Goal: Information Seeking & Learning: Learn about a topic

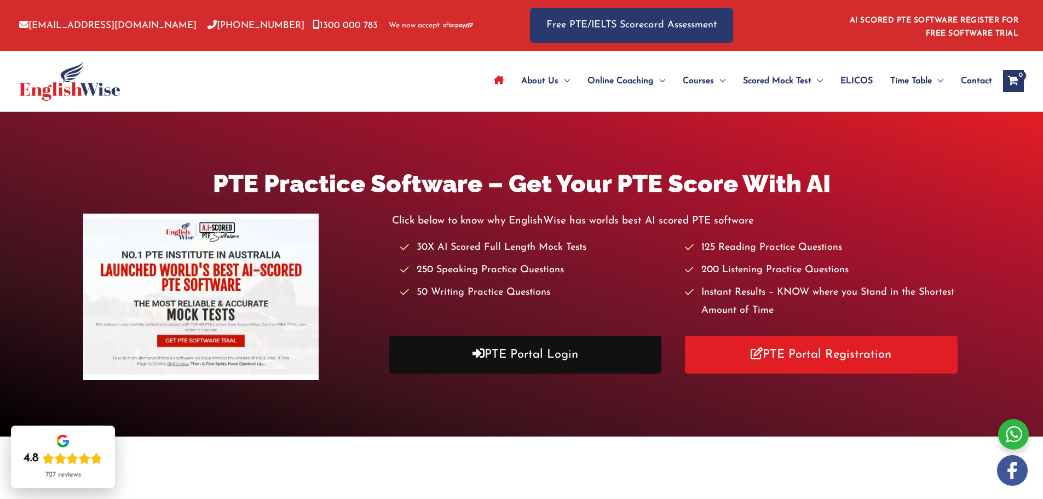
click at [505, 360] on link "PTE Portal Login" at bounding box center [525, 354] width 273 height 38
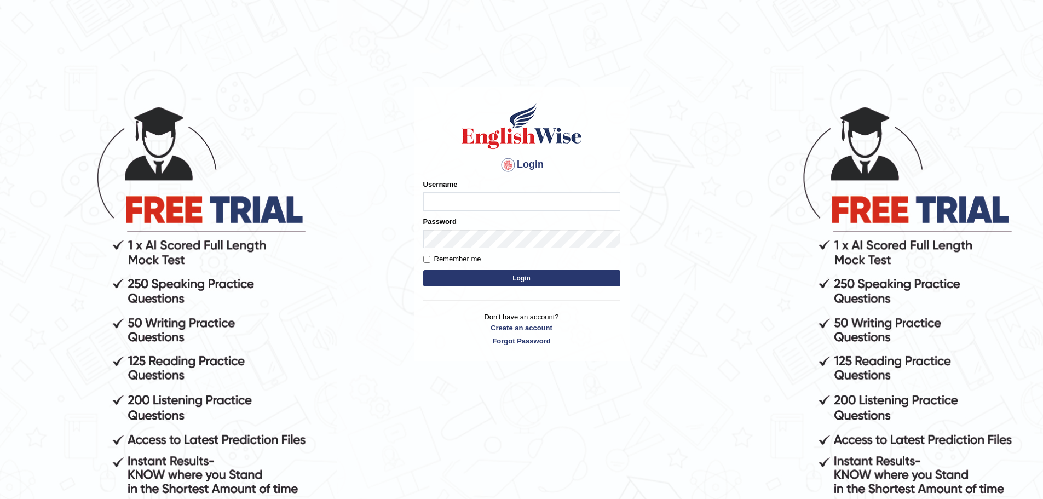
click at [451, 198] on input "Username" at bounding box center [521, 201] width 197 height 19
type input "devendra137"
click at [423, 270] on button "Login" at bounding box center [521, 278] width 197 height 16
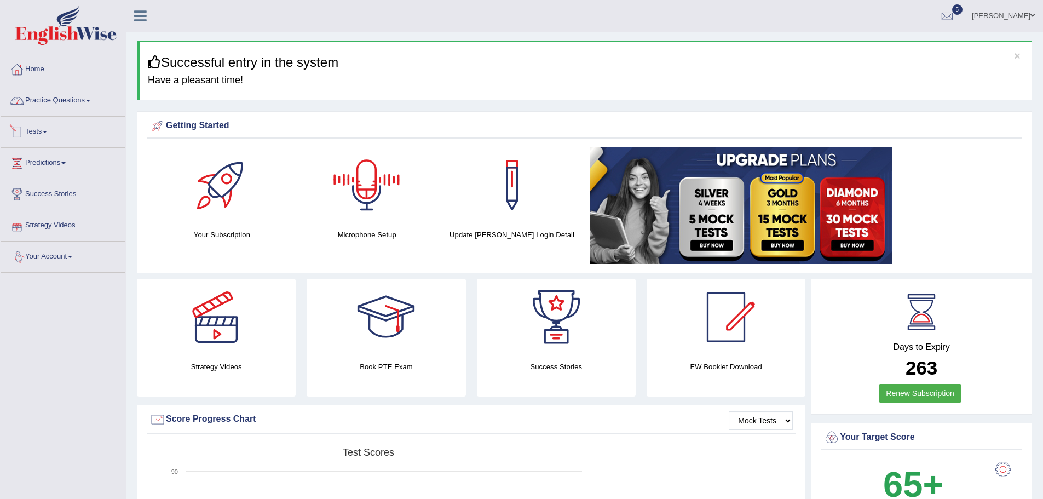
click at [50, 96] on link "Practice Questions" at bounding box center [63, 98] width 125 height 27
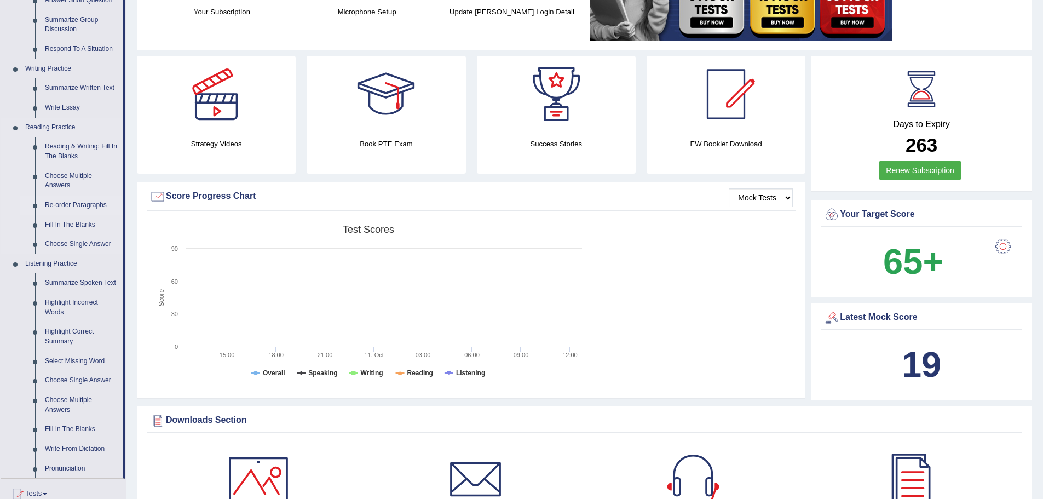
scroll to position [109, 0]
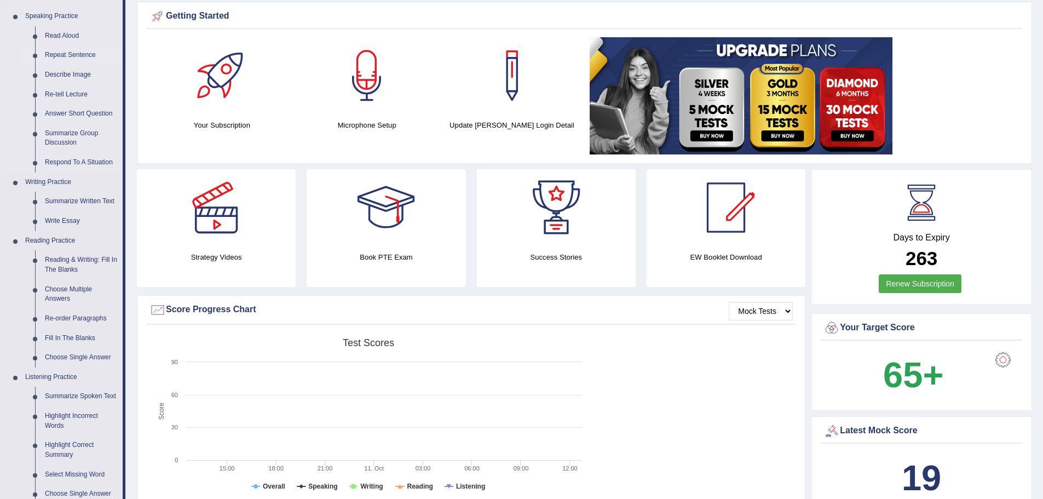
click at [65, 54] on link "Repeat Sentence" at bounding box center [81, 55] width 83 height 20
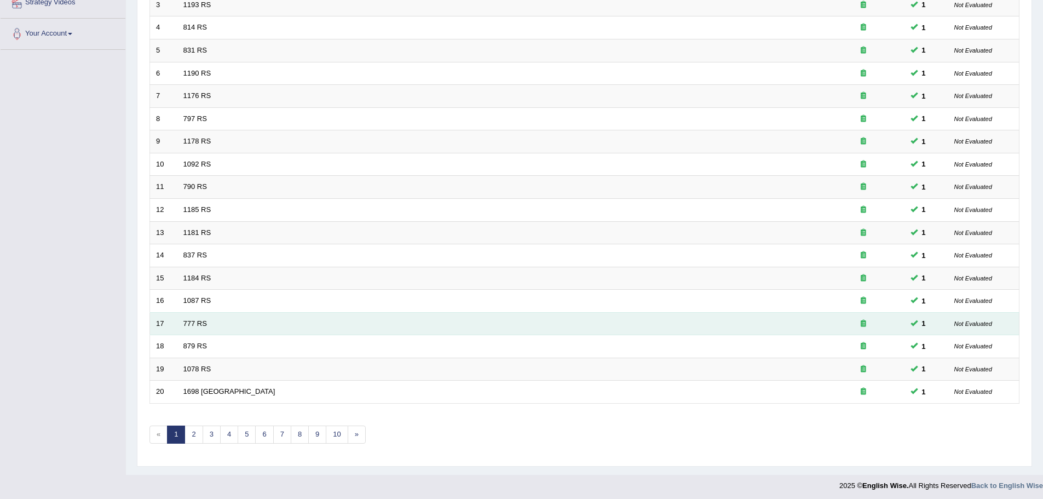
scroll to position [226, 0]
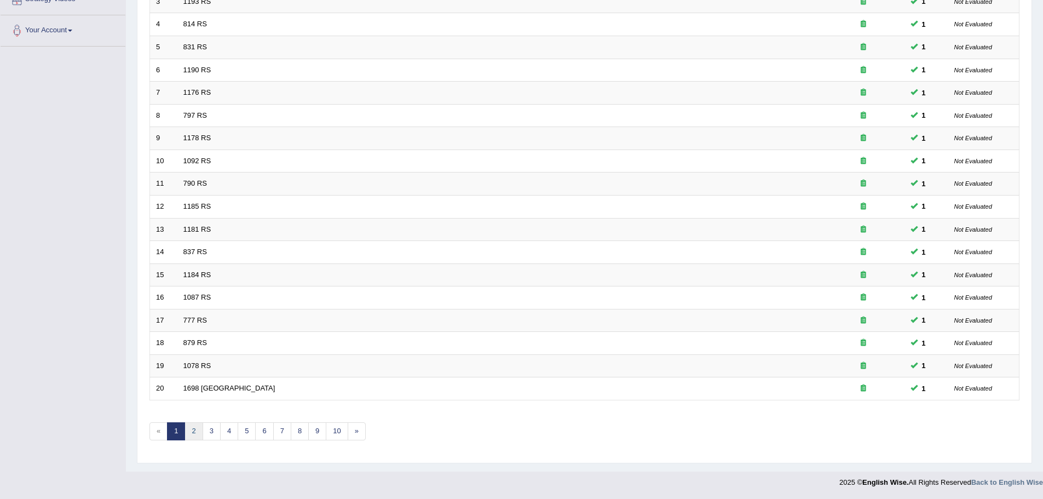
click at [190, 434] on link "2" at bounding box center [193, 431] width 18 height 18
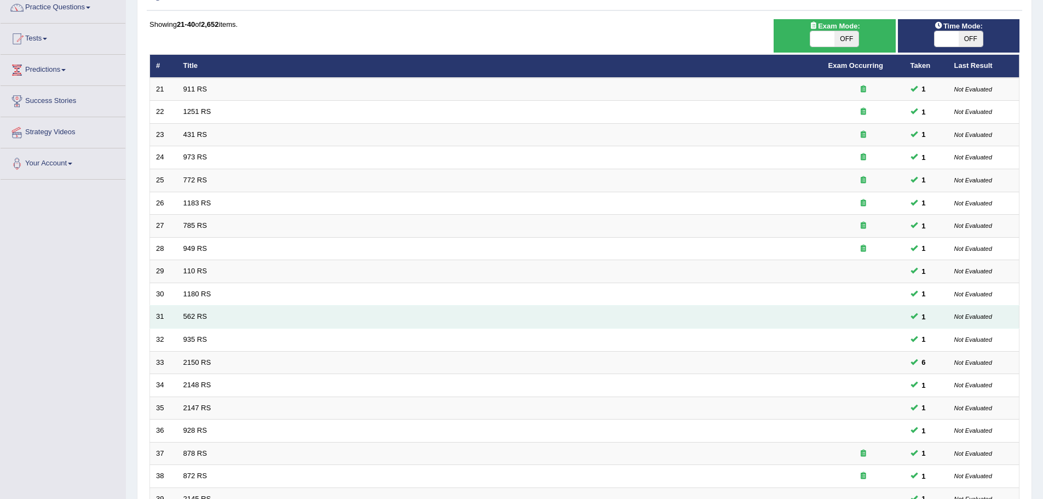
scroll to position [109, 0]
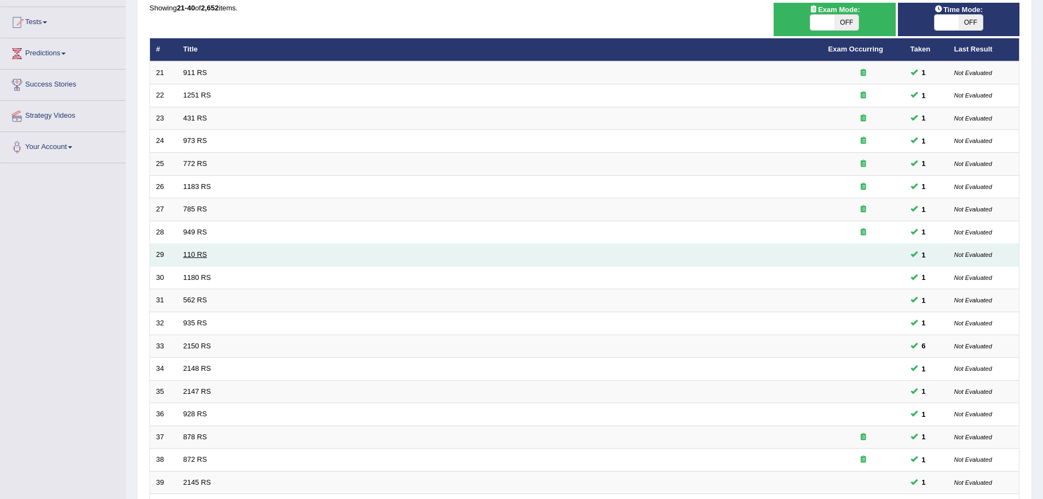
click at [189, 258] on link "110 RS" at bounding box center [195, 254] width 24 height 8
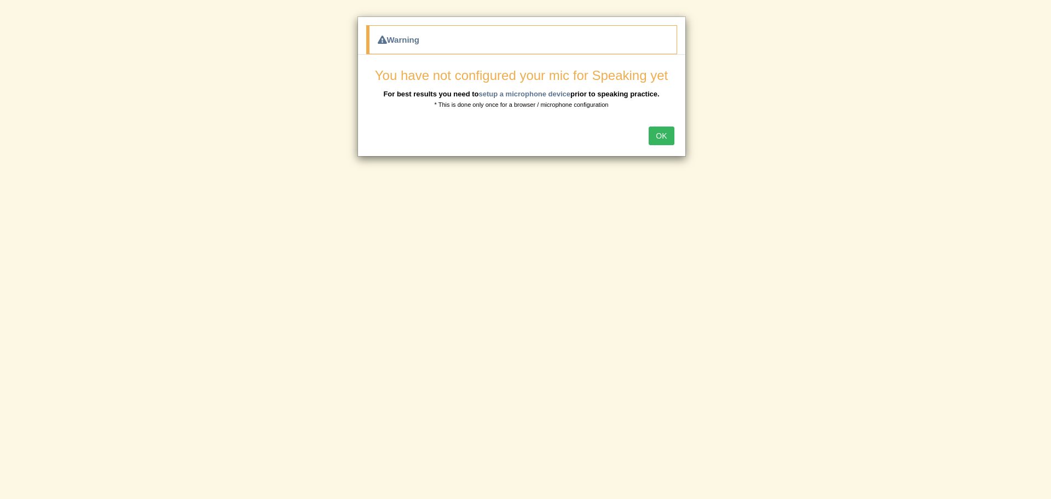
click at [668, 146] on div "OK" at bounding box center [521, 137] width 327 height 38
click at [659, 143] on button "OK" at bounding box center [661, 135] width 25 height 19
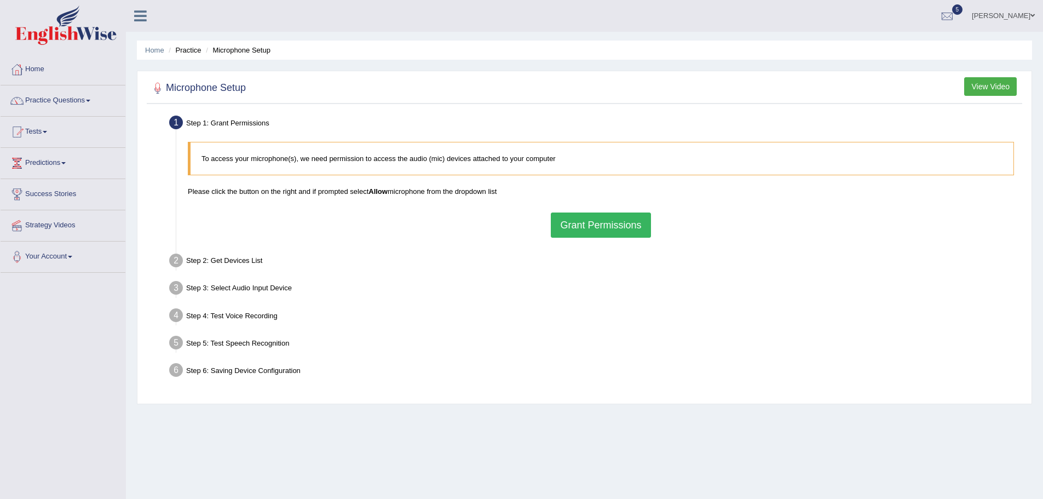
click at [630, 222] on button "Grant Permissions" at bounding box center [601, 224] width 100 height 25
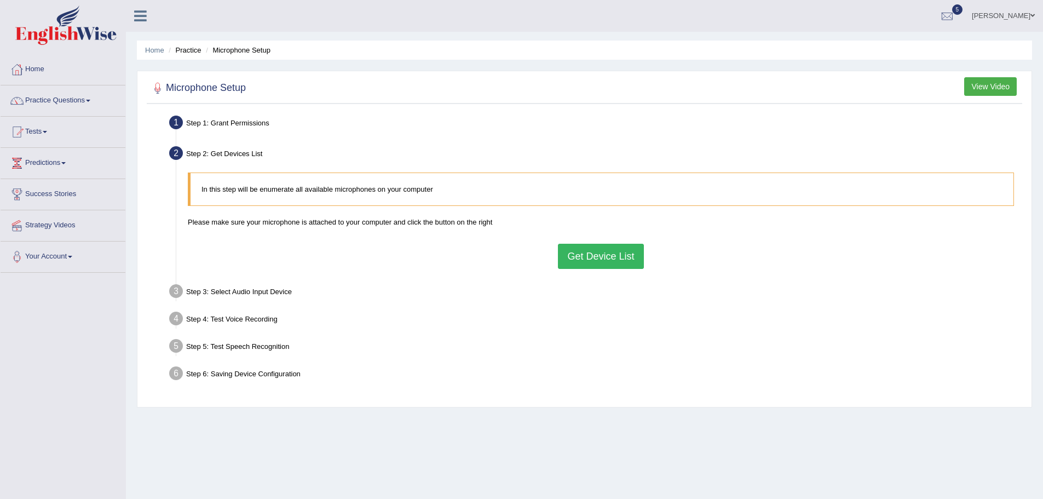
click at [601, 253] on button "Get Device List" at bounding box center [600, 256] width 85 height 25
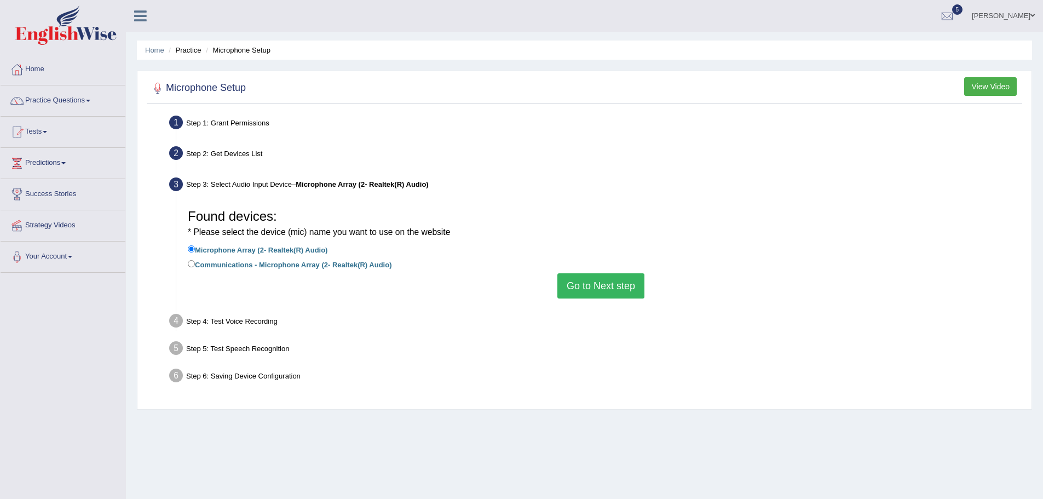
click at [622, 275] on button "Go to Next step" at bounding box center [600, 285] width 87 height 25
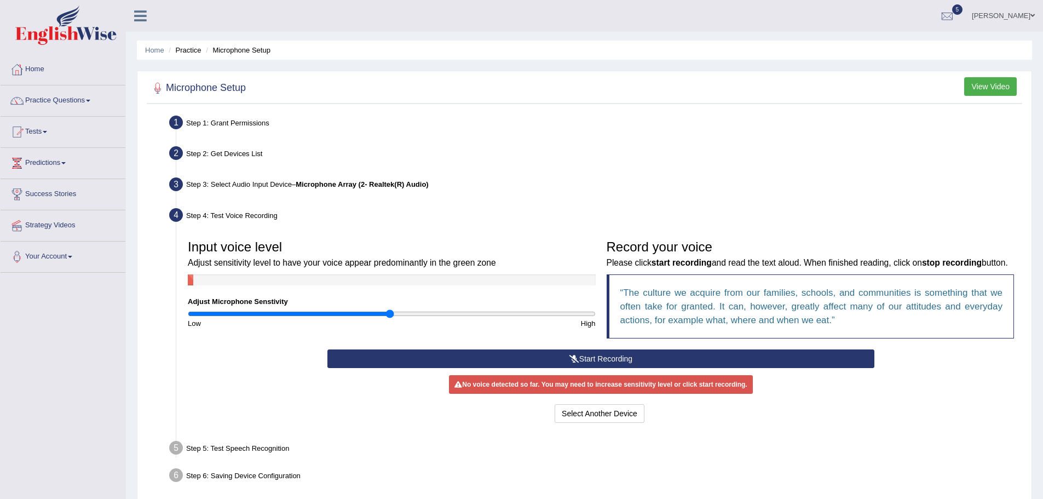
click at [576, 362] on icon at bounding box center [574, 359] width 10 height 8
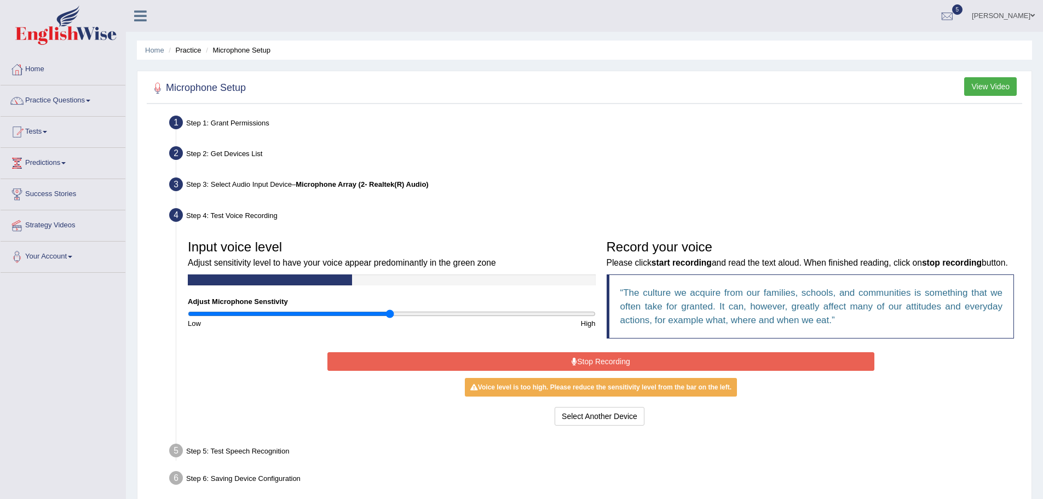
click at [576, 371] on button "Stop Recording" at bounding box center [600, 361] width 547 height 19
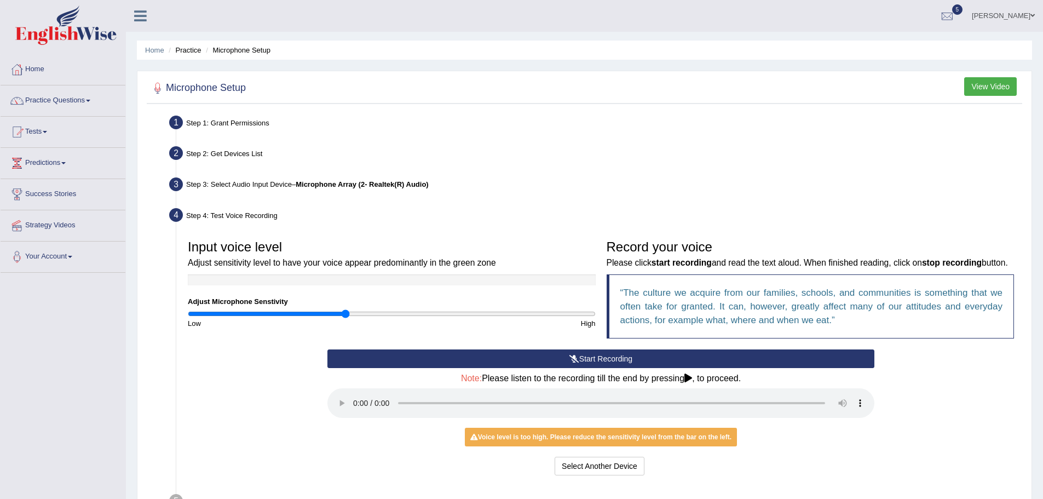
type input "0.78"
click at [346, 309] on input "range" at bounding box center [392, 313] width 408 height 9
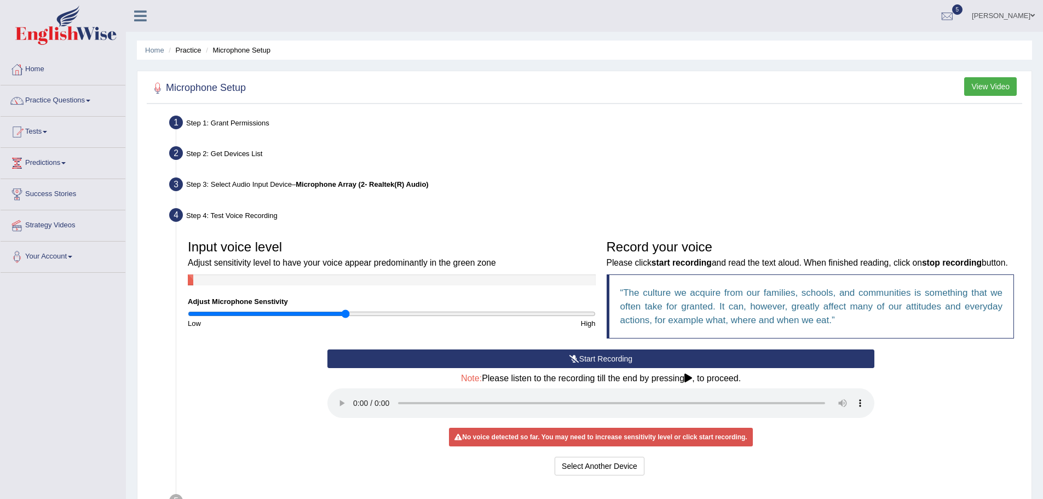
click at [589, 368] on button "Start Recording" at bounding box center [600, 358] width 547 height 19
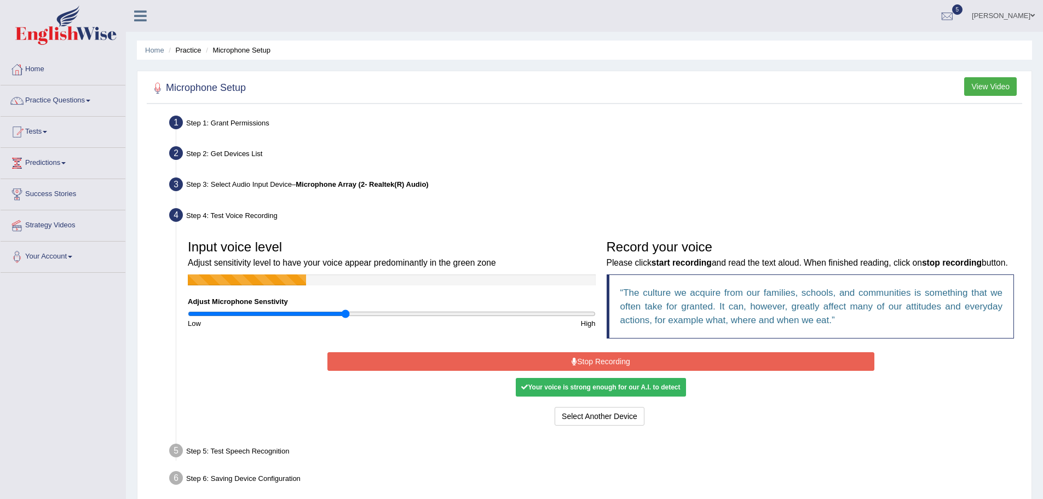
click at [589, 371] on button "Stop Recording" at bounding box center [600, 361] width 547 height 19
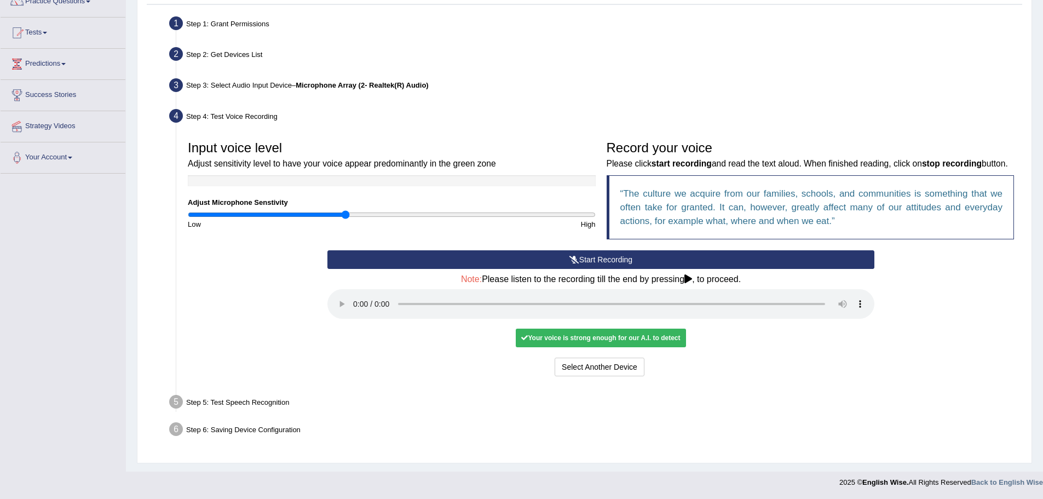
scroll to position [113, 0]
click at [693, 366] on button "Voice is ok. Go to Next step" at bounding box center [646, 366] width 108 height 19
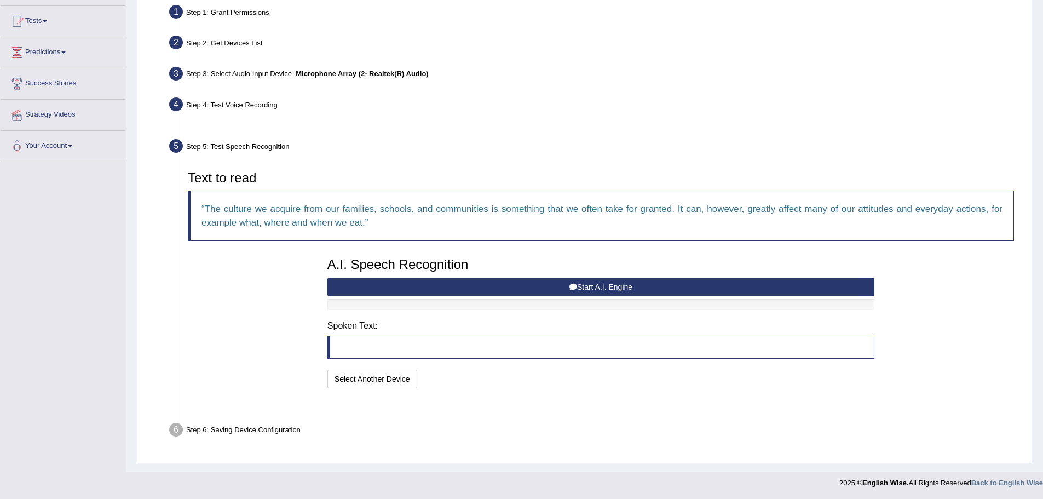
scroll to position [84, 0]
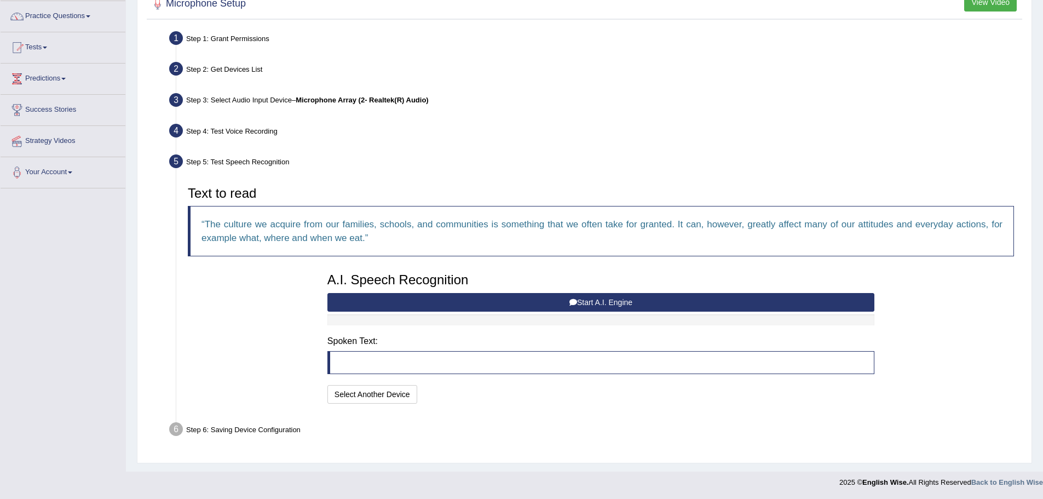
click at [567, 303] on button "Start A.I. Engine" at bounding box center [600, 302] width 547 height 19
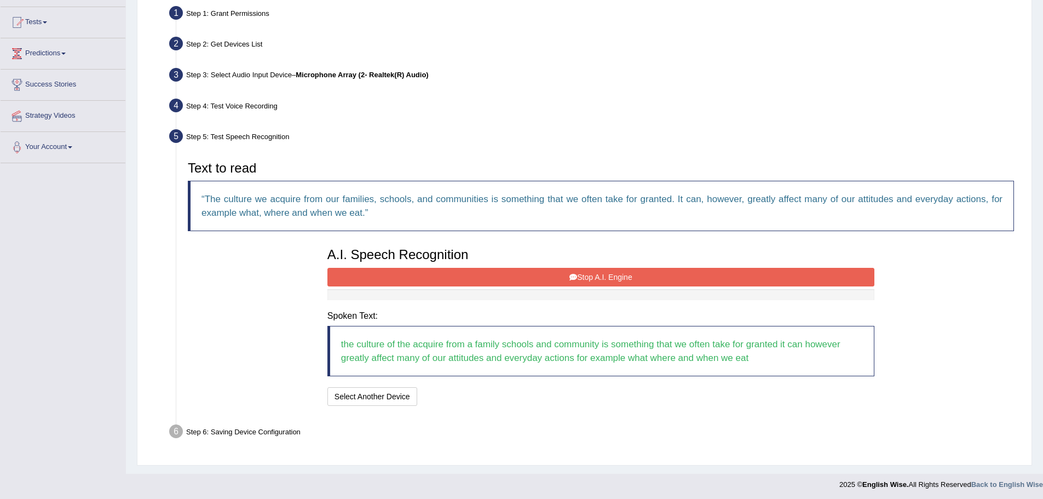
scroll to position [112, 0]
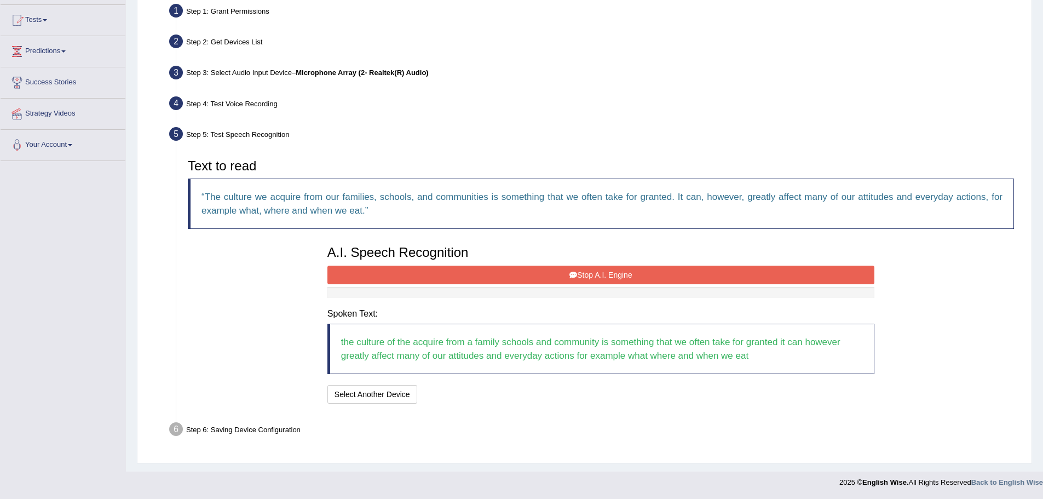
click at [562, 271] on button "Stop A.I. Engine" at bounding box center [600, 274] width 547 height 19
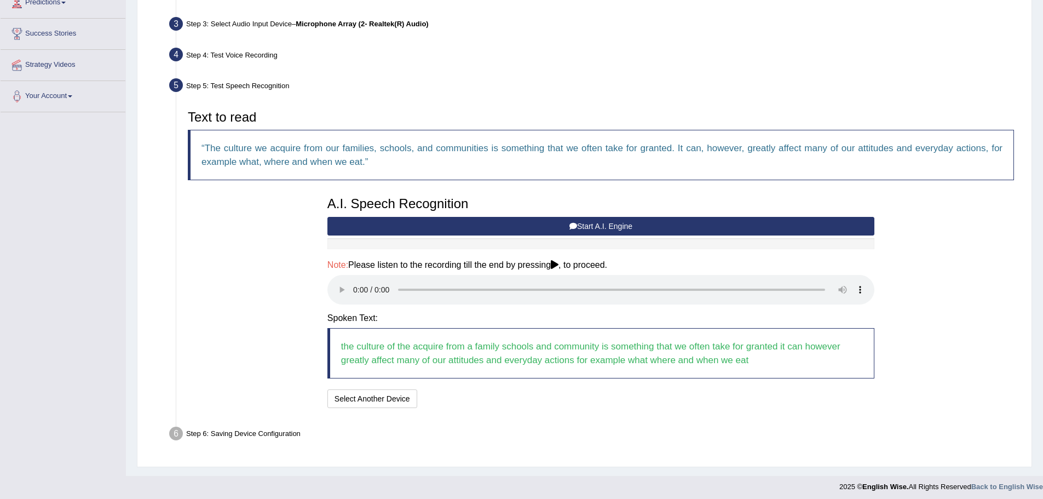
scroll to position [165, 0]
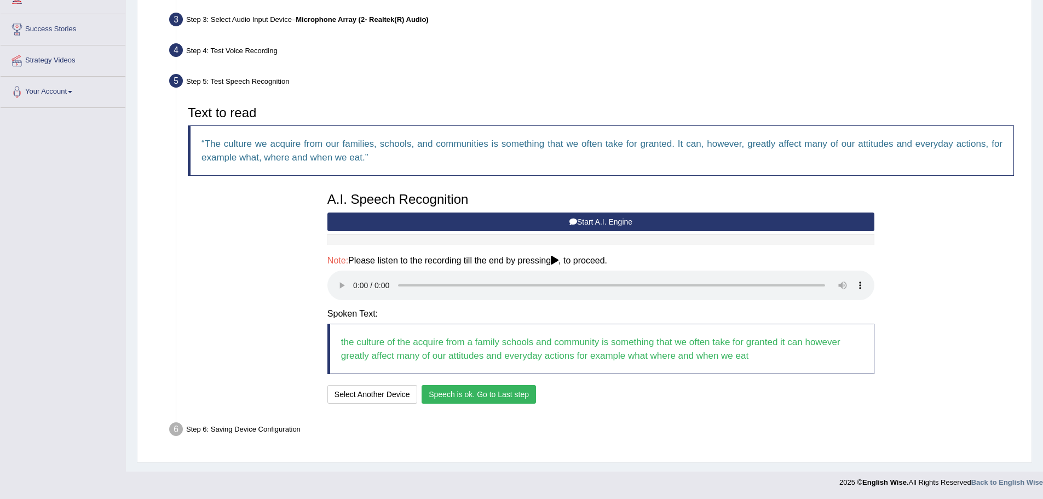
click at [500, 390] on button "Speech is ok. Go to Last step" at bounding box center [478, 394] width 114 height 19
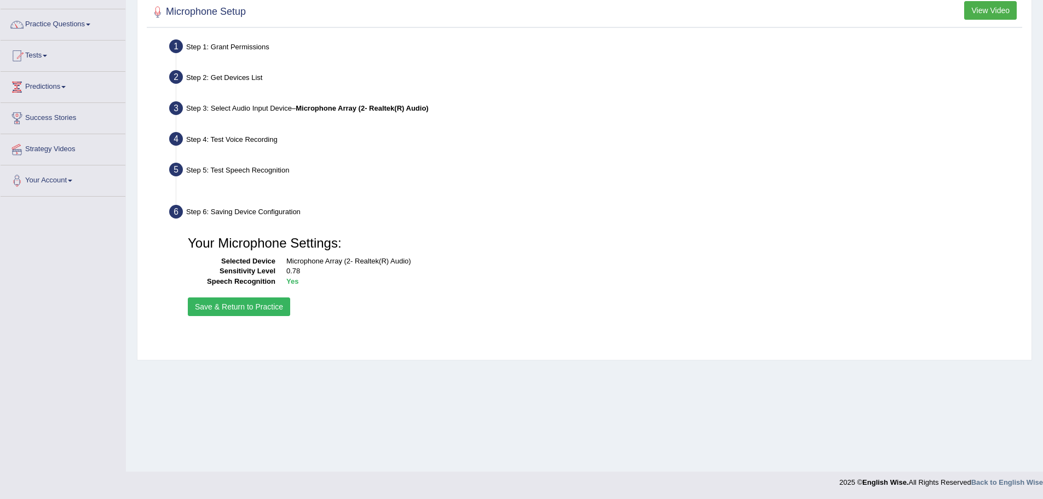
scroll to position [76, 0]
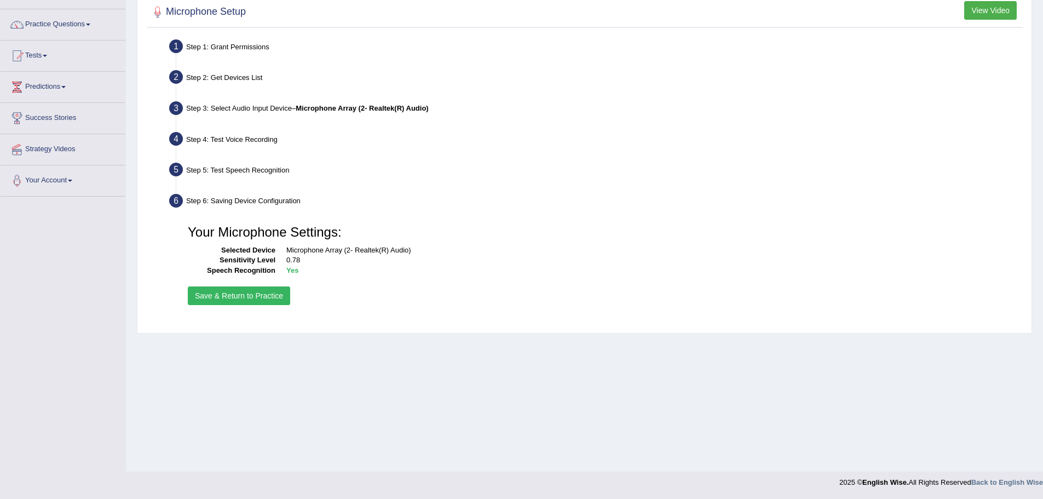
click at [233, 301] on button "Save & Return to Practice" at bounding box center [239, 295] width 102 height 19
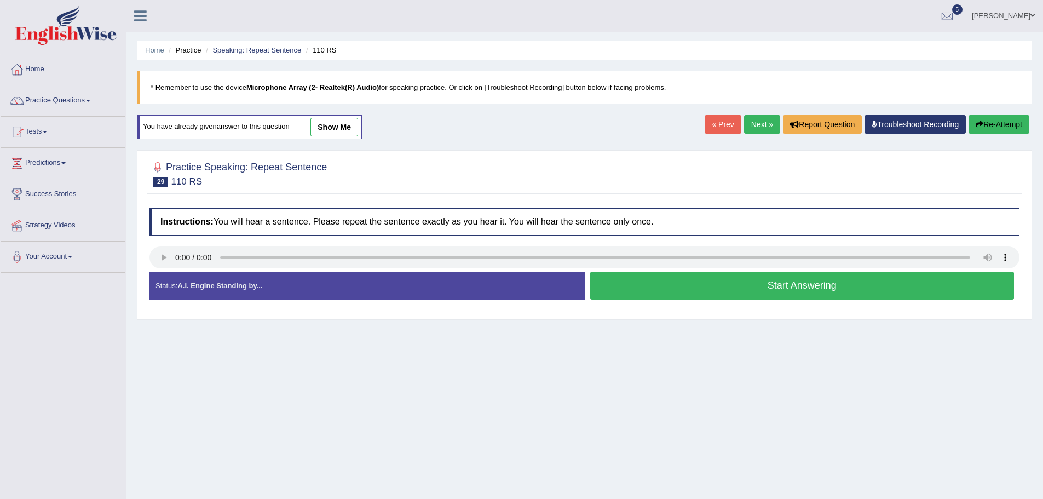
click at [771, 294] on button "Start Answering" at bounding box center [802, 285] width 424 height 28
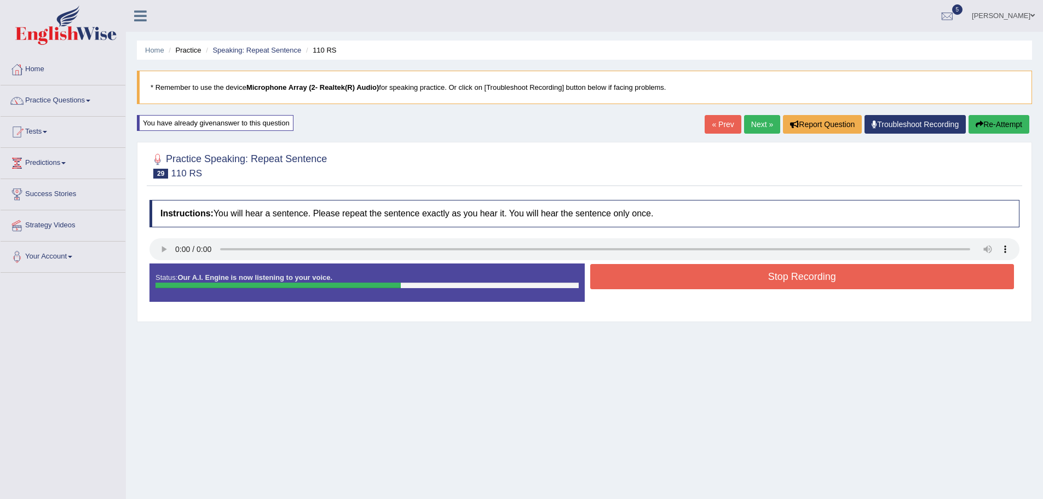
click at [753, 273] on button "Stop Recording" at bounding box center [802, 276] width 424 height 25
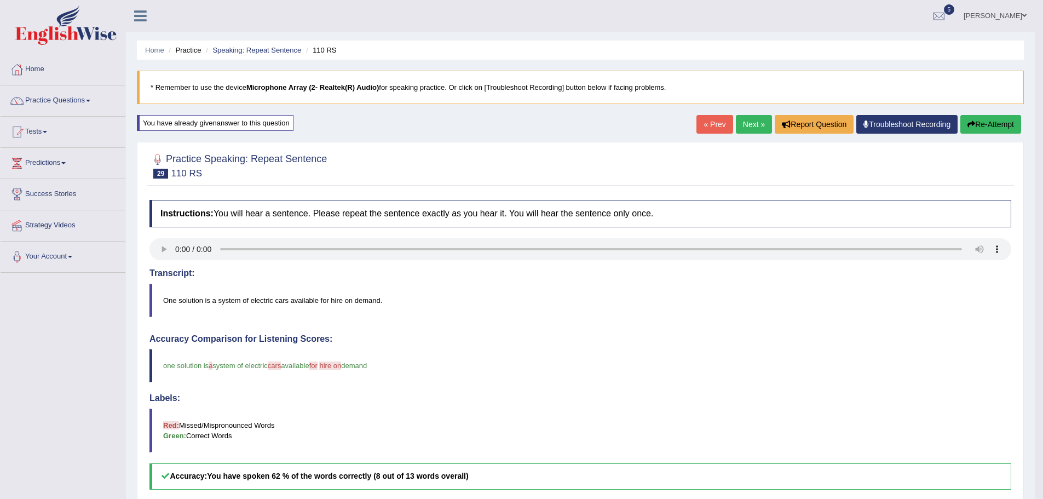
click at [1004, 121] on button "Re-Attempt" at bounding box center [990, 124] width 61 height 19
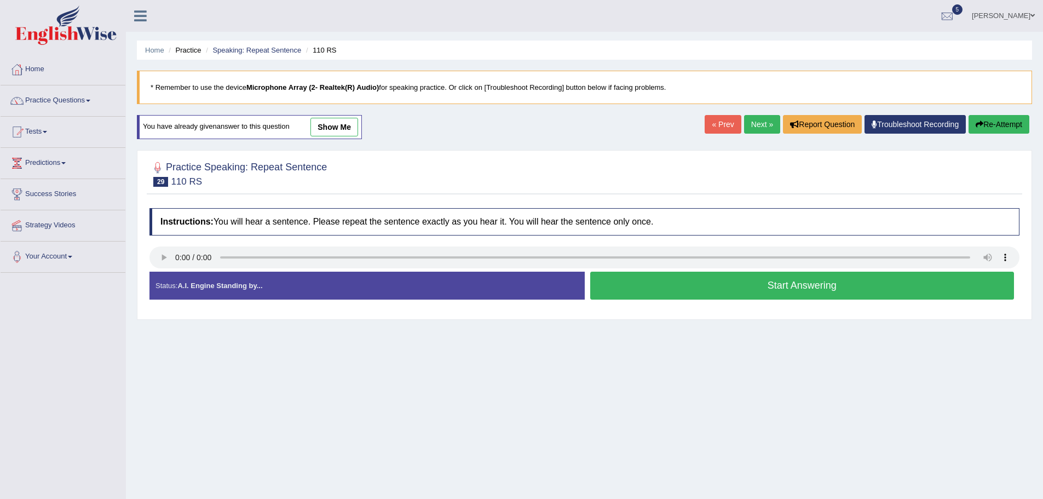
click at [749, 291] on button "Start Answering" at bounding box center [802, 285] width 424 height 28
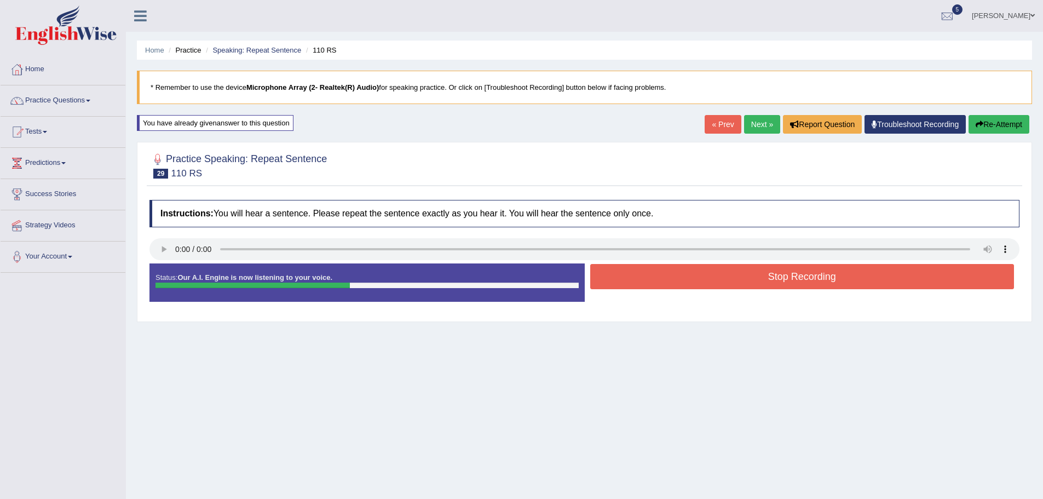
click at [789, 270] on button "Stop Recording" at bounding box center [802, 276] width 424 height 25
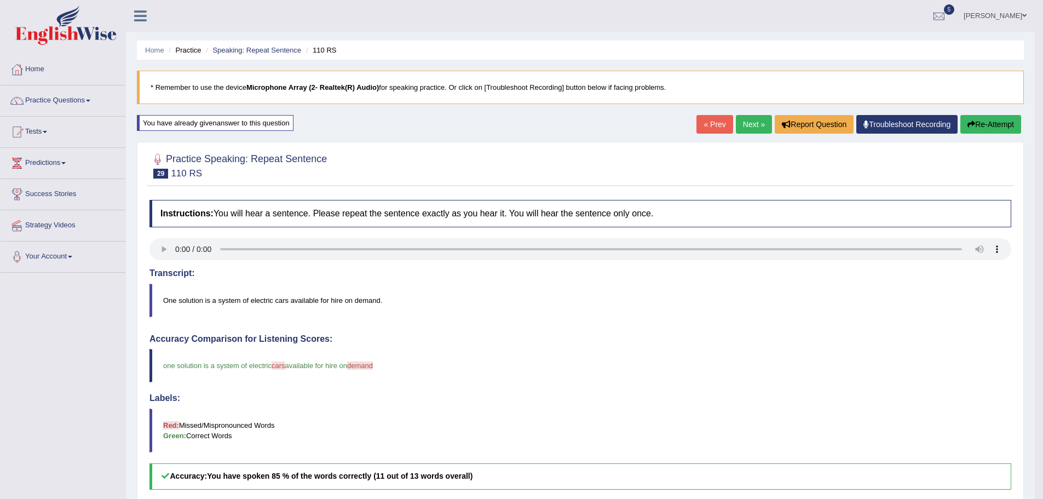
click at [982, 126] on button "Re-Attempt" at bounding box center [990, 124] width 61 height 19
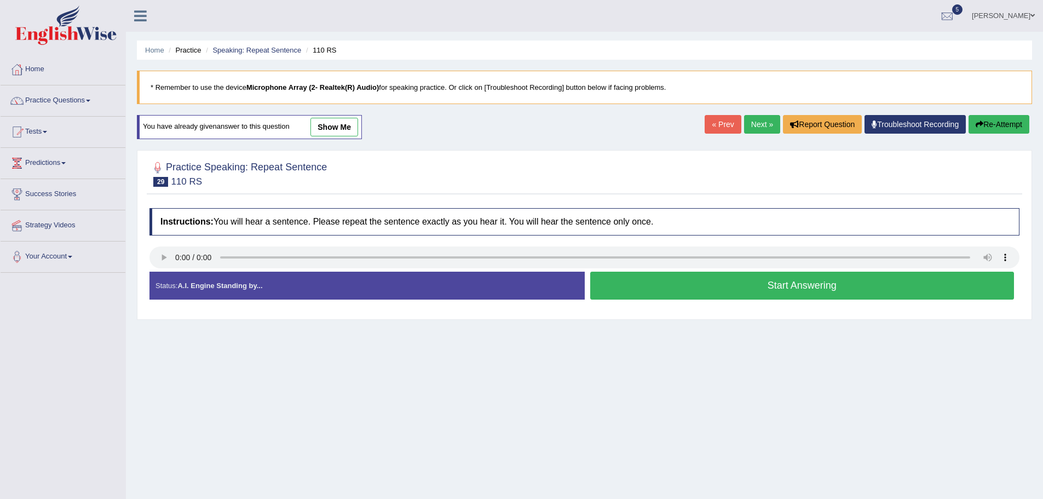
click at [758, 126] on link "Next »" at bounding box center [762, 124] width 36 height 19
click at [785, 291] on button "Start Answering" at bounding box center [802, 285] width 424 height 28
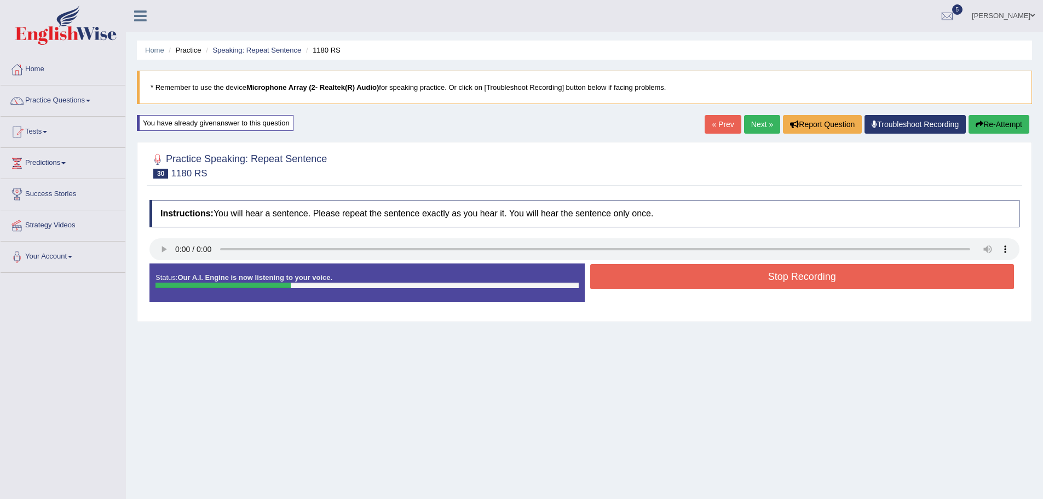
click at [782, 279] on button "Stop Recording" at bounding box center [802, 276] width 424 height 25
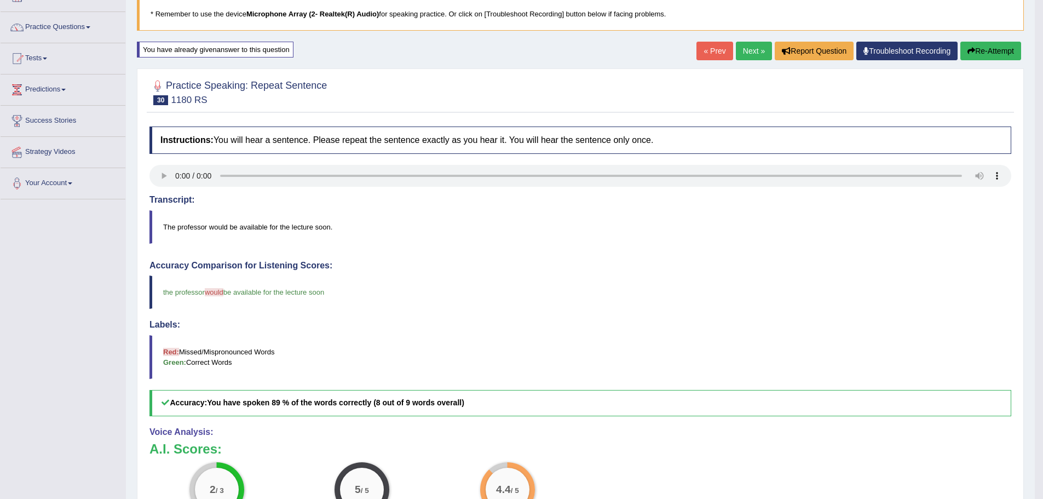
scroll to position [55, 0]
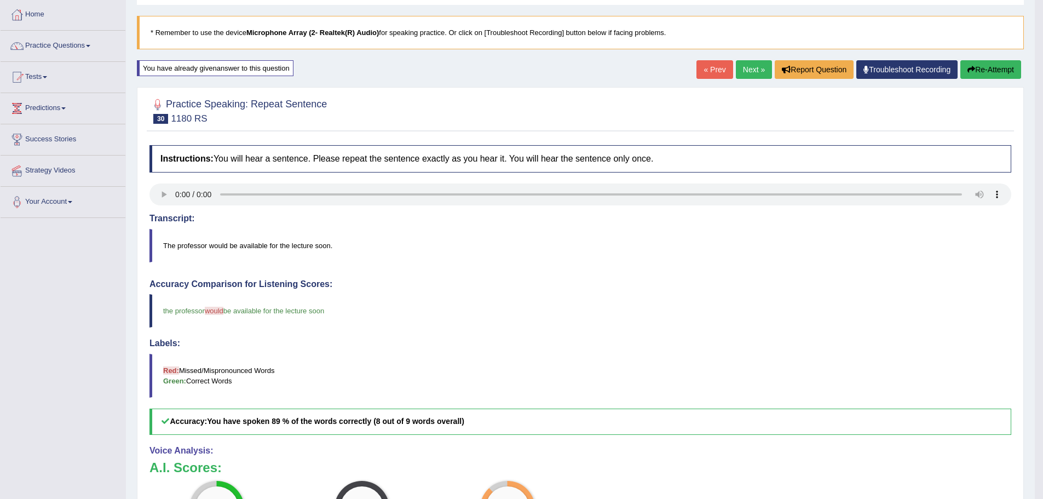
drag, startPoint x: 744, startPoint y: 70, endPoint x: 736, endPoint y: 72, distance: 8.0
click at [744, 70] on link "Next »" at bounding box center [754, 69] width 36 height 19
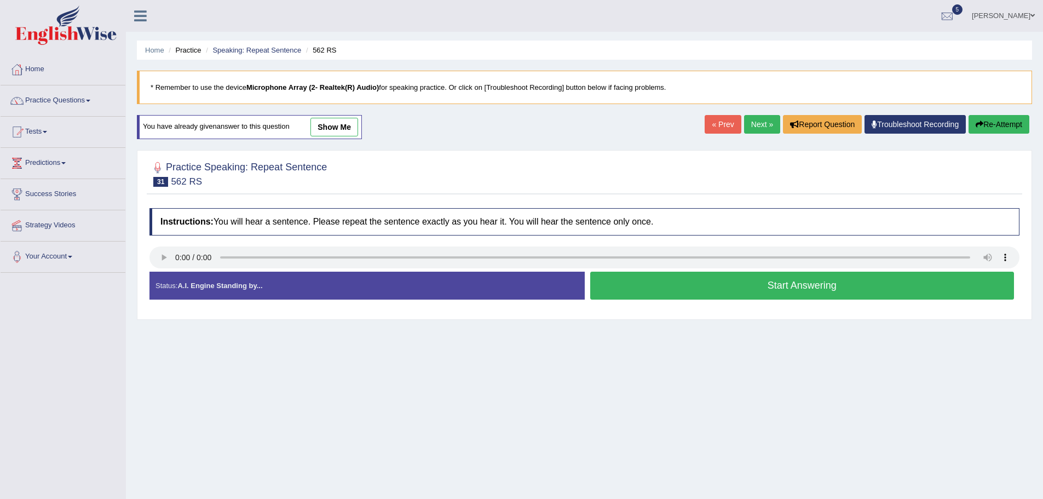
click at [878, 291] on button "Start Answering" at bounding box center [802, 285] width 424 height 28
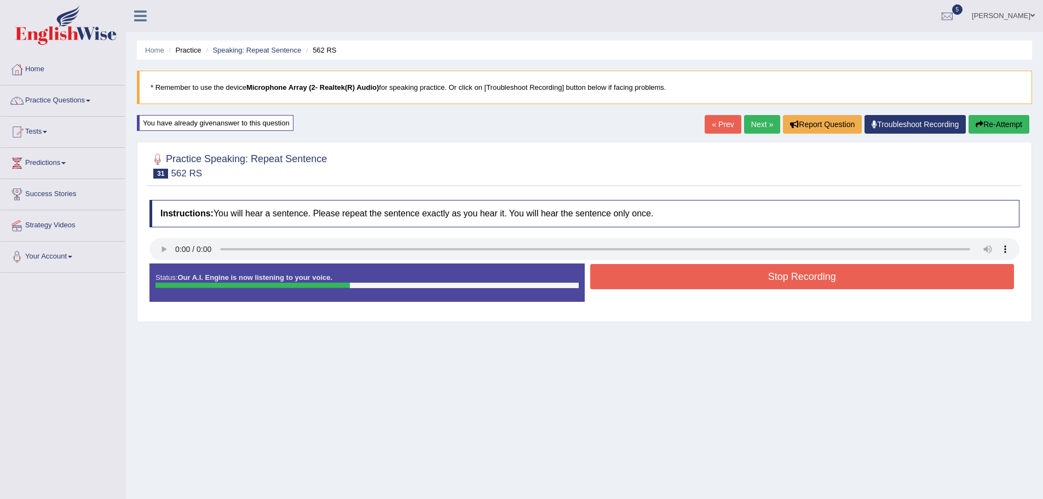
click at [793, 282] on button "Stop Recording" at bounding box center [802, 276] width 424 height 25
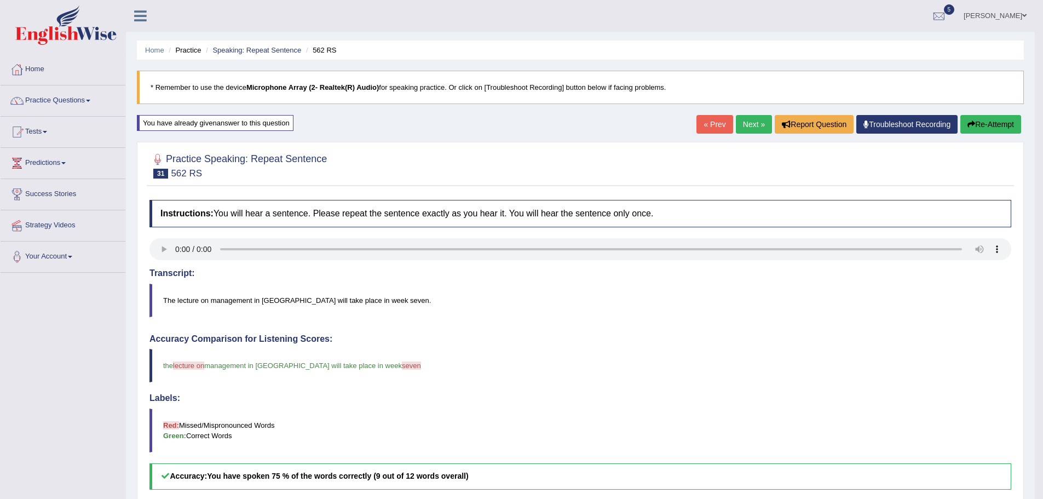
click at [743, 128] on link "Next »" at bounding box center [754, 124] width 36 height 19
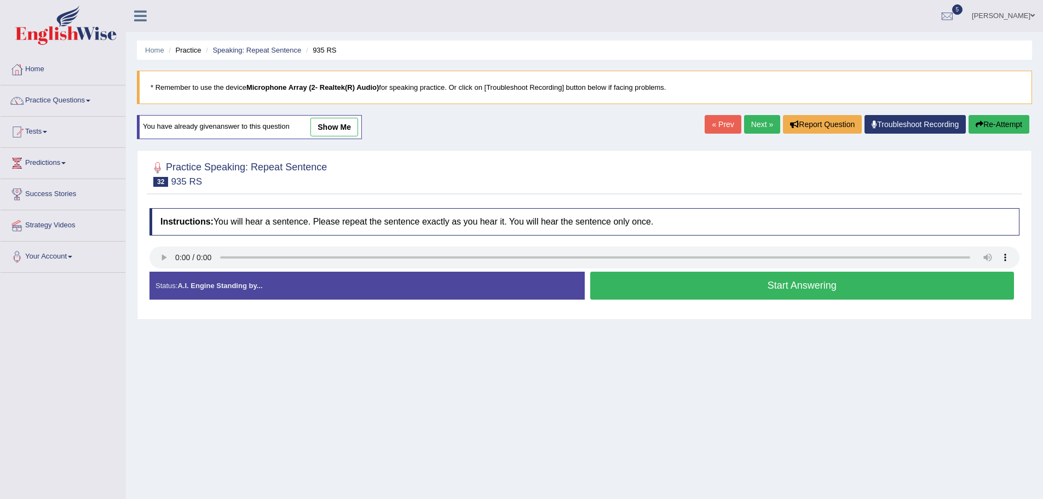
click at [751, 289] on button "Start Answering" at bounding box center [802, 285] width 424 height 28
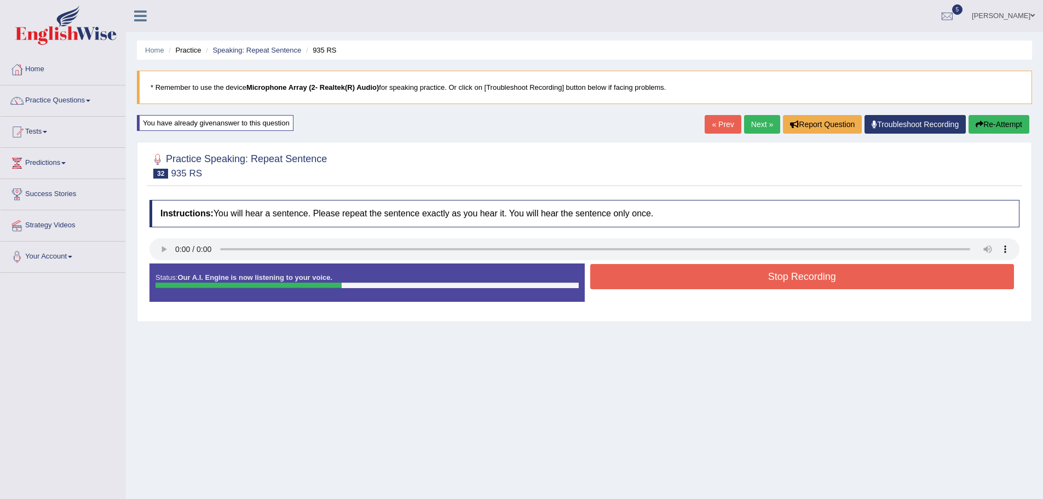
click at [753, 274] on button "Stop Recording" at bounding box center [802, 276] width 424 height 25
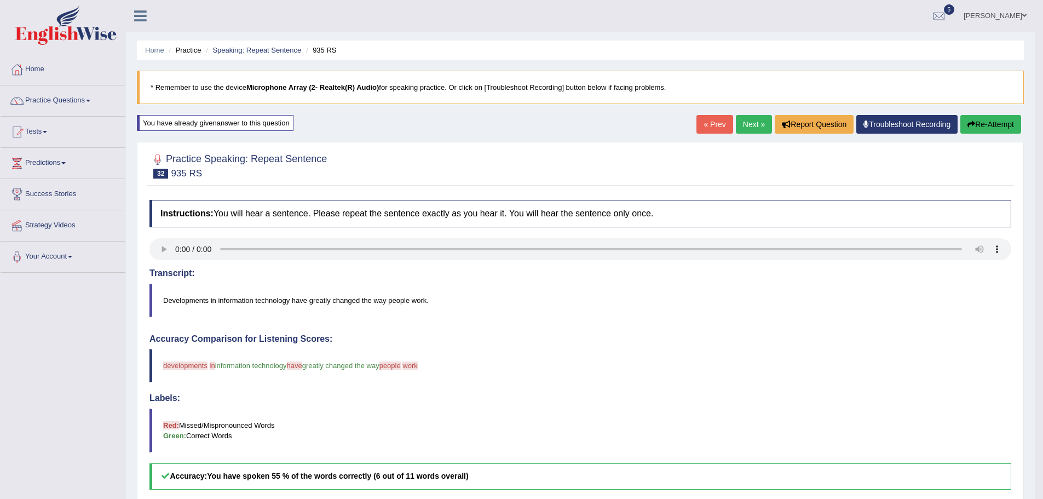
click at [751, 120] on link "Next »" at bounding box center [754, 124] width 36 height 19
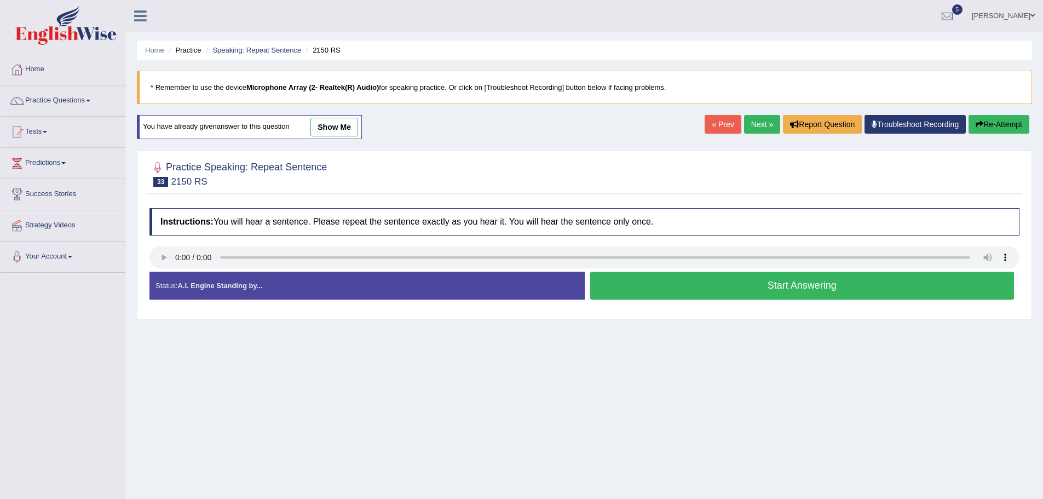
click at [772, 282] on button "Start Answering" at bounding box center [802, 285] width 424 height 28
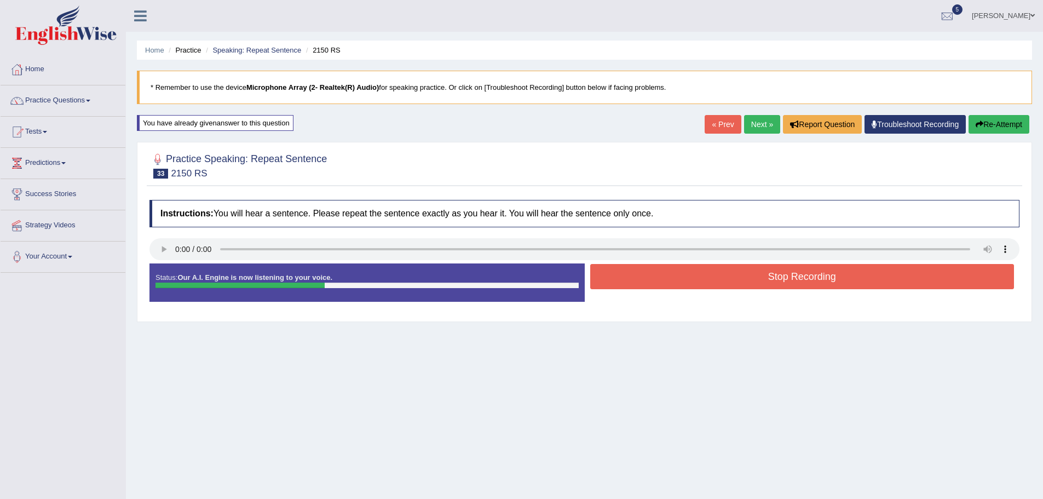
click at [772, 276] on button "Stop Recording" at bounding box center [802, 276] width 424 height 25
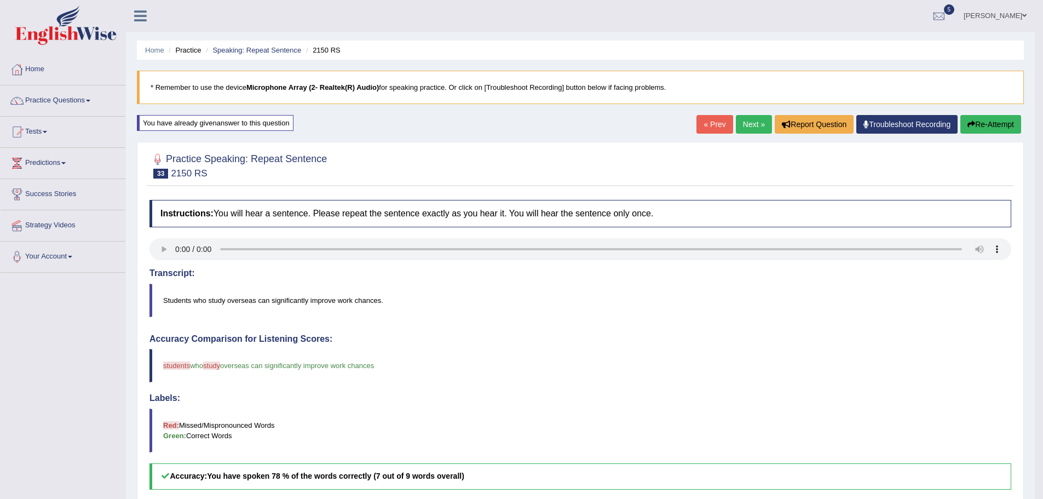
click at [1002, 120] on button "Re-Attempt" at bounding box center [990, 124] width 61 height 19
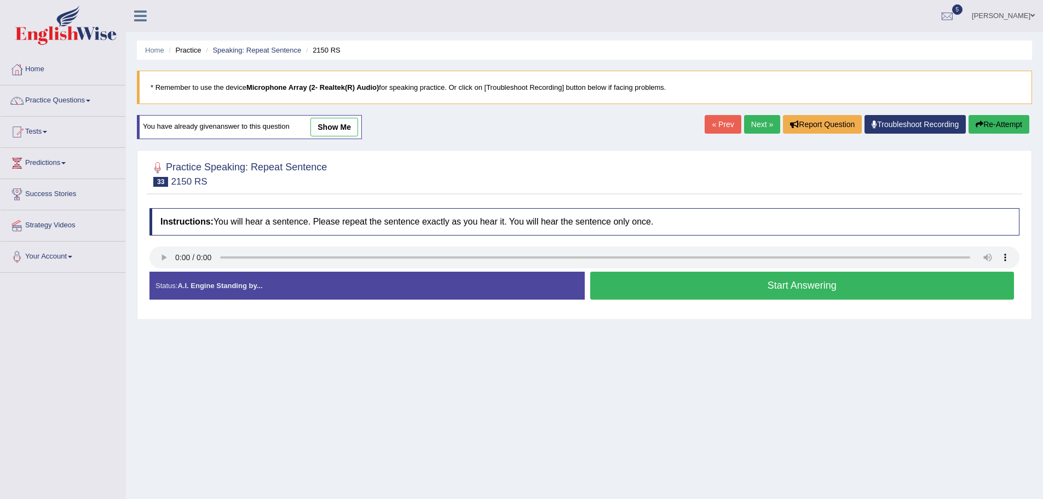
drag, startPoint x: 677, startPoint y: 282, endPoint x: 696, endPoint y: 247, distance: 39.7
click at [676, 280] on button "Start Answering" at bounding box center [802, 285] width 424 height 28
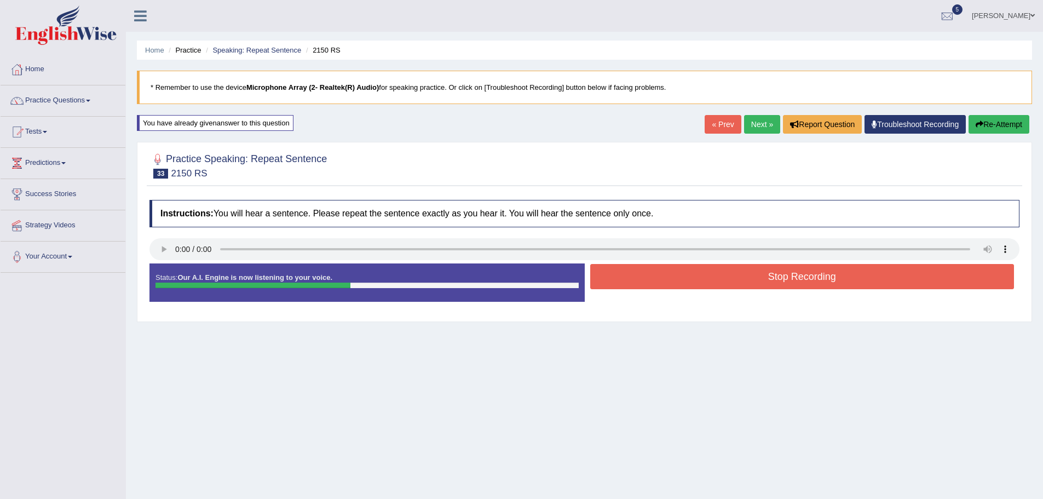
click at [752, 284] on button "Stop Recording" at bounding box center [802, 276] width 424 height 25
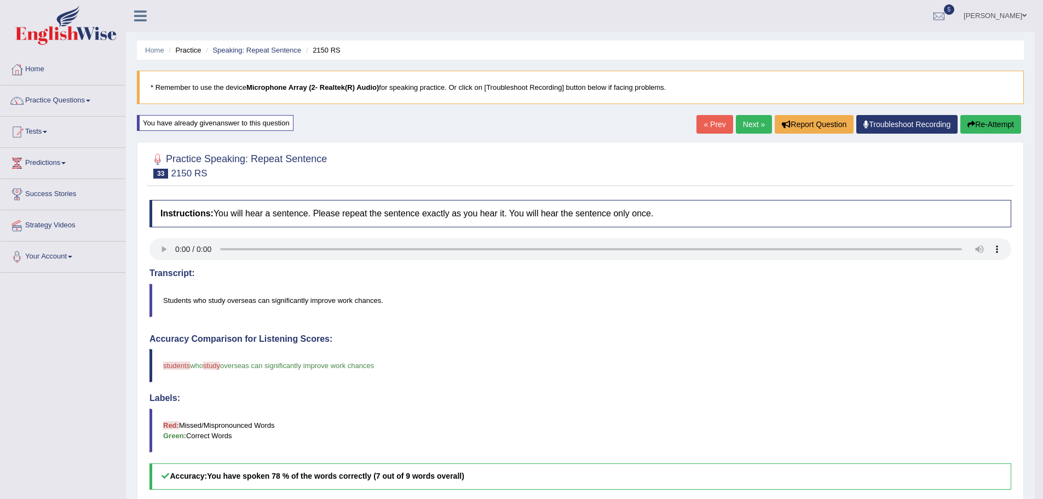
click at [988, 121] on button "Re-Attempt" at bounding box center [990, 124] width 61 height 19
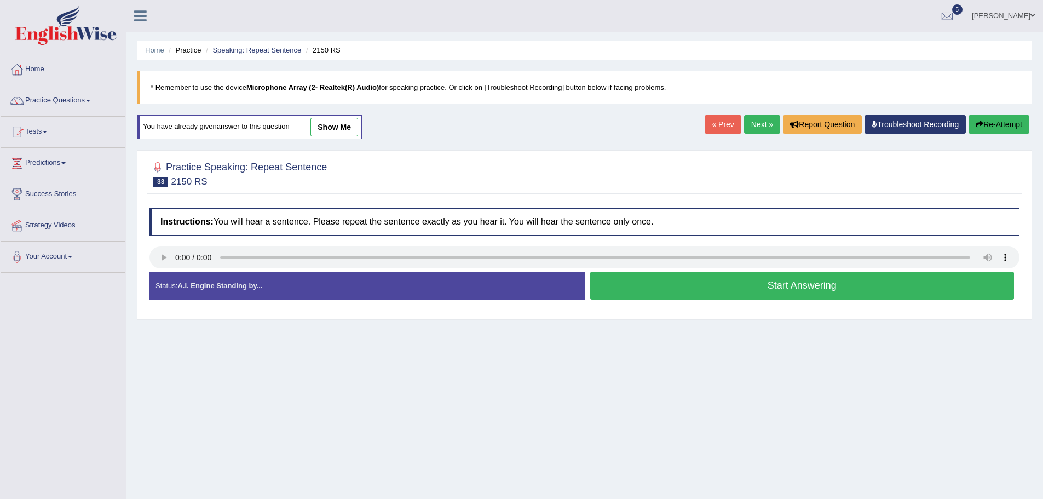
drag, startPoint x: 759, startPoint y: 286, endPoint x: 767, endPoint y: 260, distance: 27.5
click at [764, 270] on div "Instructions: You will hear a sentence. Please repeat the sentence exactly as y…" at bounding box center [584, 257] width 875 height 111
click at [756, 282] on button "Start Answering" at bounding box center [802, 285] width 424 height 28
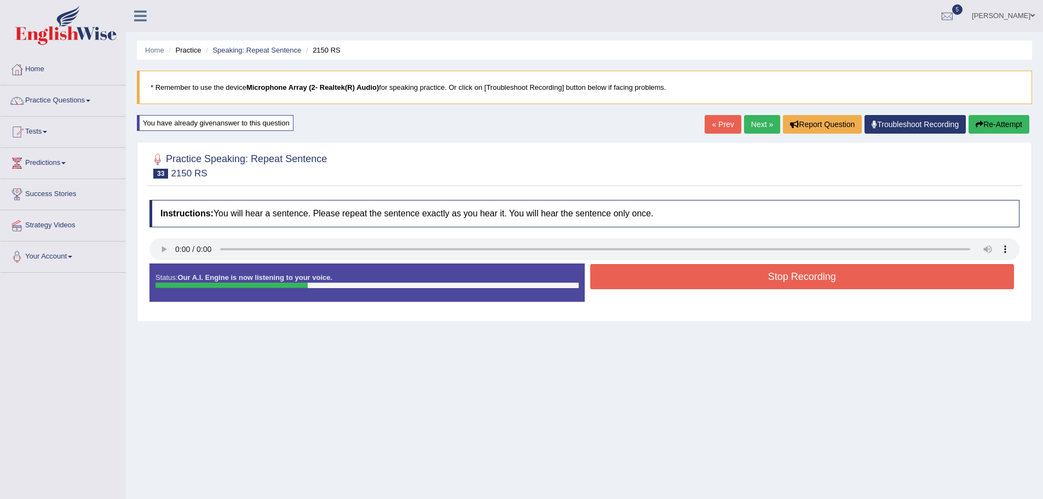
click at [756, 282] on button "Stop Recording" at bounding box center [802, 276] width 424 height 25
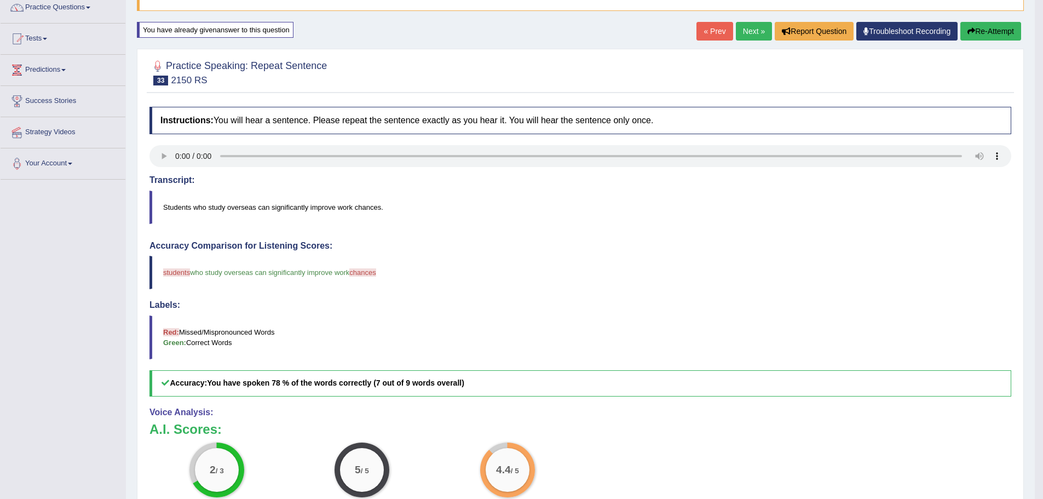
scroll to position [55, 0]
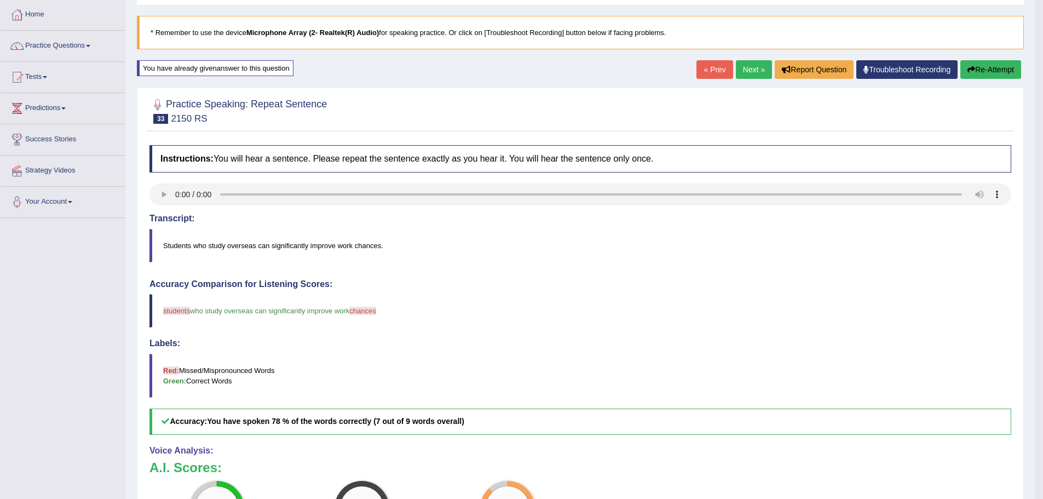
click at [741, 73] on link "Next »" at bounding box center [754, 69] width 36 height 19
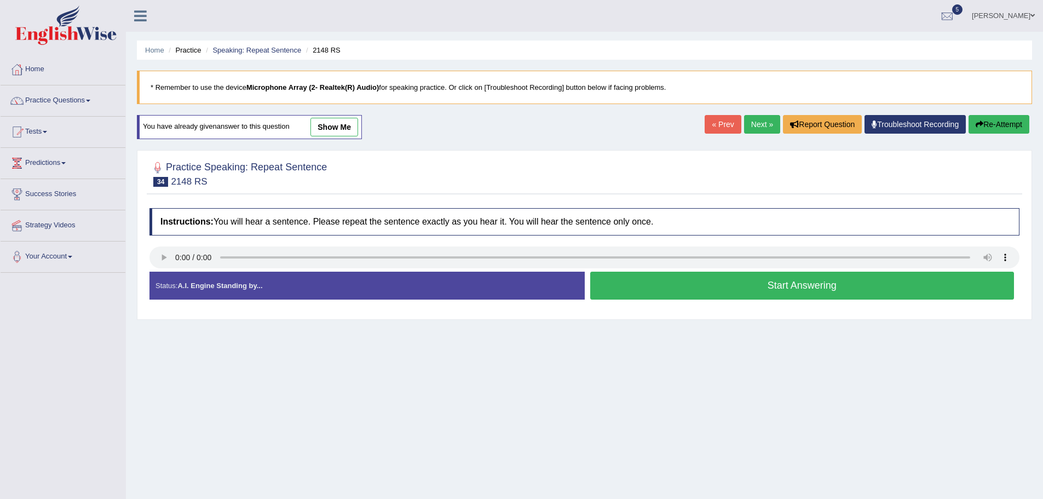
click at [758, 126] on link "Next »" at bounding box center [762, 124] width 36 height 19
click at [726, 124] on link "« Prev" at bounding box center [722, 124] width 36 height 19
click at [792, 280] on button "Start Answering" at bounding box center [802, 285] width 424 height 28
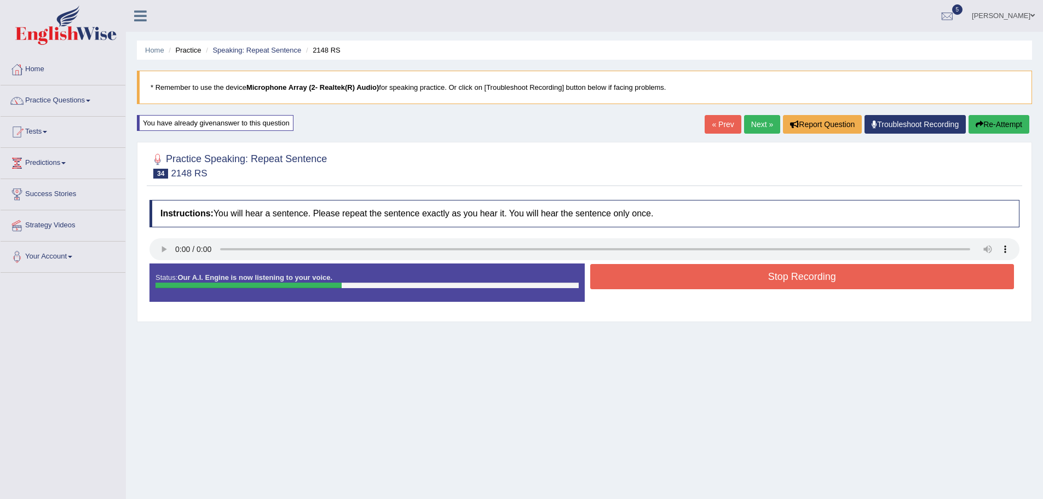
click at [782, 279] on button "Stop Recording" at bounding box center [802, 276] width 424 height 25
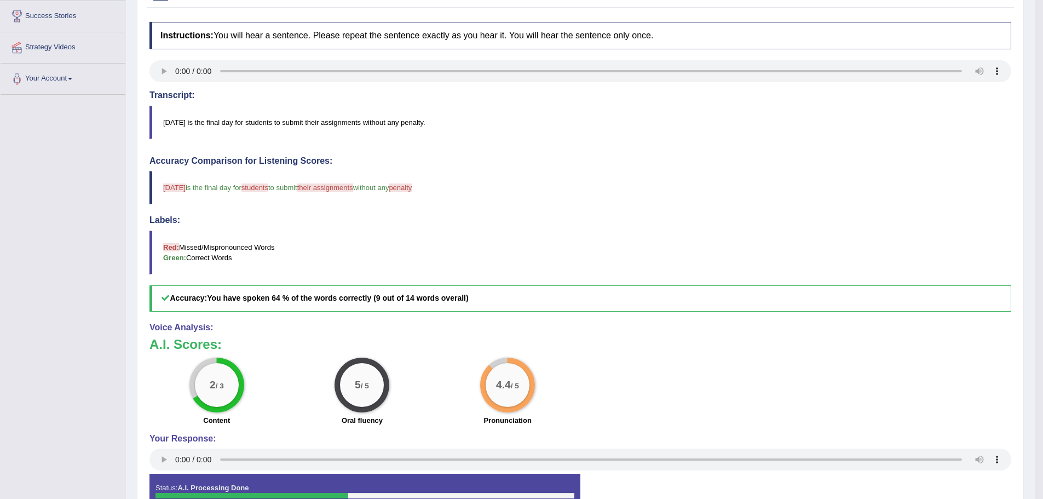
scroll to position [28, 0]
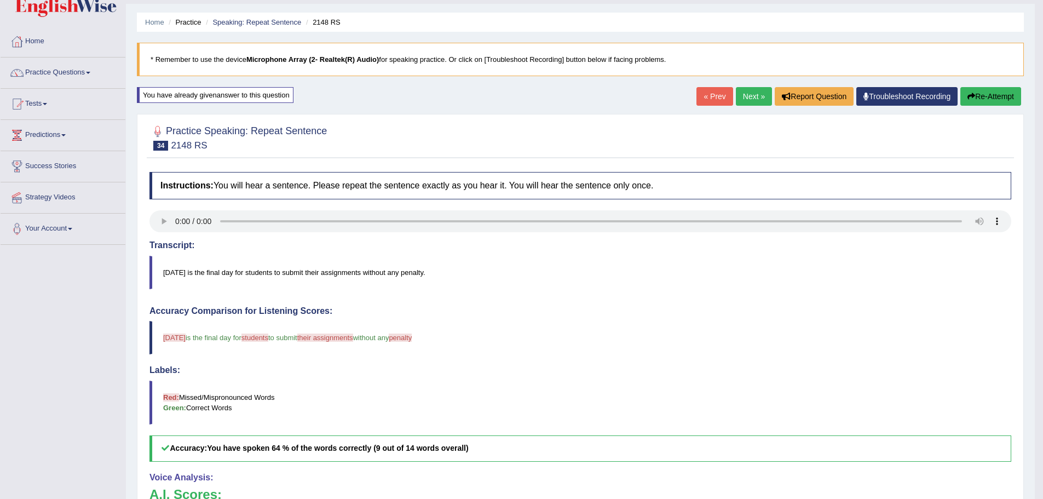
click at [742, 101] on link "Next »" at bounding box center [754, 96] width 36 height 19
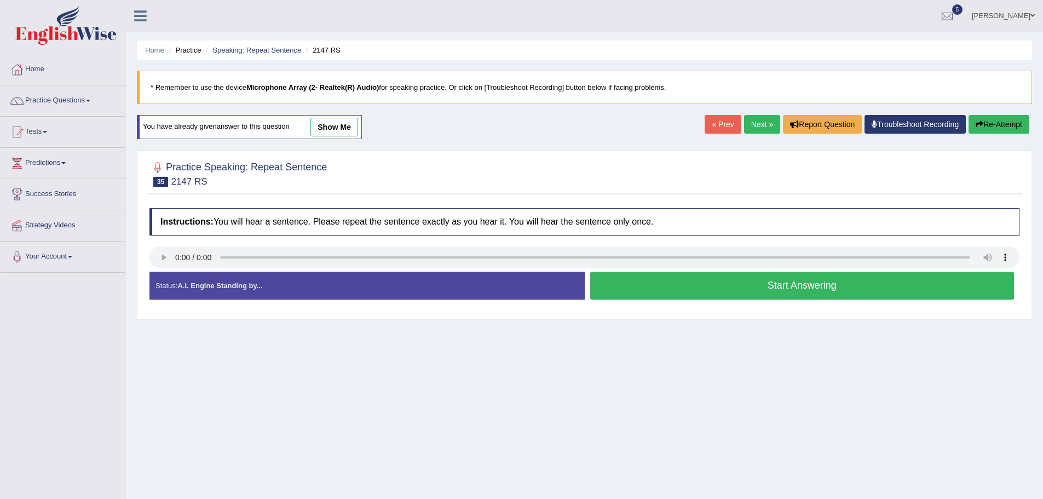
click at [802, 288] on button "Start Answering" at bounding box center [802, 285] width 424 height 28
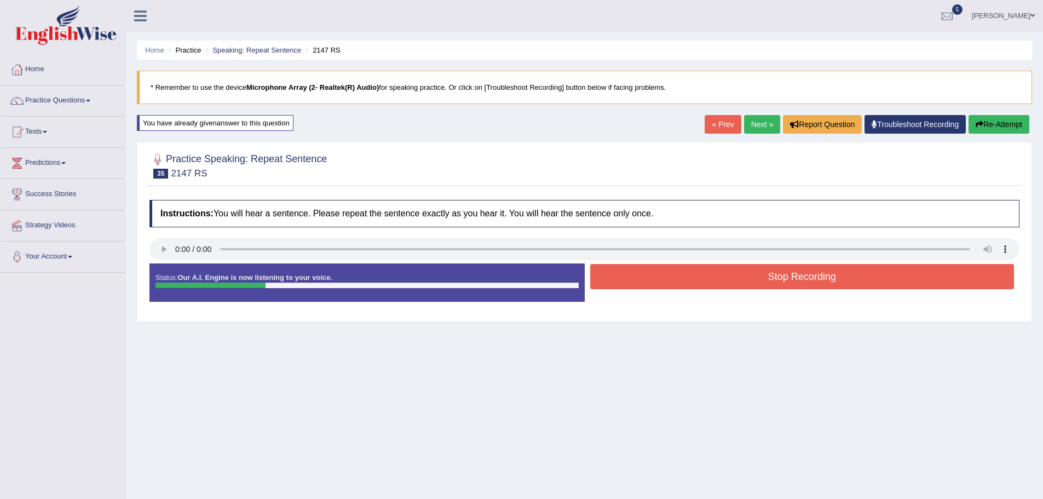
click at [806, 286] on button "Stop Recording" at bounding box center [802, 276] width 424 height 25
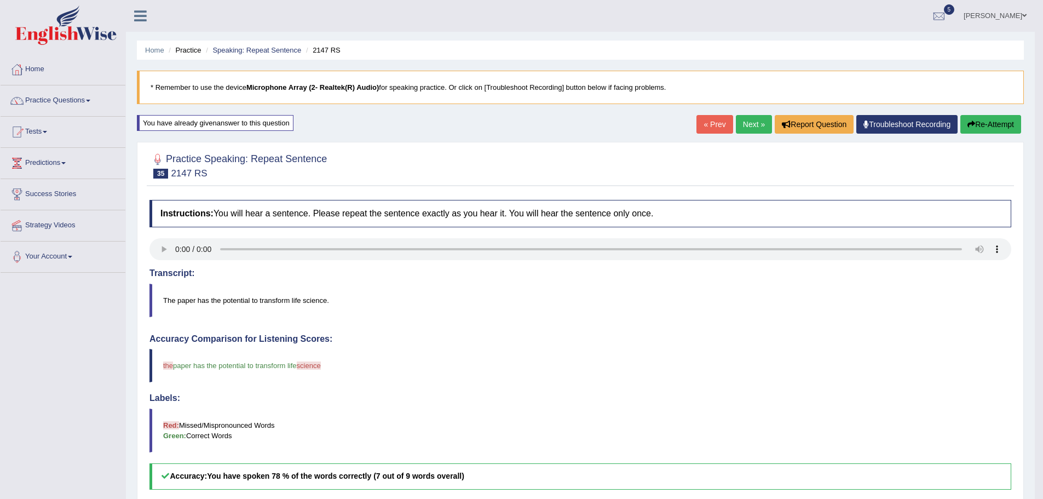
click at [742, 131] on link "Next »" at bounding box center [754, 124] width 36 height 19
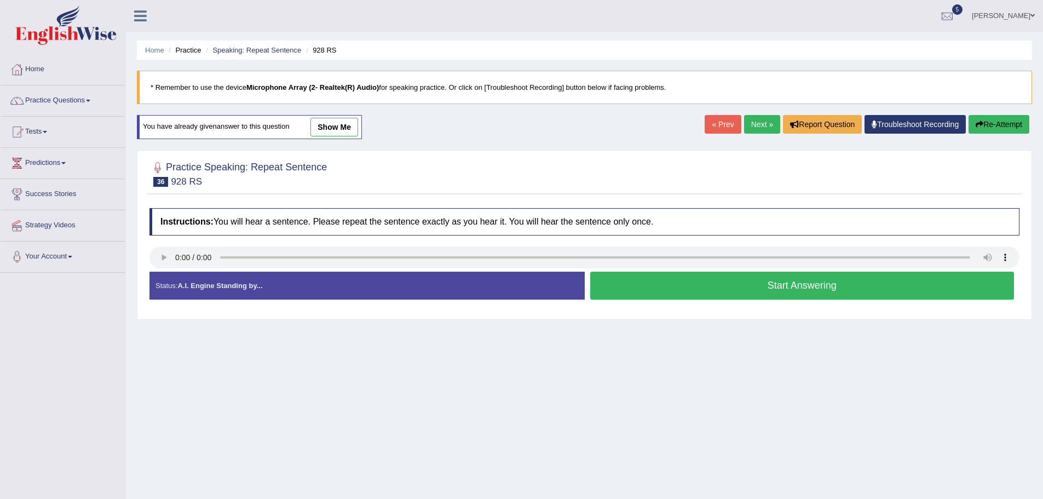
click at [702, 277] on button "Start Answering" at bounding box center [802, 285] width 424 height 28
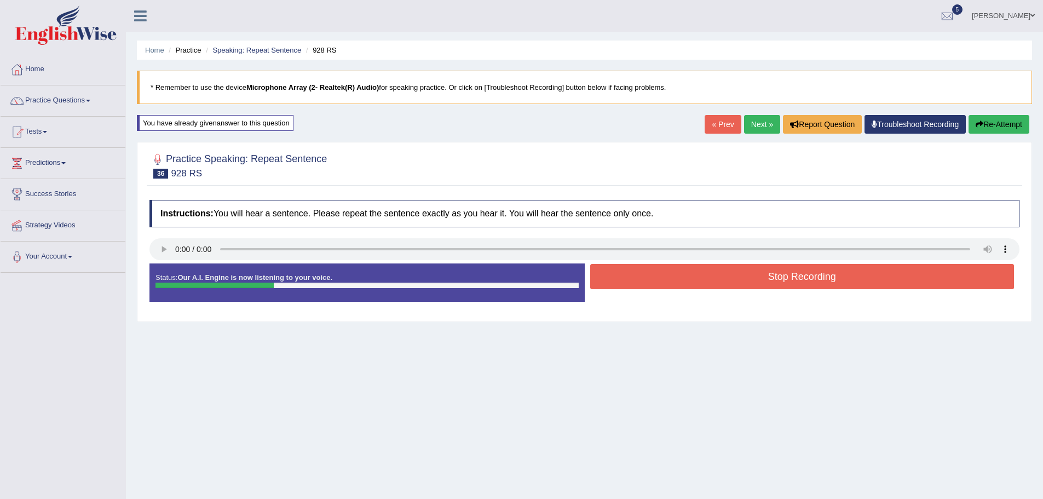
click at [698, 273] on button "Stop Recording" at bounding box center [802, 276] width 424 height 25
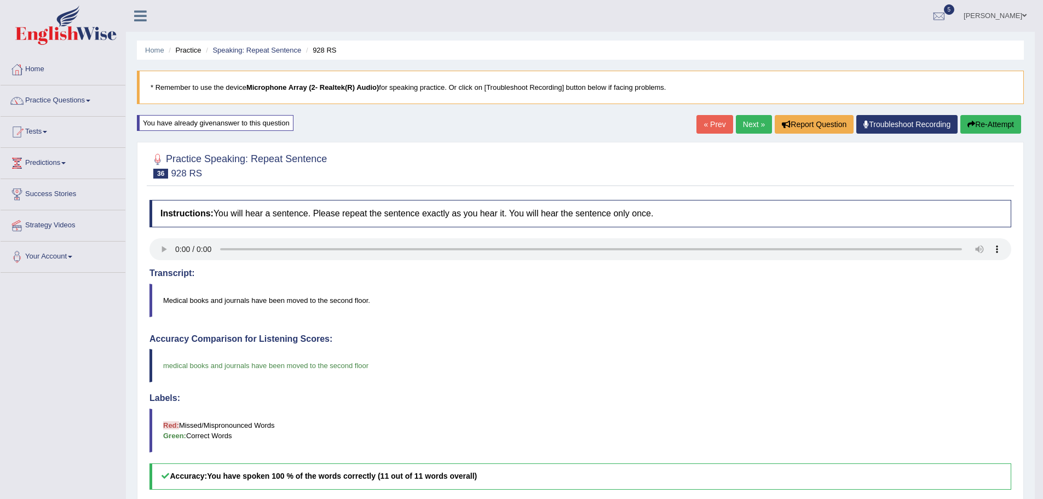
click at [748, 128] on link "Next »" at bounding box center [754, 124] width 36 height 19
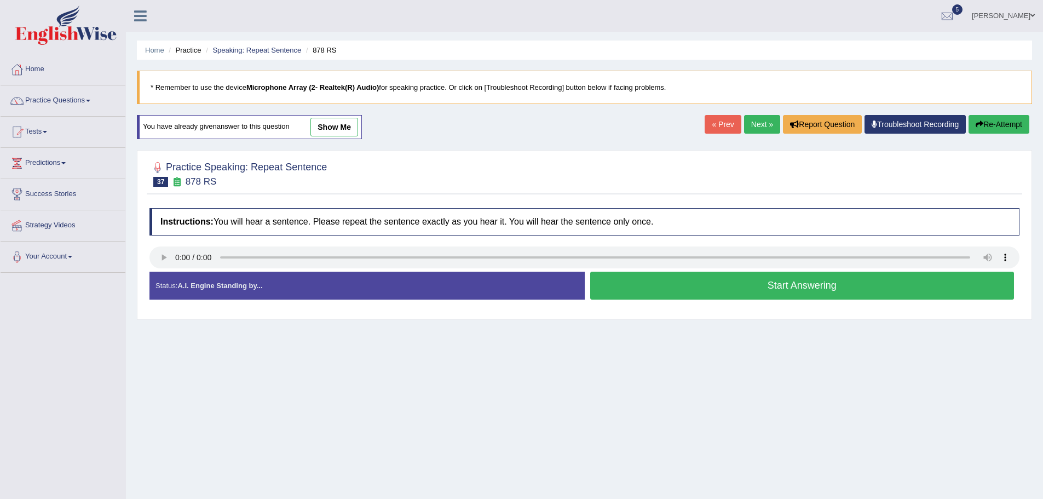
click at [788, 290] on button "Start Answering" at bounding box center [802, 285] width 424 height 28
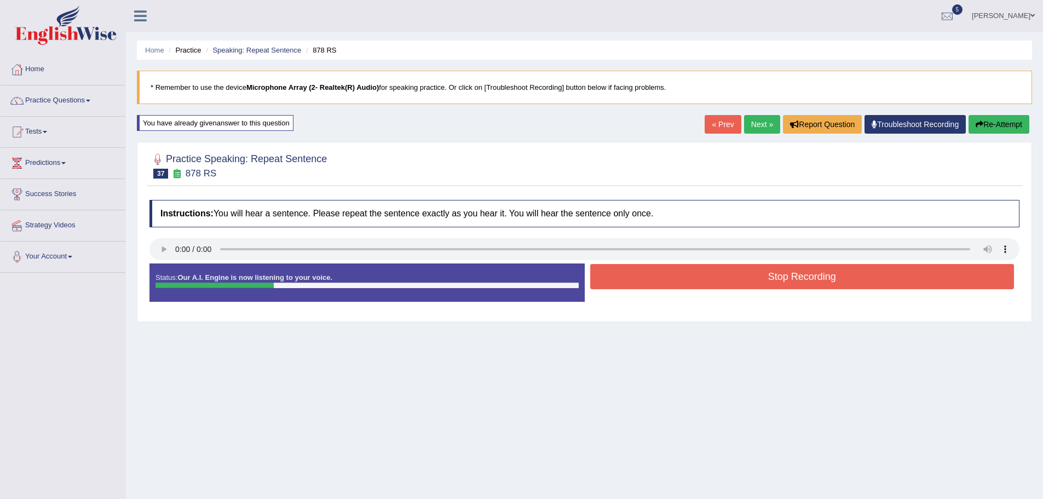
click at [691, 276] on button "Stop Recording" at bounding box center [802, 276] width 424 height 25
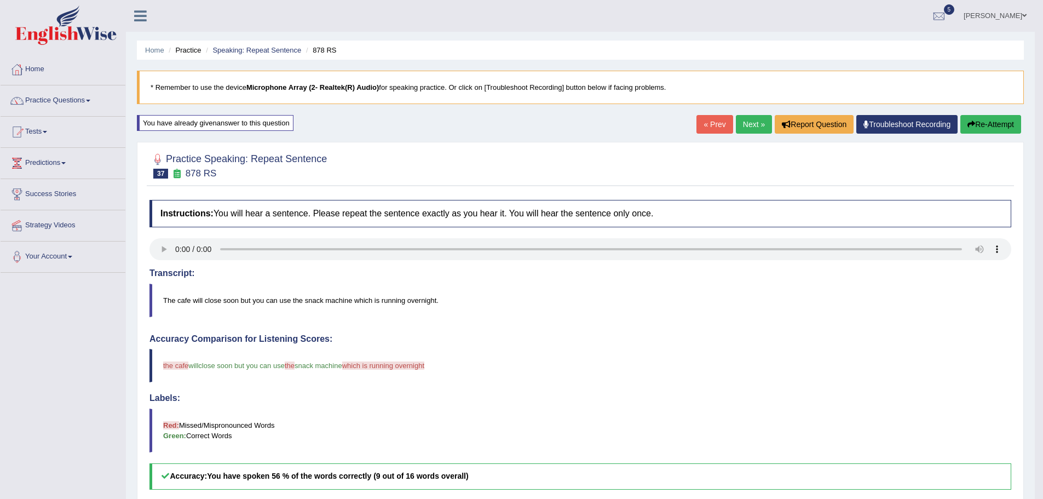
click at [750, 129] on link "Next »" at bounding box center [754, 124] width 36 height 19
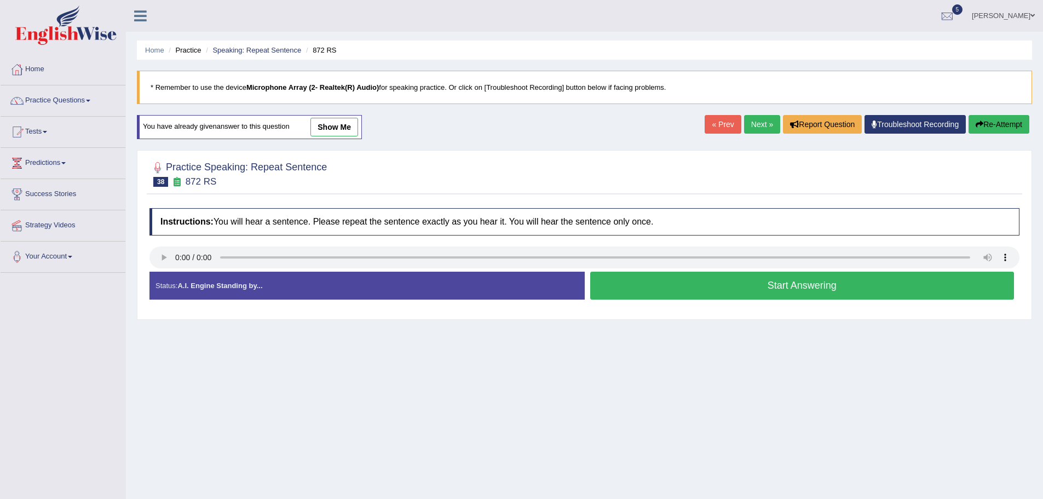
click at [695, 276] on button "Start Answering" at bounding box center [802, 285] width 424 height 28
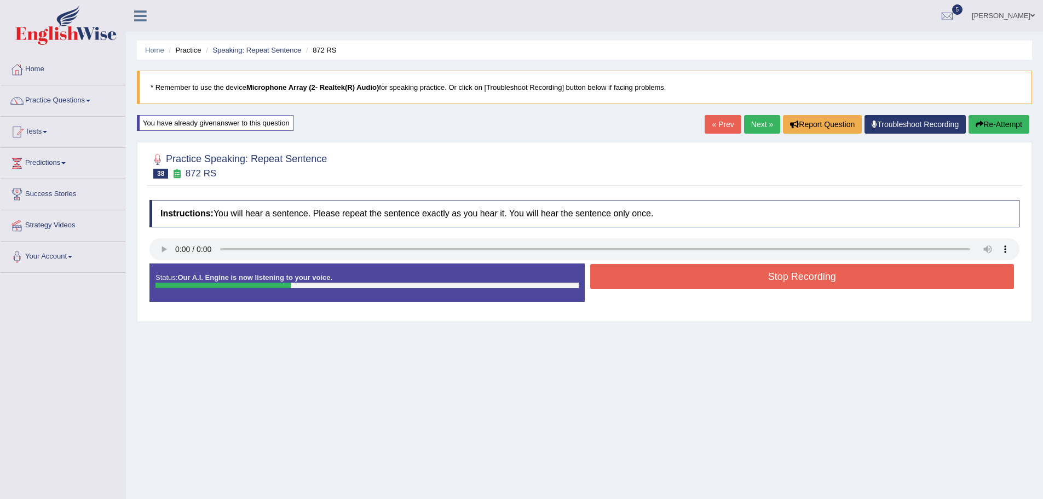
click at [672, 284] on button "Stop Recording" at bounding box center [802, 276] width 424 height 25
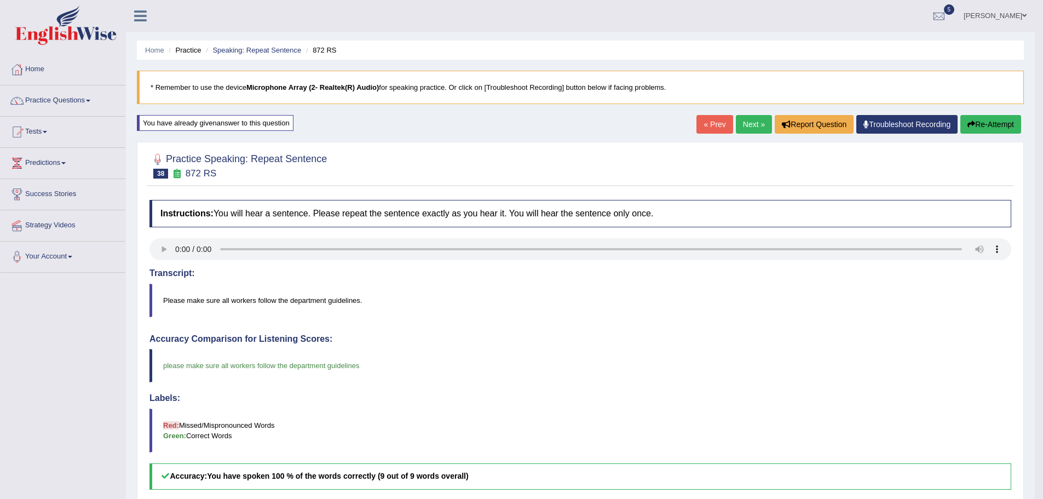
click at [751, 131] on link "Next »" at bounding box center [754, 124] width 36 height 19
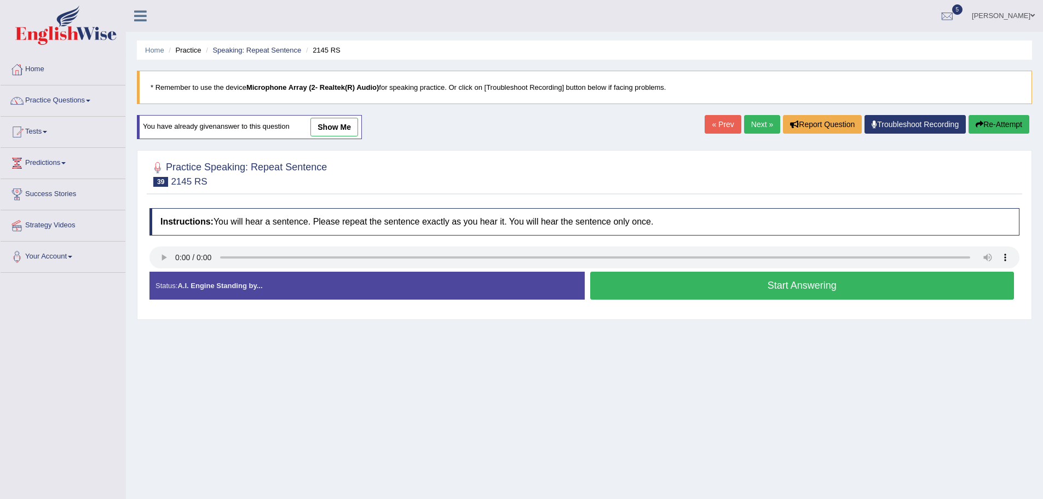
click at [755, 283] on button "Start Answering" at bounding box center [802, 285] width 424 height 28
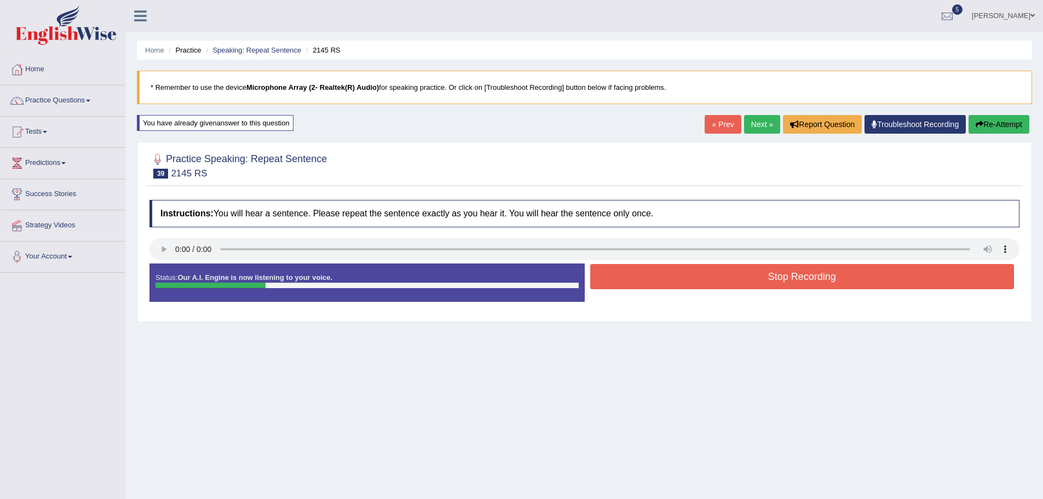
click at [699, 280] on button "Stop Recording" at bounding box center [802, 276] width 424 height 25
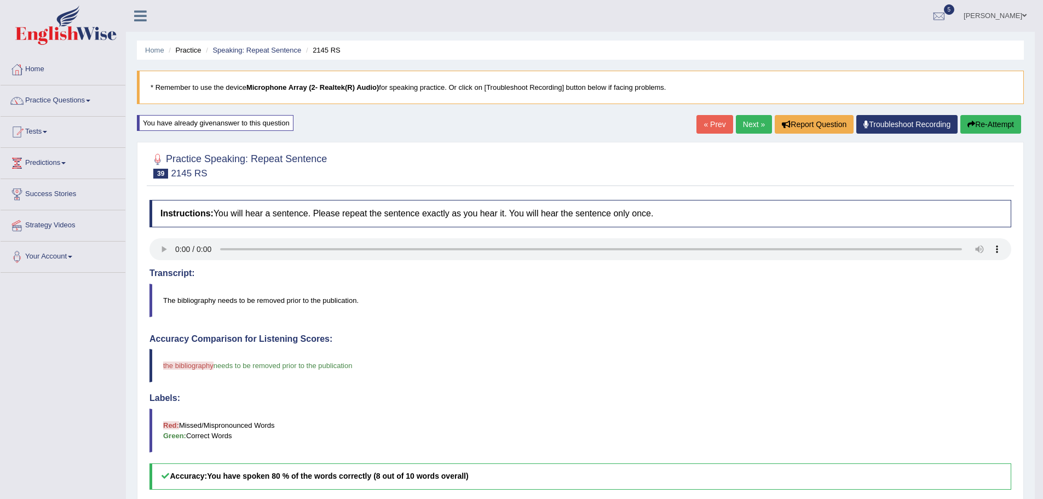
click at [753, 125] on link "Next »" at bounding box center [754, 124] width 36 height 19
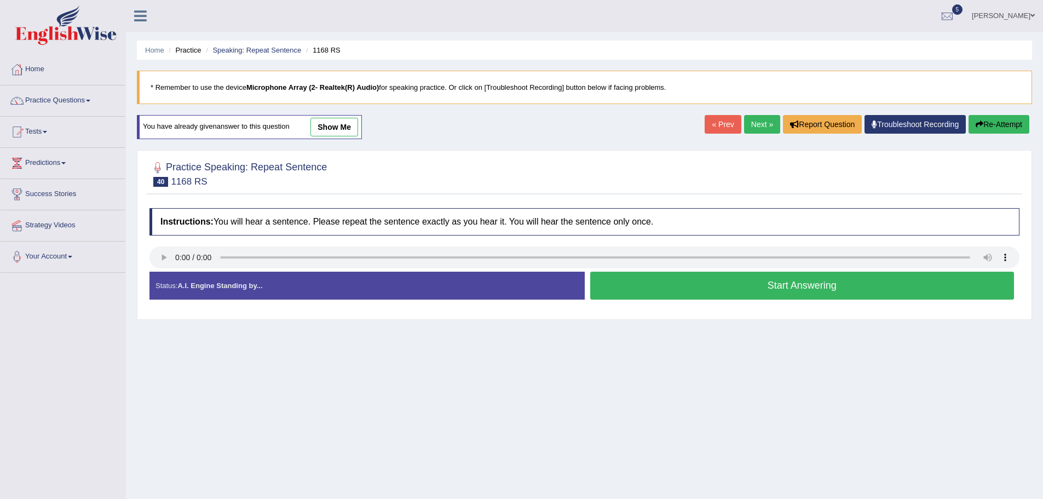
click at [815, 288] on button "Start Answering" at bounding box center [802, 285] width 424 height 28
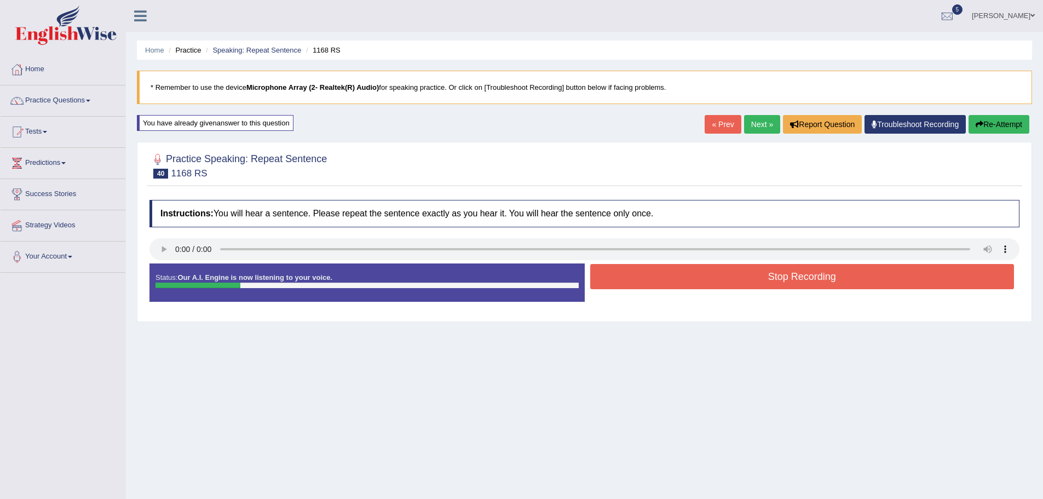
click at [741, 278] on button "Stop Recording" at bounding box center [802, 276] width 424 height 25
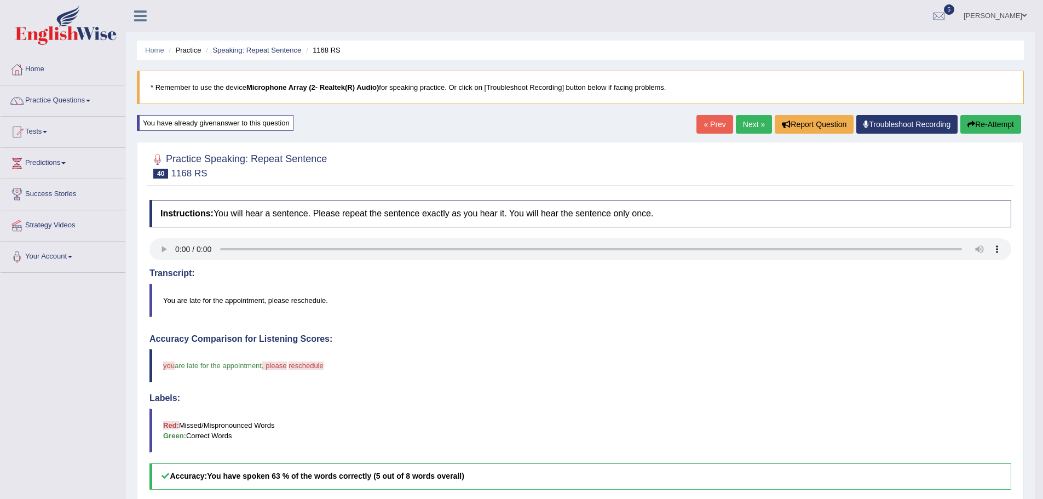
click at [751, 123] on link "Next »" at bounding box center [754, 124] width 36 height 19
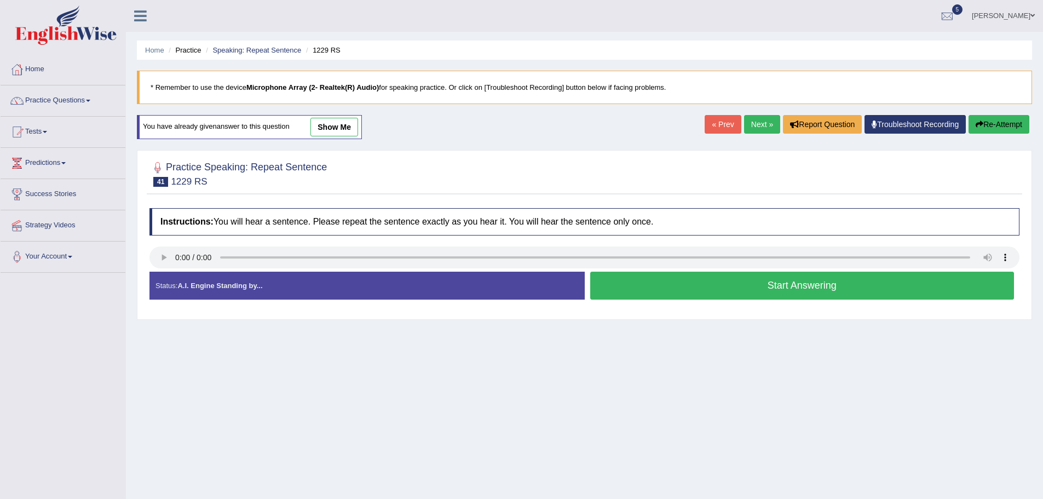
click at [797, 283] on button "Start Answering" at bounding box center [802, 285] width 424 height 28
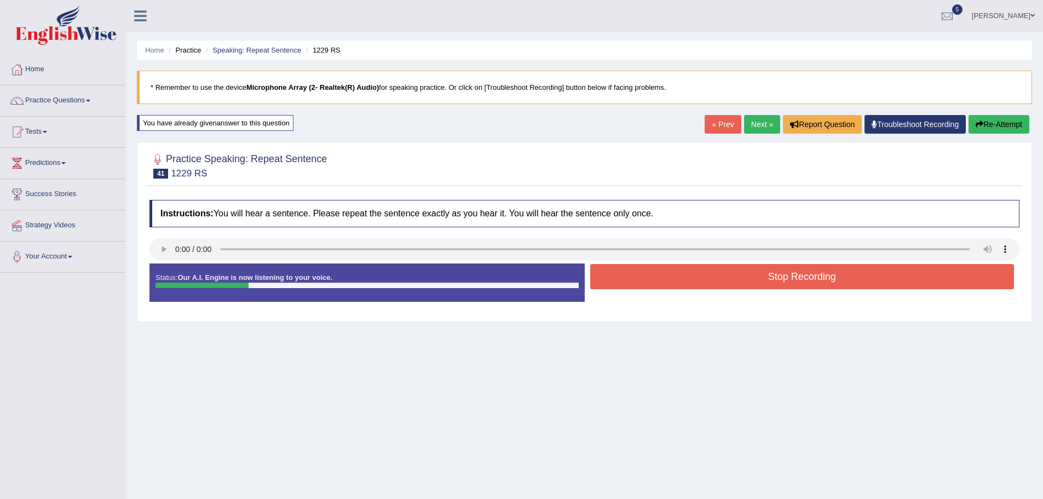
click at [778, 275] on button "Stop Recording" at bounding box center [802, 276] width 424 height 25
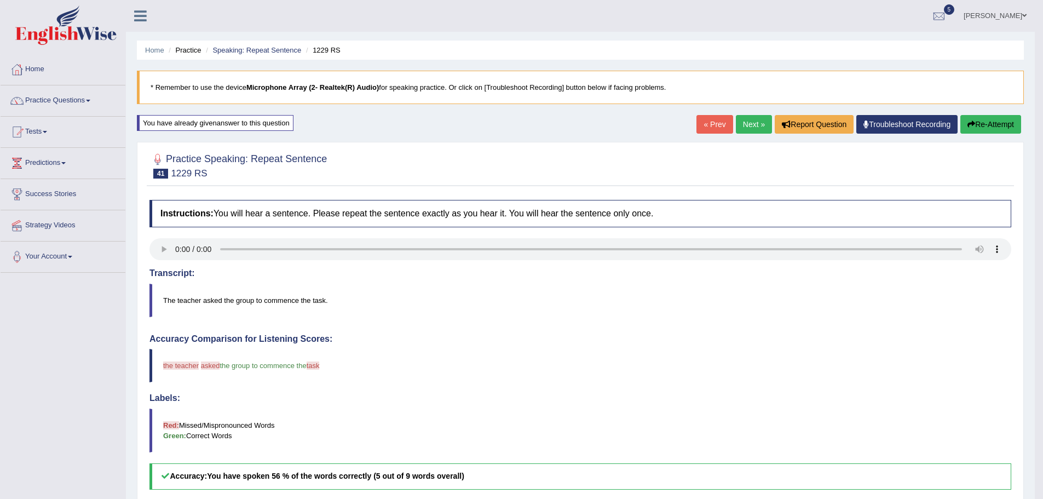
click at [760, 124] on link "Next »" at bounding box center [754, 124] width 36 height 19
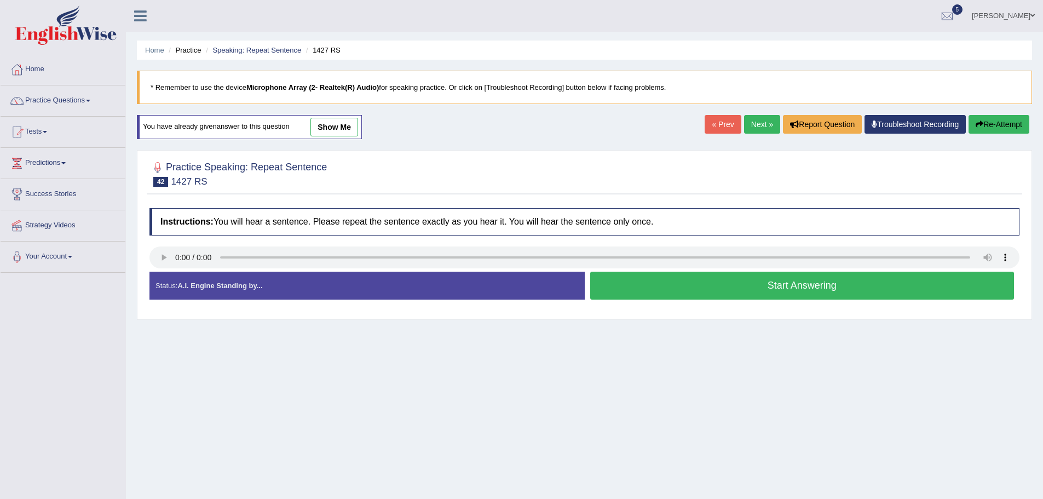
click at [717, 284] on button "Start Answering" at bounding box center [802, 285] width 424 height 28
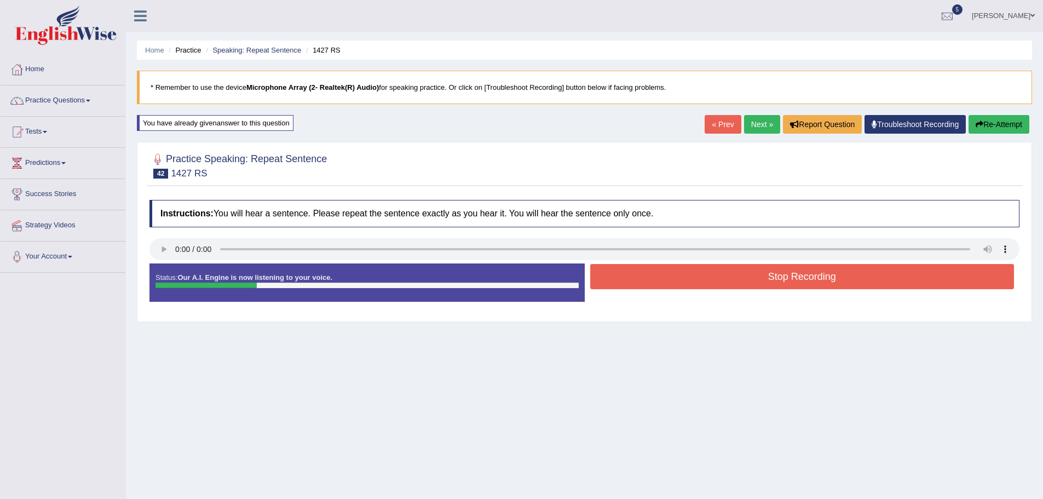
click at [656, 262] on div at bounding box center [584, 250] width 870 height 25
click at [655, 266] on button "Stop Recording" at bounding box center [802, 276] width 424 height 25
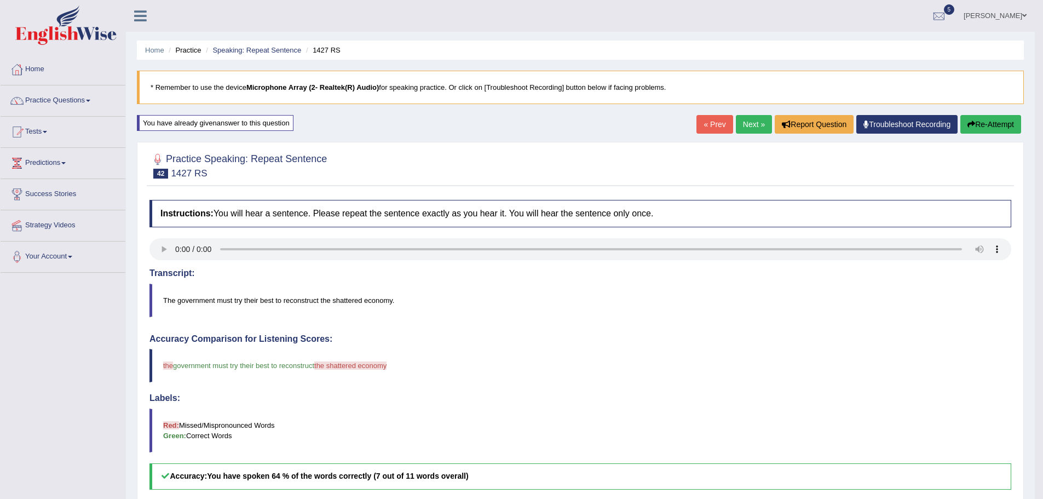
click at [994, 131] on button "Re-Attempt" at bounding box center [990, 124] width 61 height 19
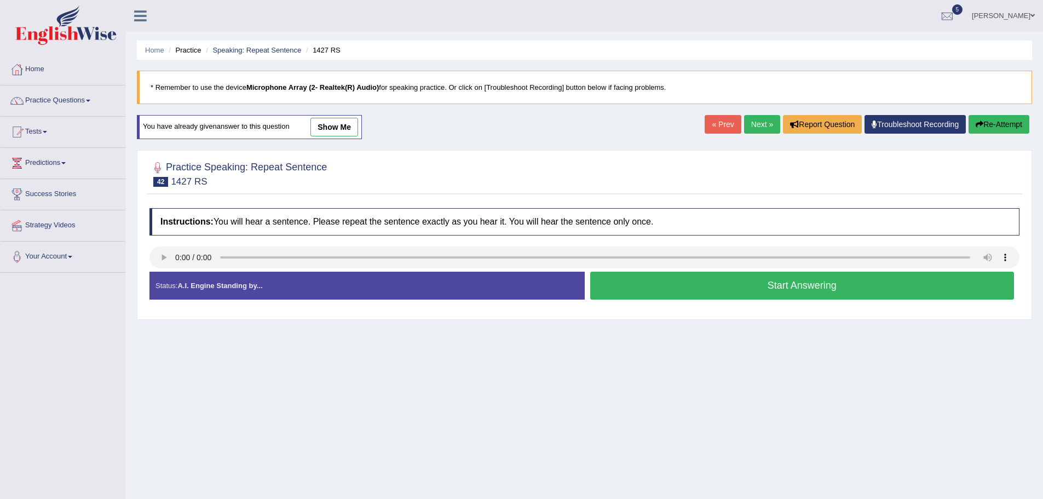
click at [801, 291] on button "Start Answering" at bounding box center [802, 285] width 424 height 28
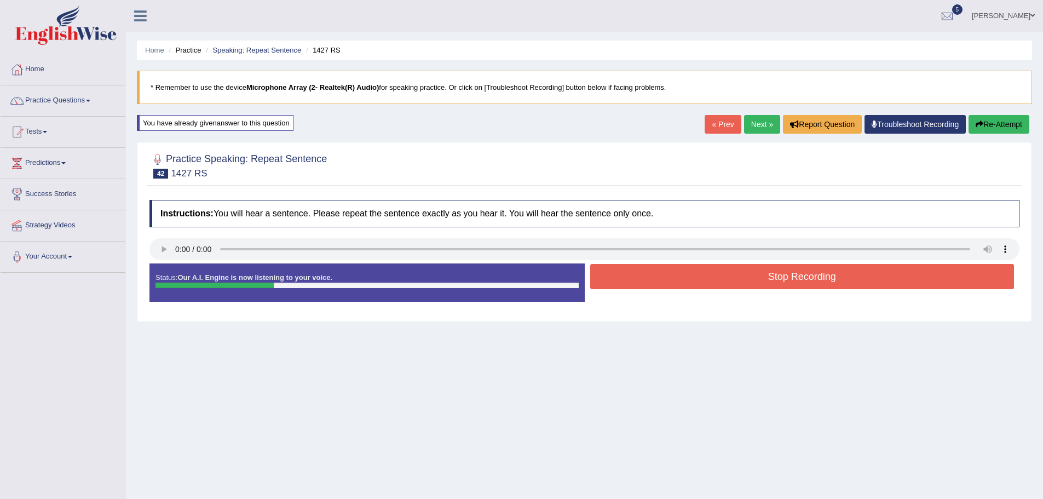
drag, startPoint x: 710, startPoint y: 281, endPoint x: 649, endPoint y: 298, distance: 63.6
click at [710, 281] on button "Stop Recording" at bounding box center [802, 276] width 424 height 25
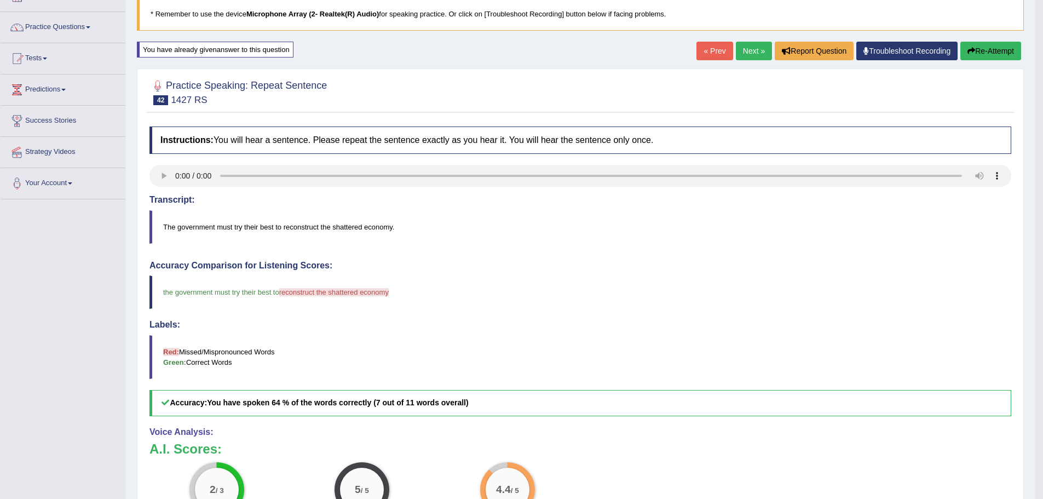
scroll to position [55, 0]
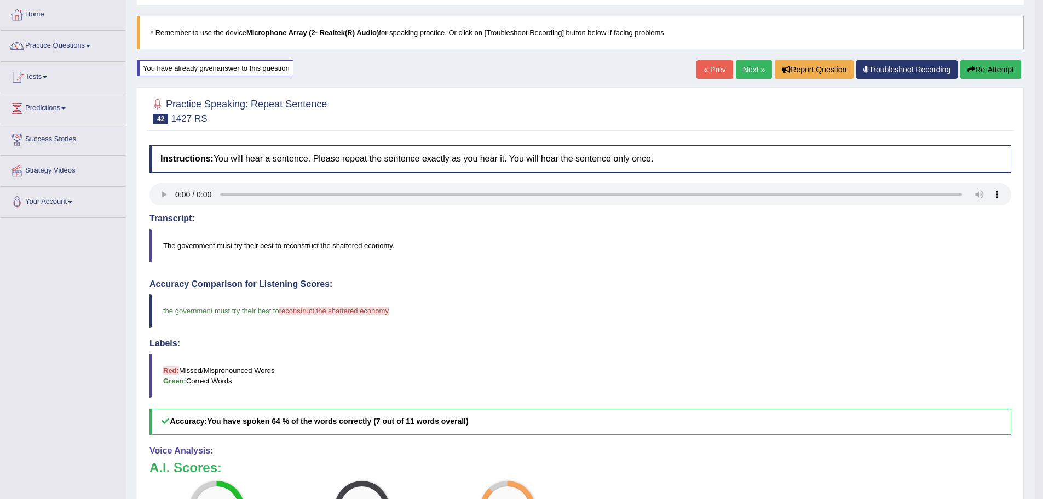
click at [745, 70] on link "Next »" at bounding box center [754, 69] width 36 height 19
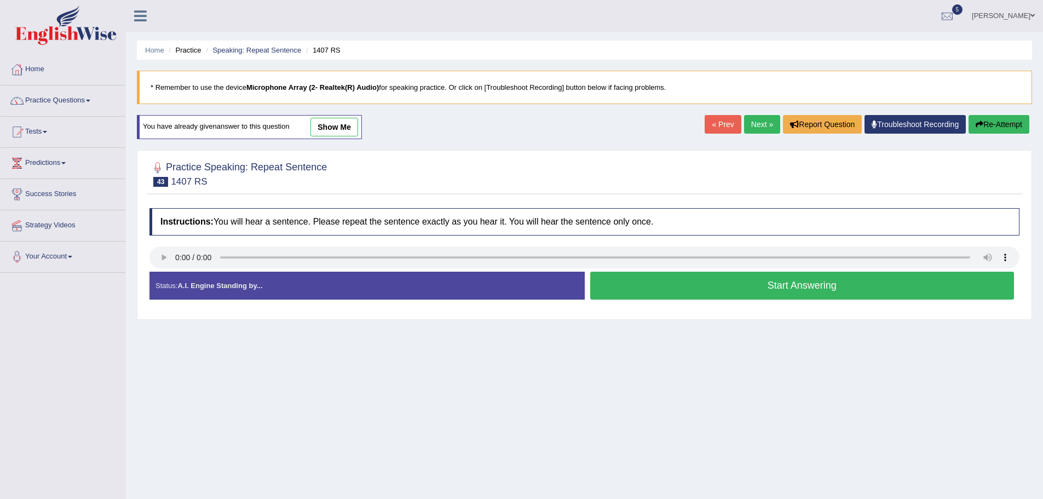
click at [709, 288] on button "Start Answering" at bounding box center [802, 285] width 424 height 28
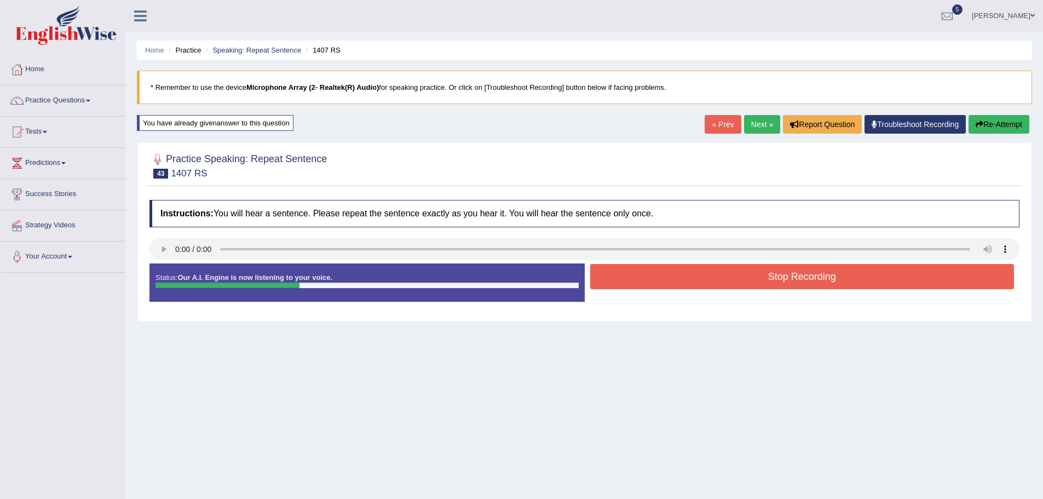
click at [742, 273] on button "Stop Recording" at bounding box center [802, 276] width 424 height 25
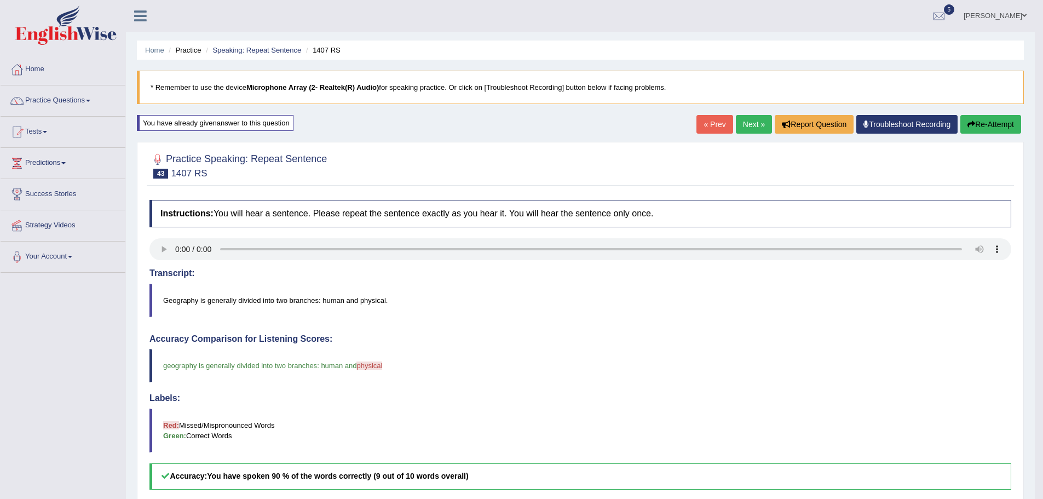
click at [743, 132] on link "Next »" at bounding box center [754, 124] width 36 height 19
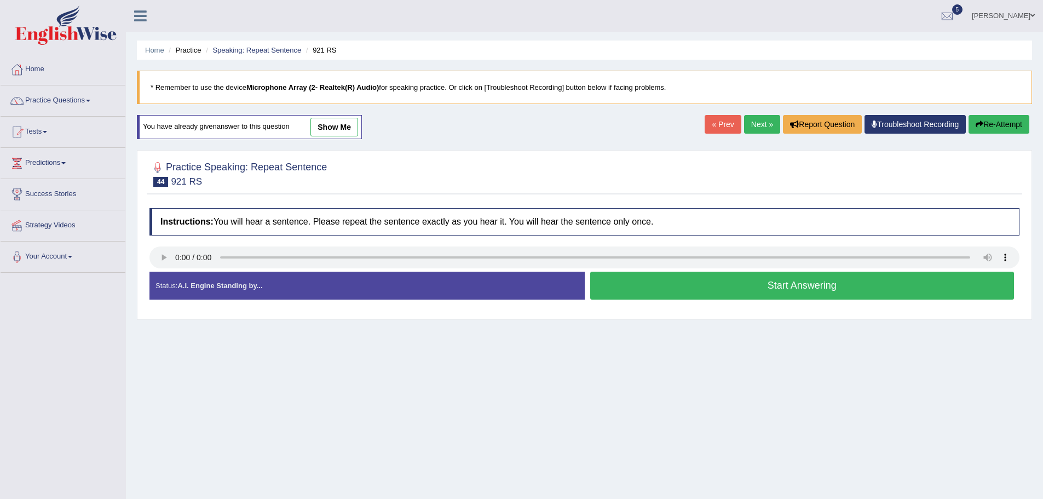
click at [777, 293] on button "Start Answering" at bounding box center [802, 285] width 424 height 28
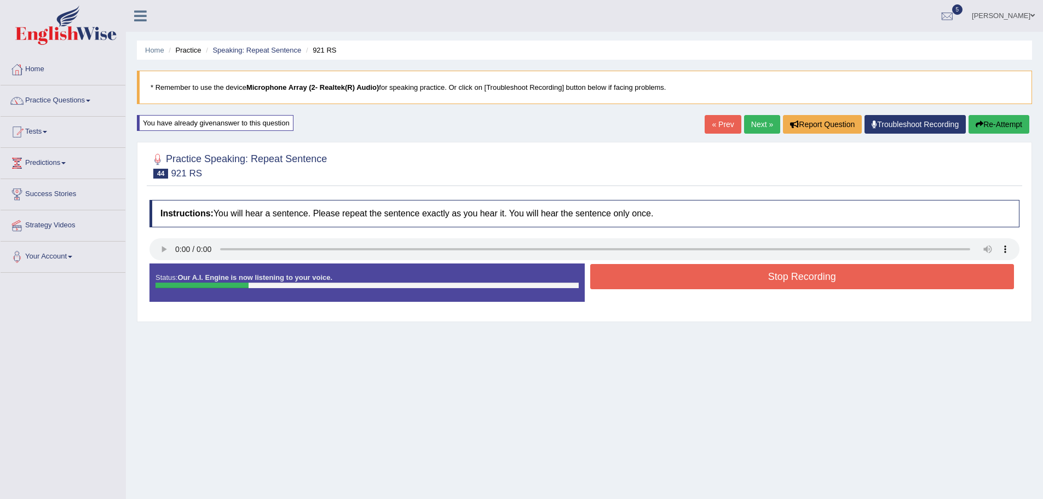
click at [786, 275] on button "Stop Recording" at bounding box center [802, 276] width 424 height 25
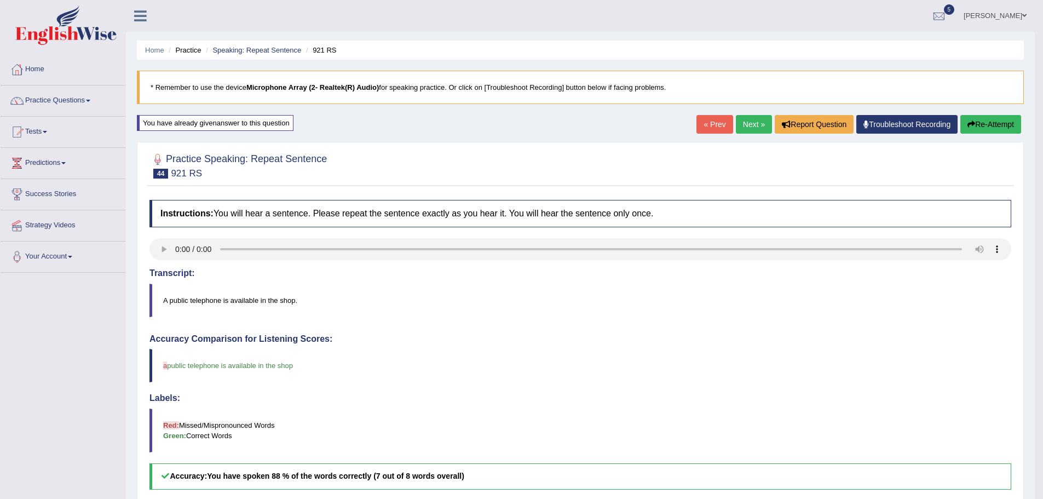
click at [743, 130] on link "Next »" at bounding box center [754, 124] width 36 height 19
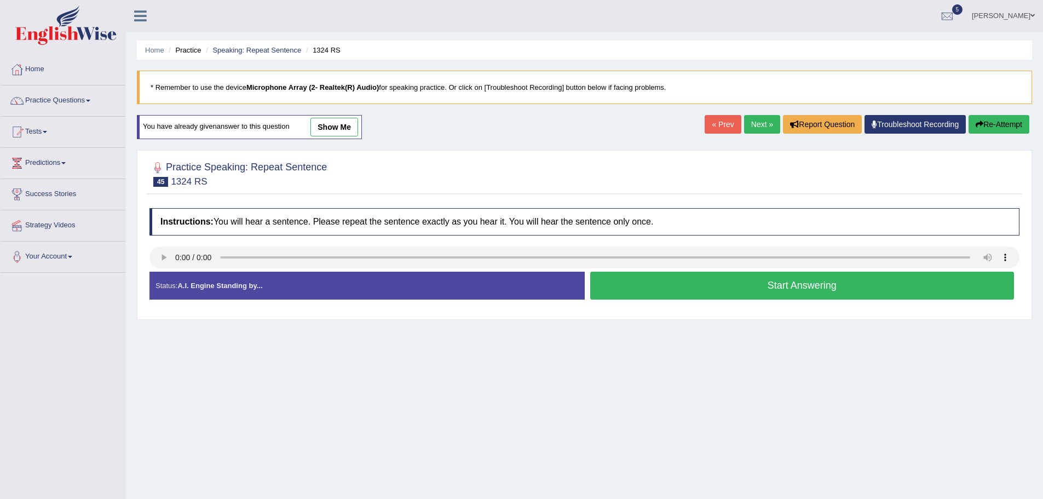
click at [757, 286] on button "Start Answering" at bounding box center [802, 285] width 424 height 28
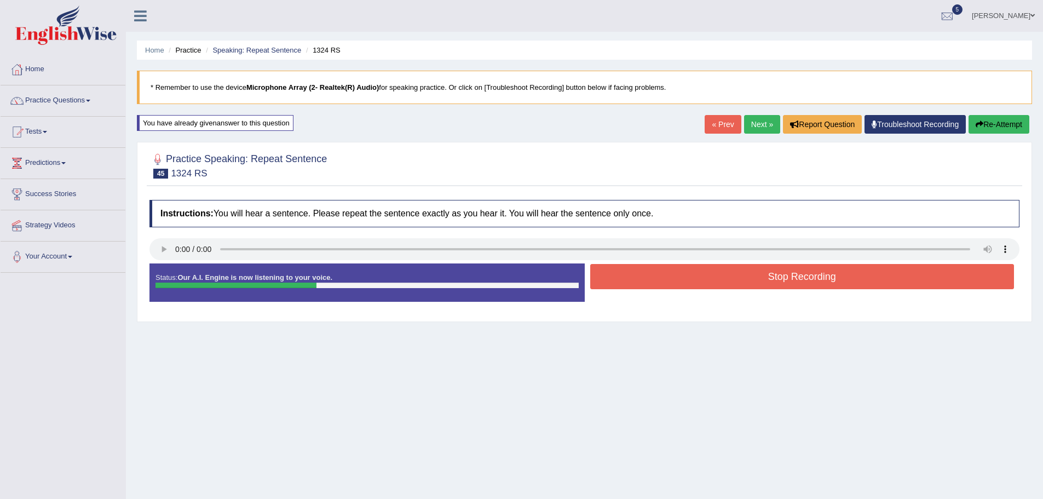
click at [757, 286] on button "Stop Recording" at bounding box center [802, 276] width 424 height 25
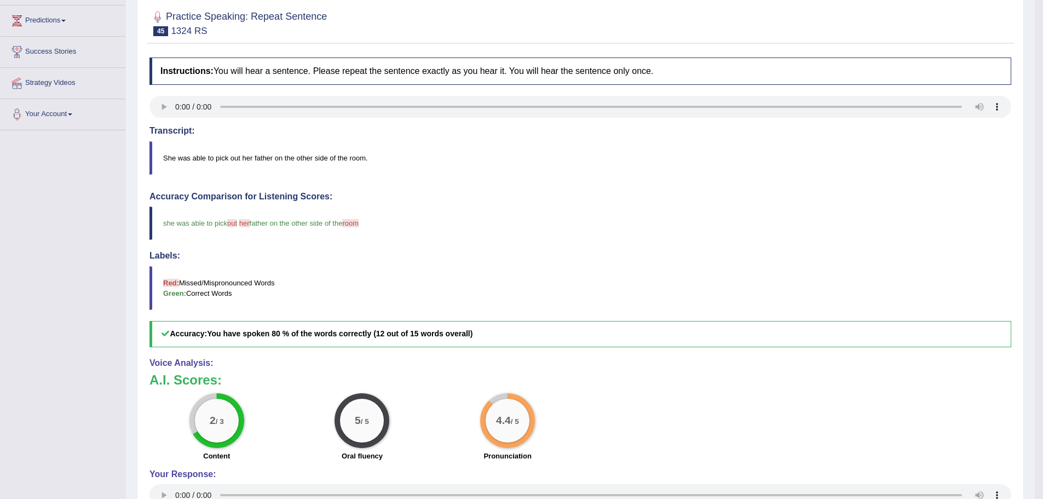
scroll to position [28, 0]
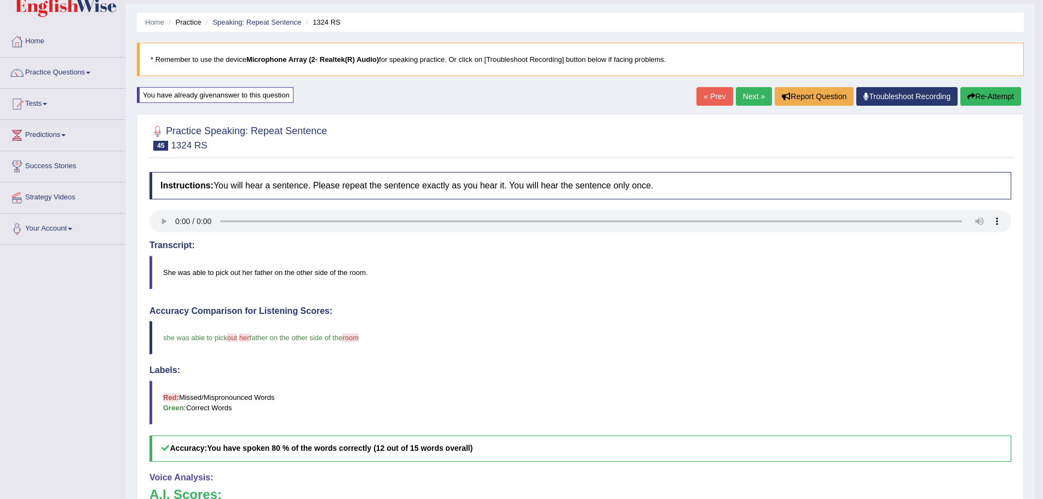
click at [752, 97] on link "Next »" at bounding box center [754, 96] width 36 height 19
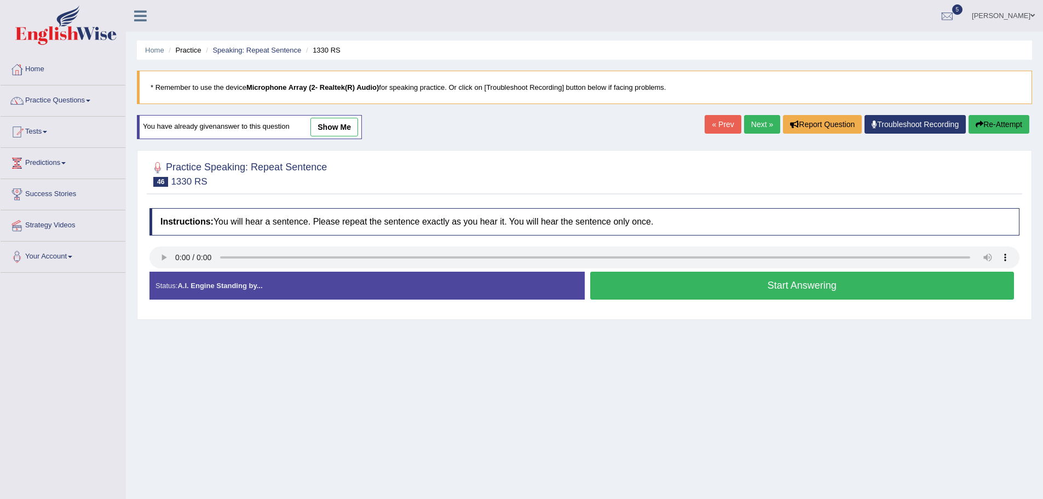
click at [781, 278] on button "Start Answering" at bounding box center [802, 285] width 424 height 28
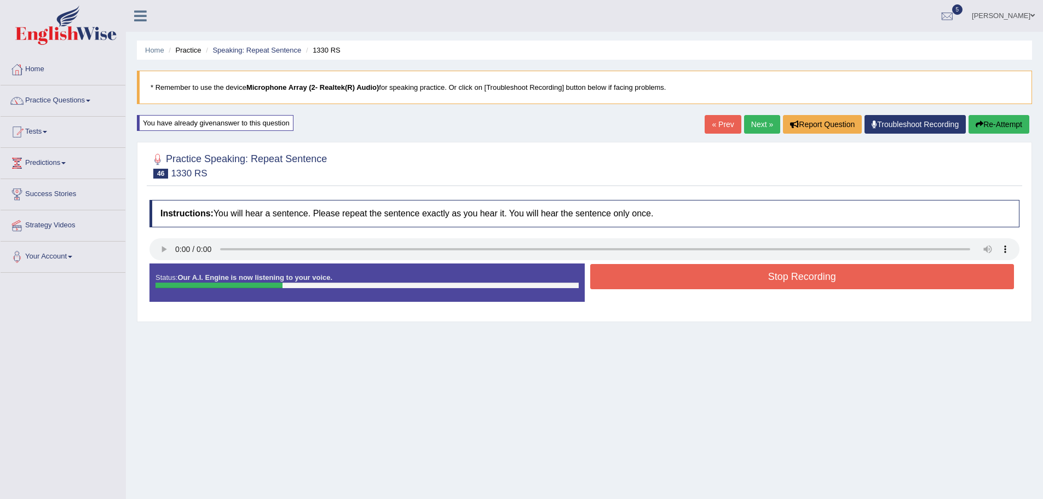
click at [782, 278] on button "Stop Recording" at bounding box center [802, 276] width 424 height 25
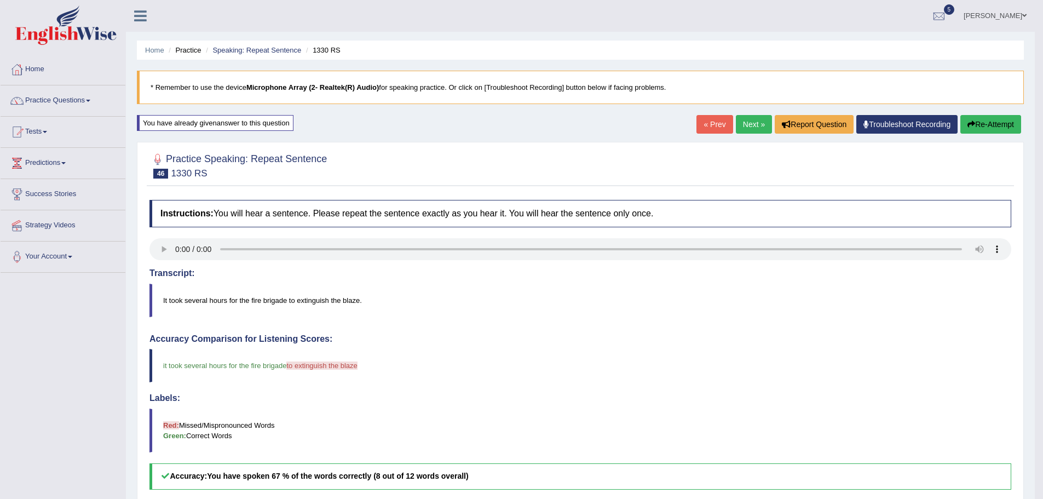
click at [754, 119] on link "Next »" at bounding box center [754, 124] width 36 height 19
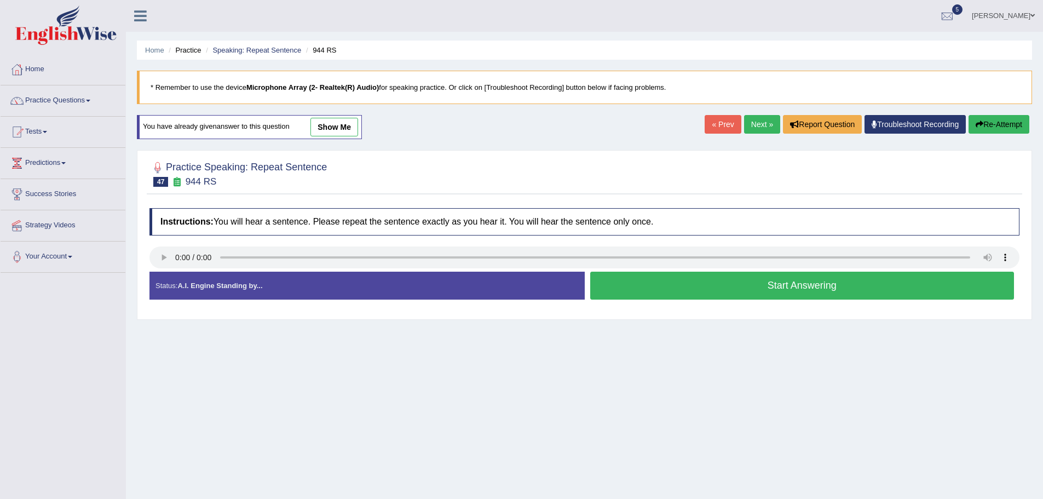
click at [751, 282] on button "Start Answering" at bounding box center [802, 285] width 424 height 28
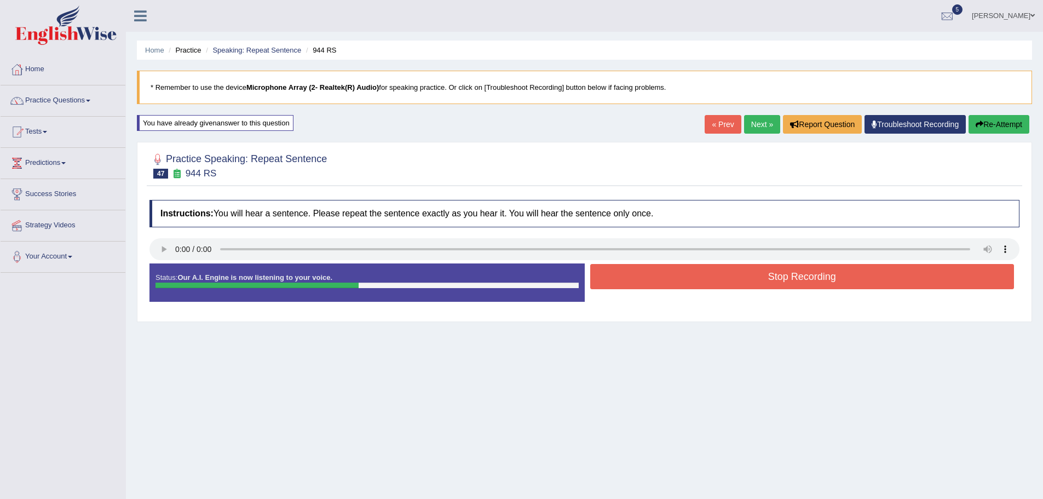
click at [830, 282] on button "Stop Recording" at bounding box center [802, 276] width 424 height 25
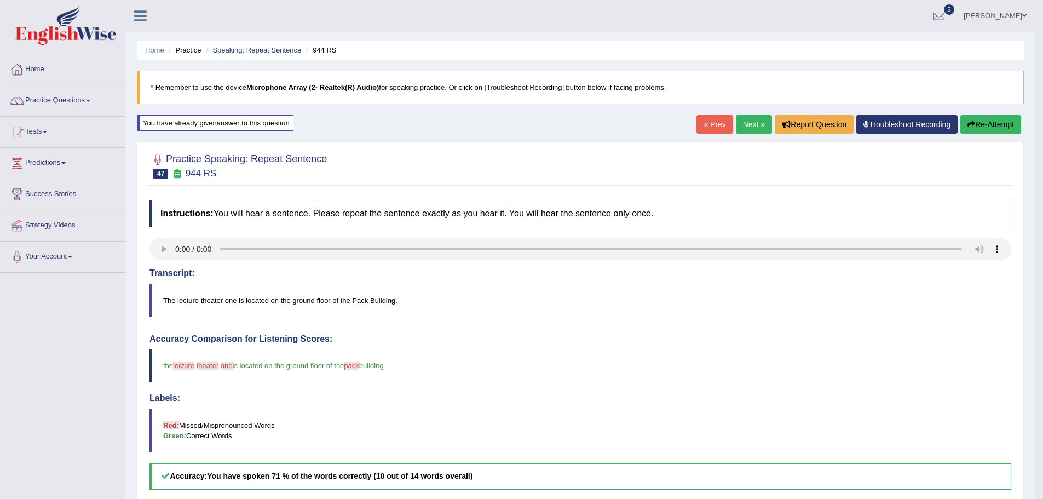
drag, startPoint x: 739, startPoint y: 124, endPoint x: 695, endPoint y: 131, distance: 45.4
click at [739, 123] on link "Next »" at bounding box center [754, 124] width 36 height 19
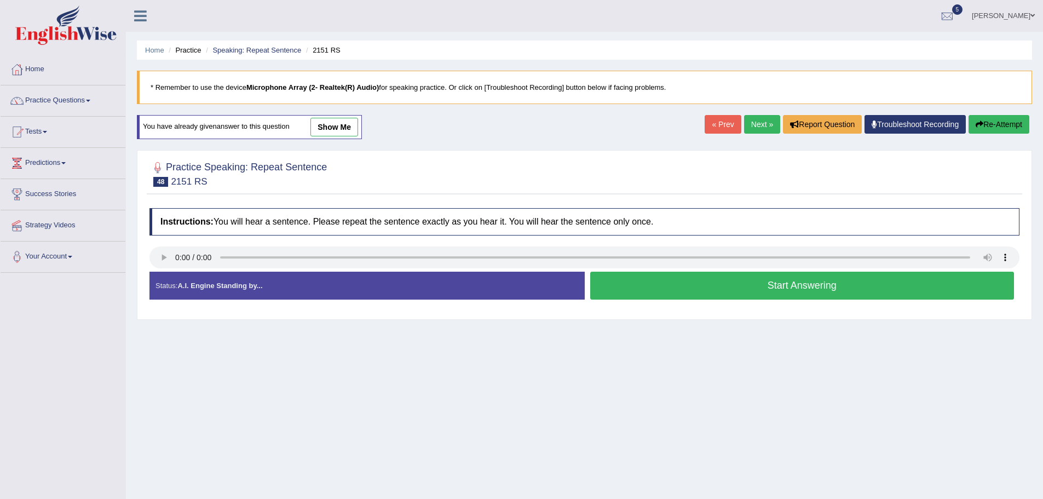
click at [722, 283] on button "Start Answering" at bounding box center [802, 285] width 424 height 28
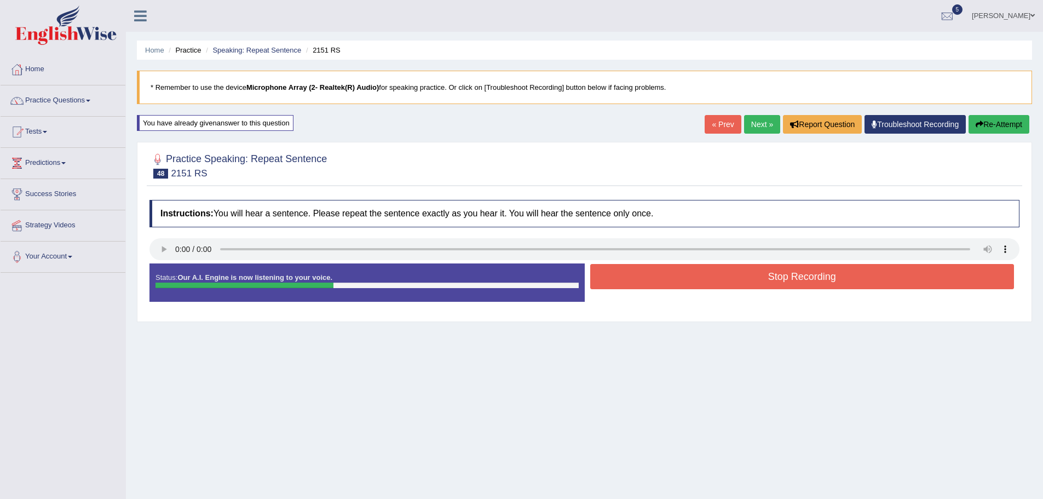
click at [844, 275] on button "Stop Recording" at bounding box center [802, 276] width 424 height 25
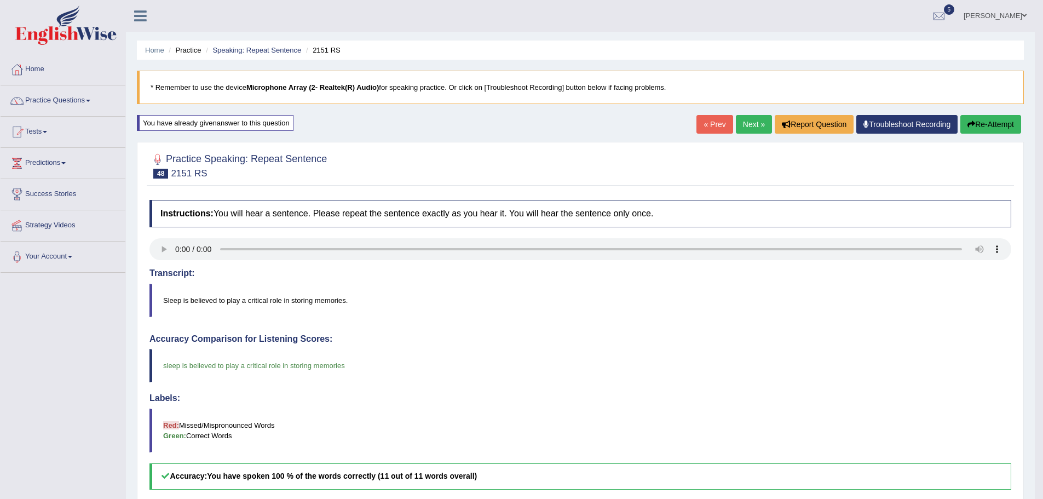
click at [752, 128] on link "Next »" at bounding box center [754, 124] width 36 height 19
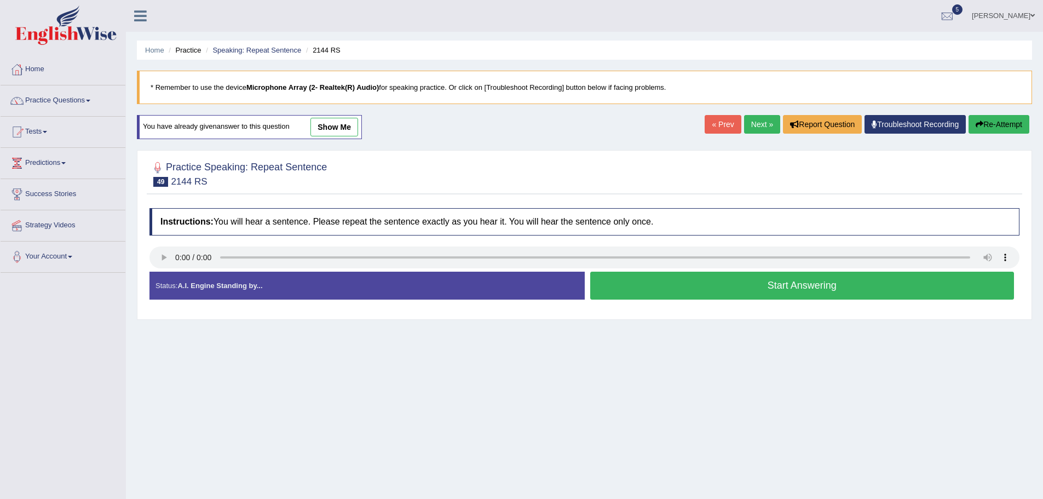
click at [785, 282] on button "Start Answering" at bounding box center [802, 285] width 424 height 28
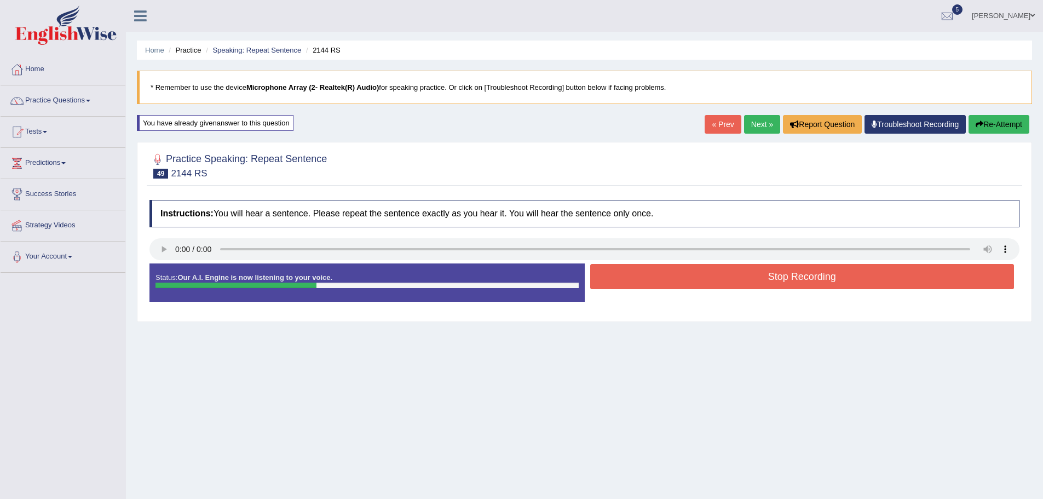
click at [717, 280] on button "Stop Recording" at bounding box center [802, 276] width 424 height 25
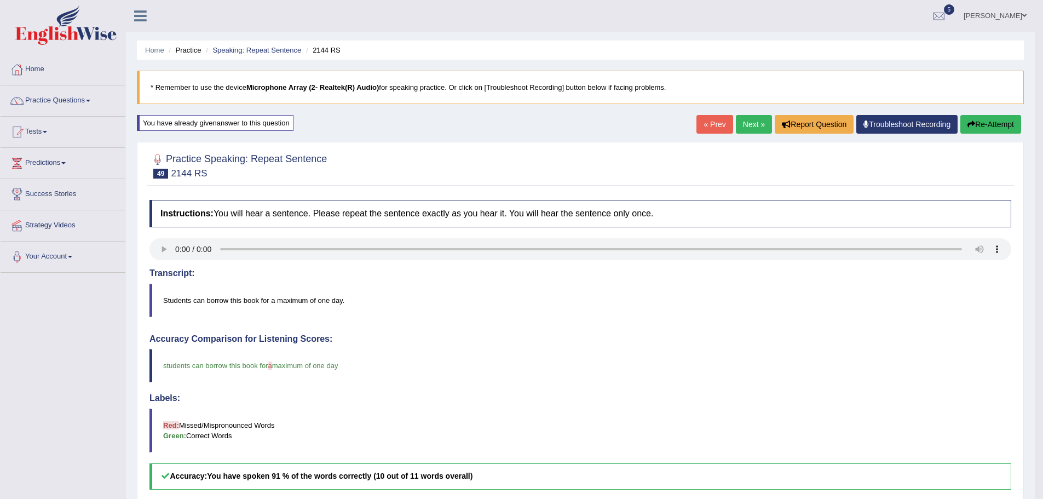
click at [742, 124] on link "Next »" at bounding box center [754, 124] width 36 height 19
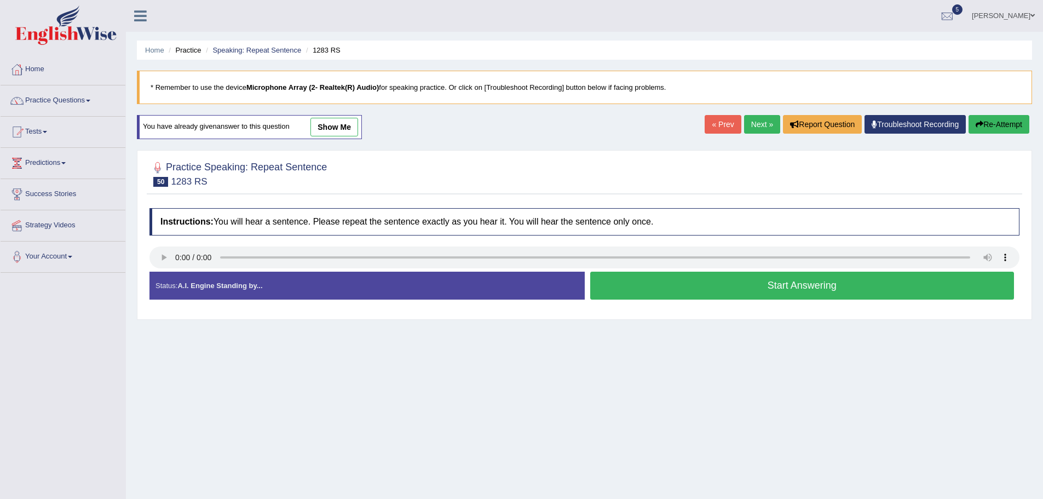
click at [796, 278] on button "Start Answering" at bounding box center [802, 285] width 424 height 28
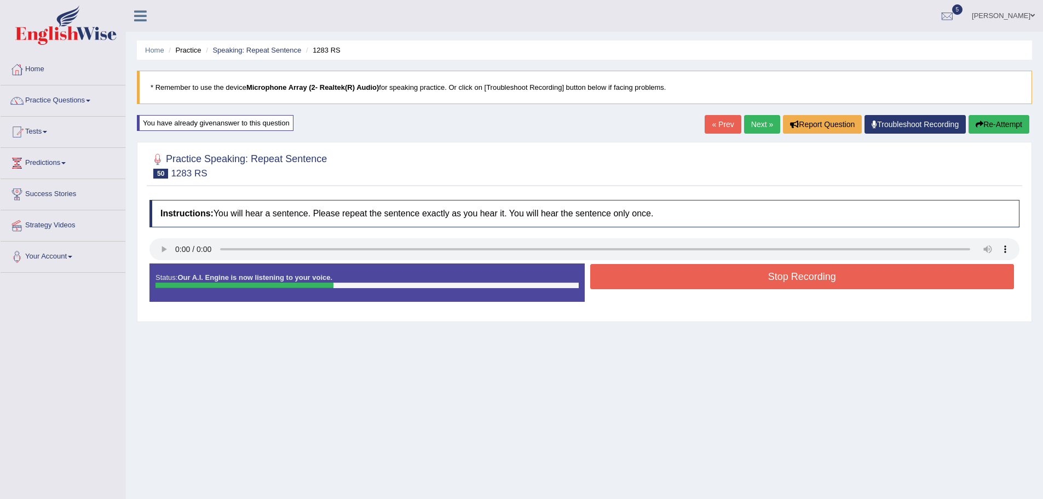
click at [729, 268] on button "Stop Recording" at bounding box center [802, 276] width 424 height 25
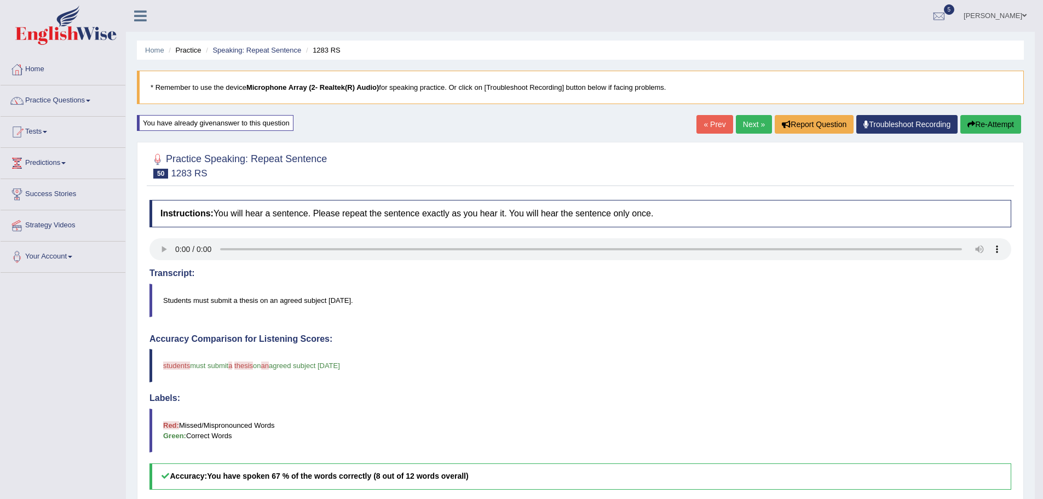
click at [755, 128] on link "Next »" at bounding box center [754, 124] width 36 height 19
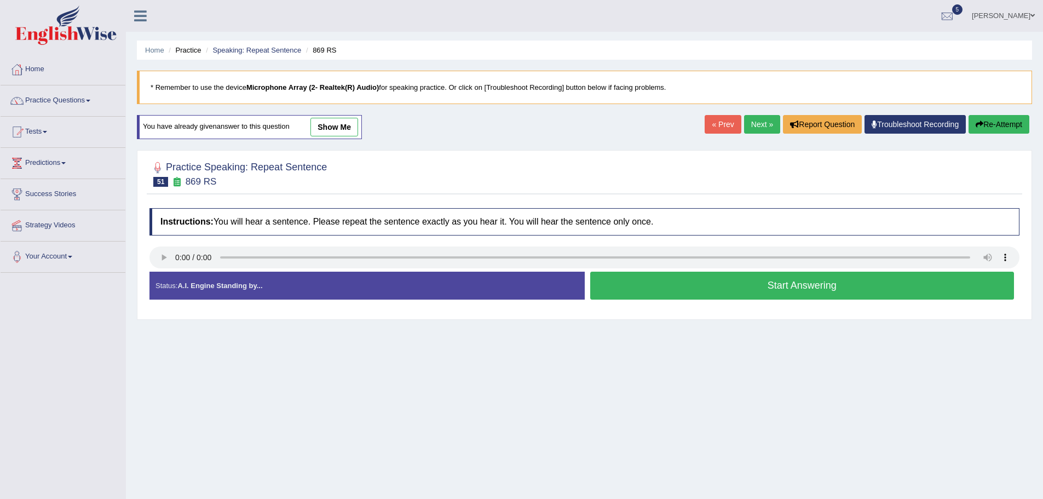
click at [667, 282] on button "Start Answering" at bounding box center [802, 285] width 424 height 28
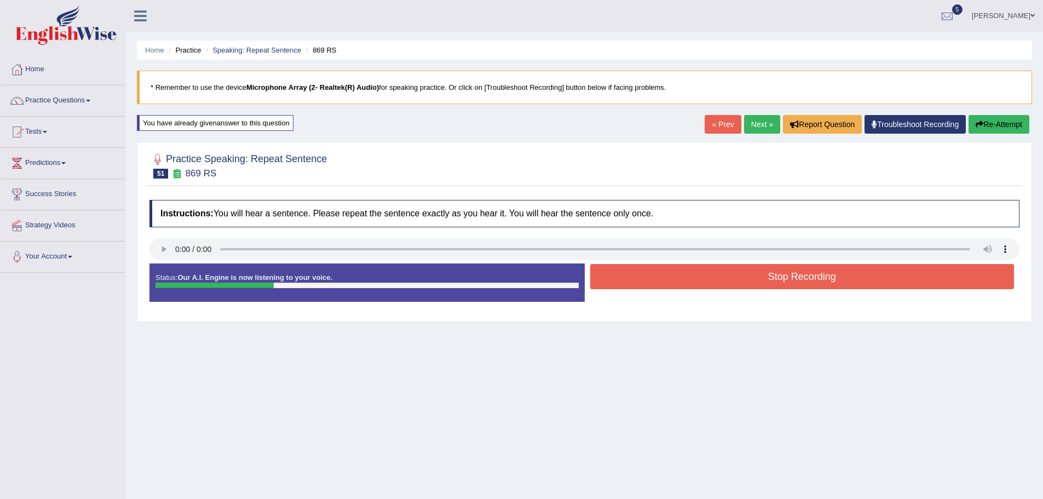
click at [727, 284] on button "Stop Recording" at bounding box center [802, 276] width 424 height 25
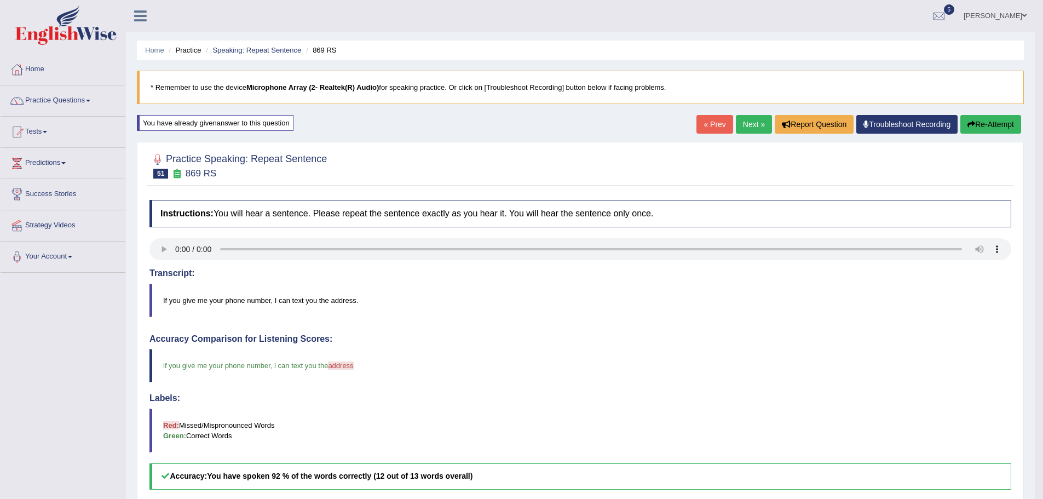
click at [744, 123] on link "Next »" at bounding box center [754, 124] width 36 height 19
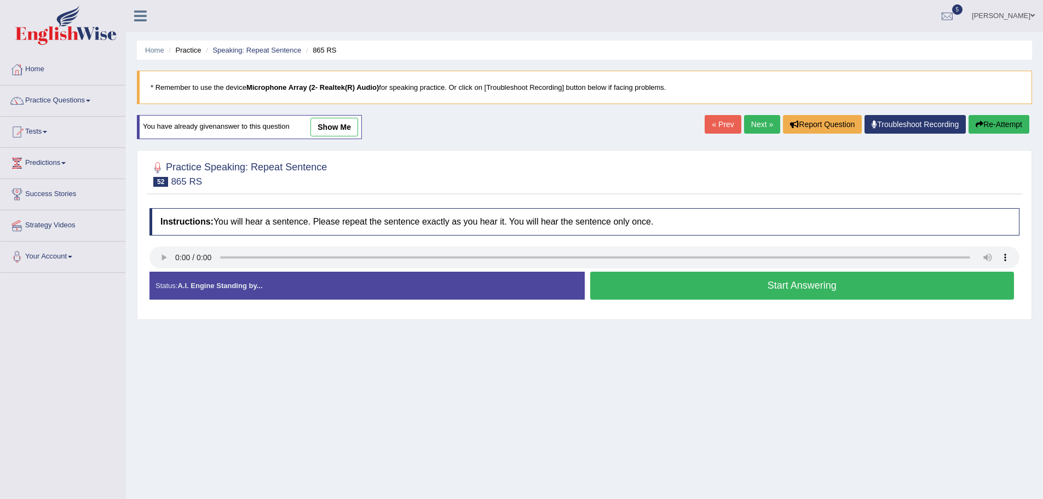
click at [778, 286] on button "Start Answering" at bounding box center [802, 285] width 424 height 28
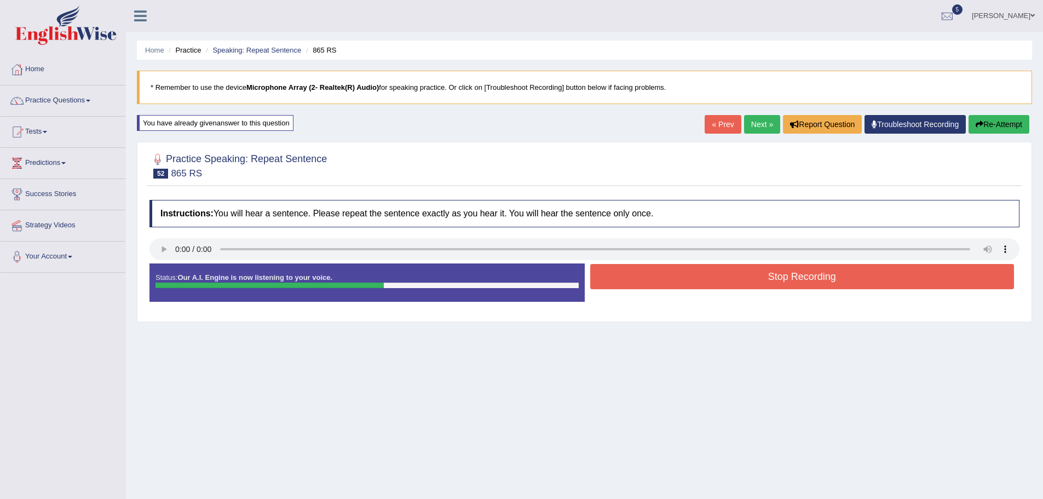
click at [775, 276] on button "Stop Recording" at bounding box center [802, 276] width 424 height 25
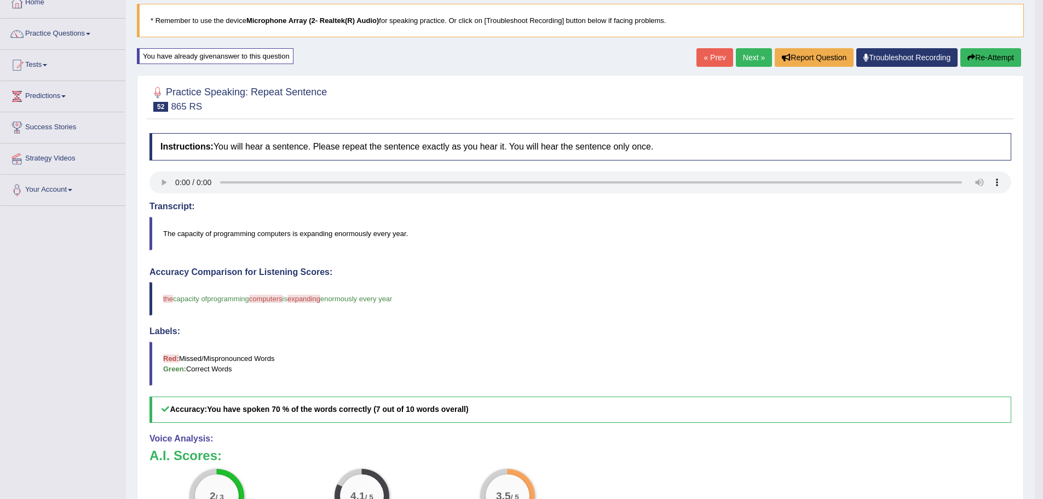
scroll to position [55, 0]
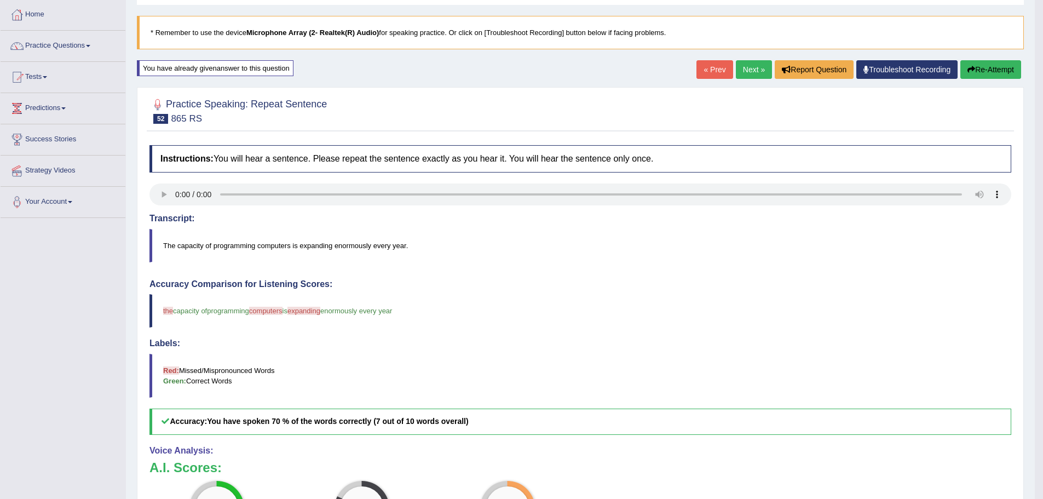
click at [999, 70] on button "Re-Attempt" at bounding box center [990, 69] width 61 height 19
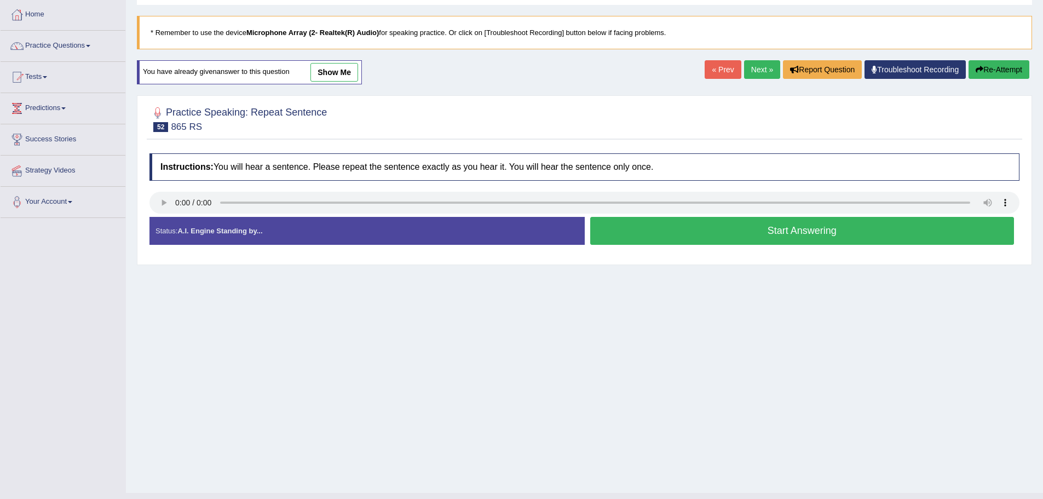
click at [727, 231] on button "Start Answering" at bounding box center [802, 231] width 424 height 28
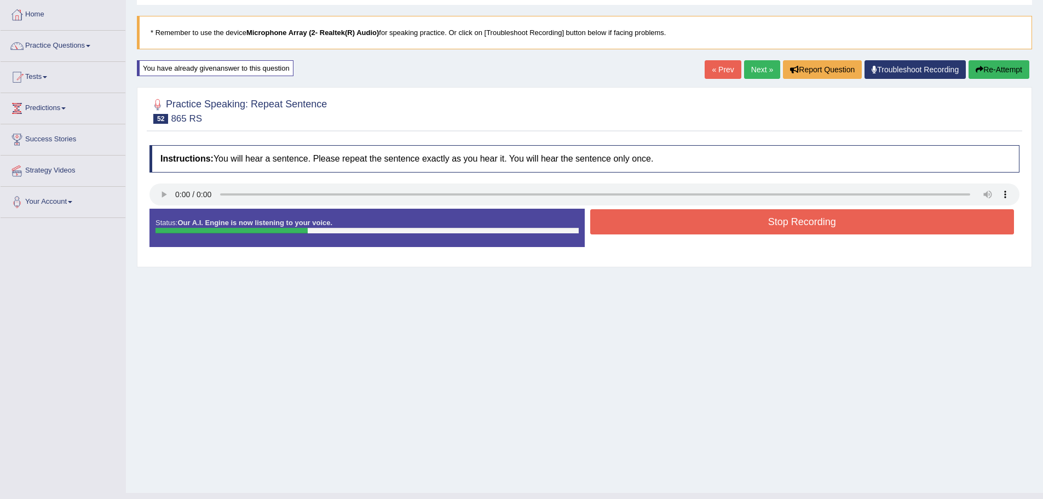
click at [687, 230] on button "Stop Recording" at bounding box center [802, 221] width 424 height 25
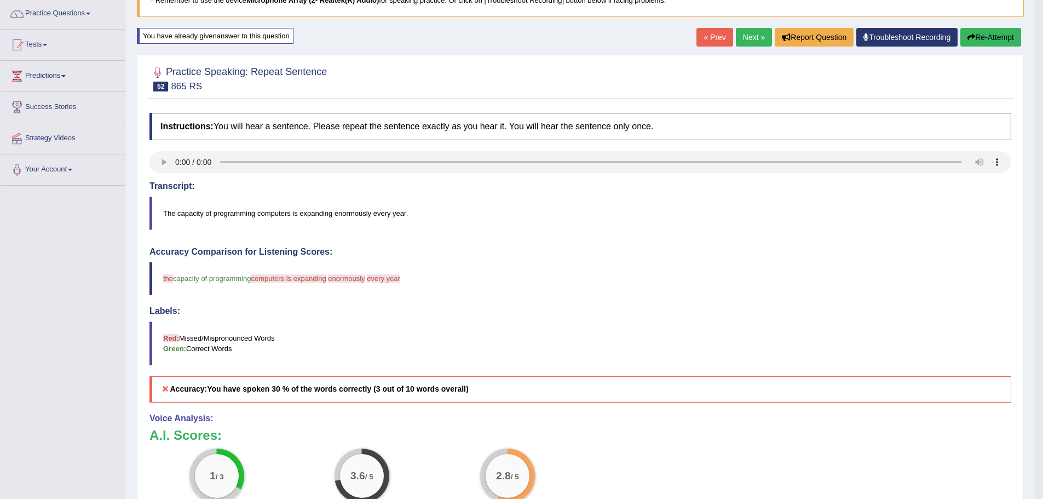
scroll to position [83, 0]
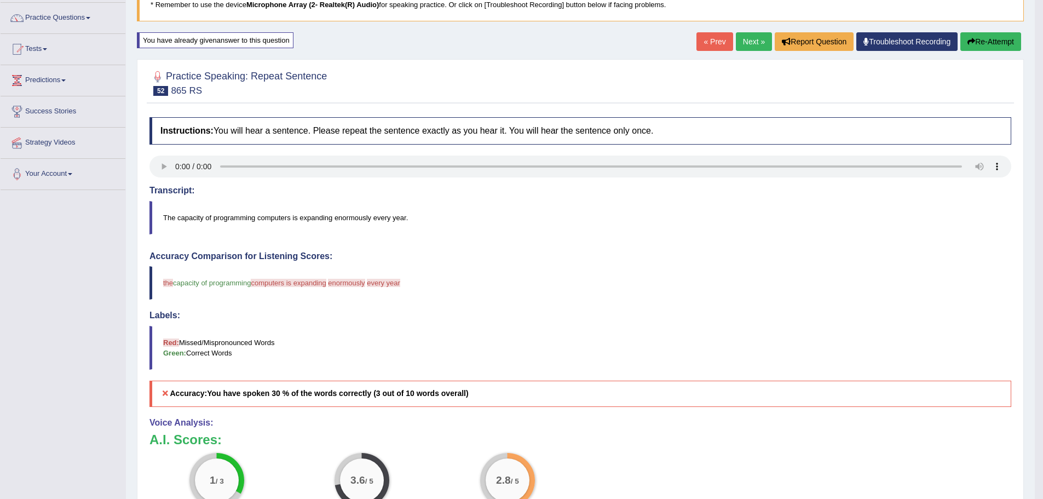
click at [989, 46] on button "Re-Attempt" at bounding box center [990, 41] width 61 height 19
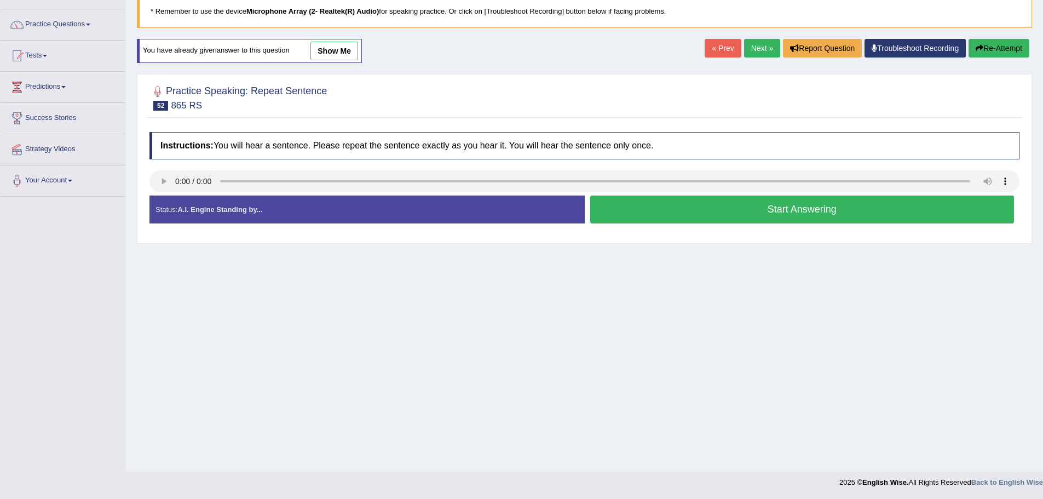
click at [770, 220] on button "Start Answering" at bounding box center [802, 209] width 424 height 28
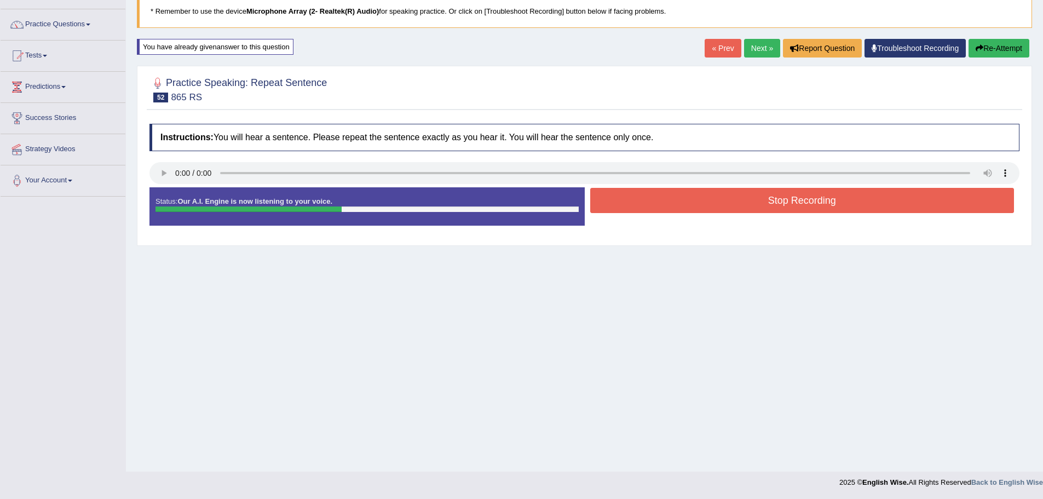
click at [742, 194] on button "Stop Recording" at bounding box center [802, 200] width 424 height 25
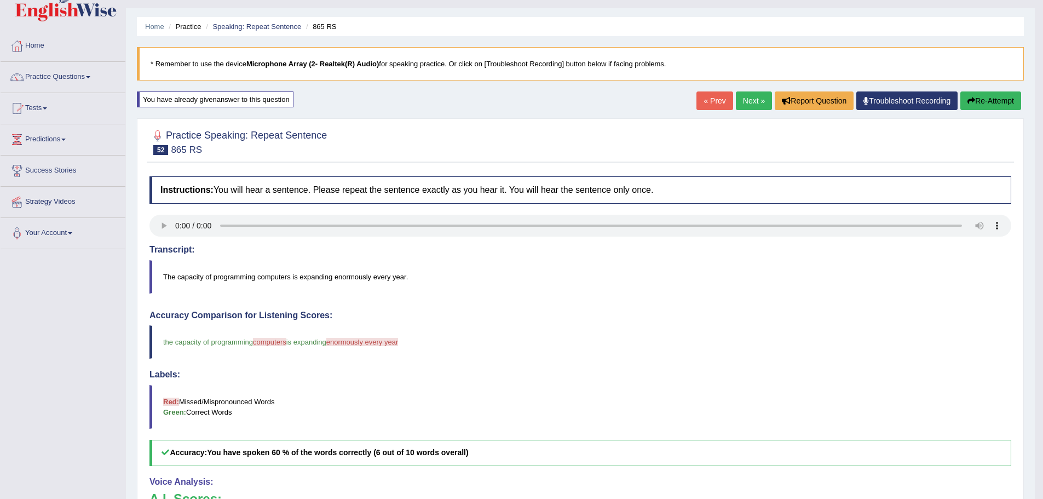
scroll to position [21, 0]
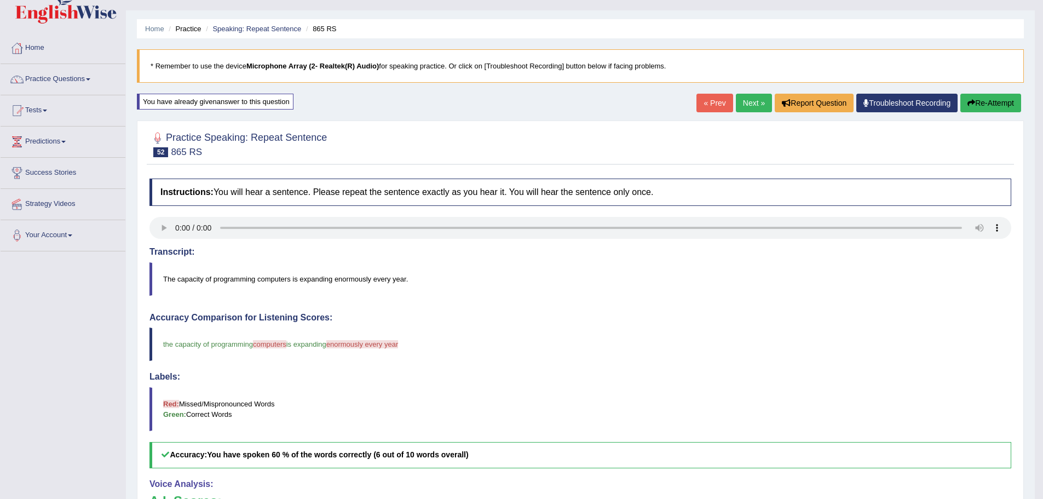
click at [986, 99] on button "Re-Attempt" at bounding box center [990, 103] width 61 height 19
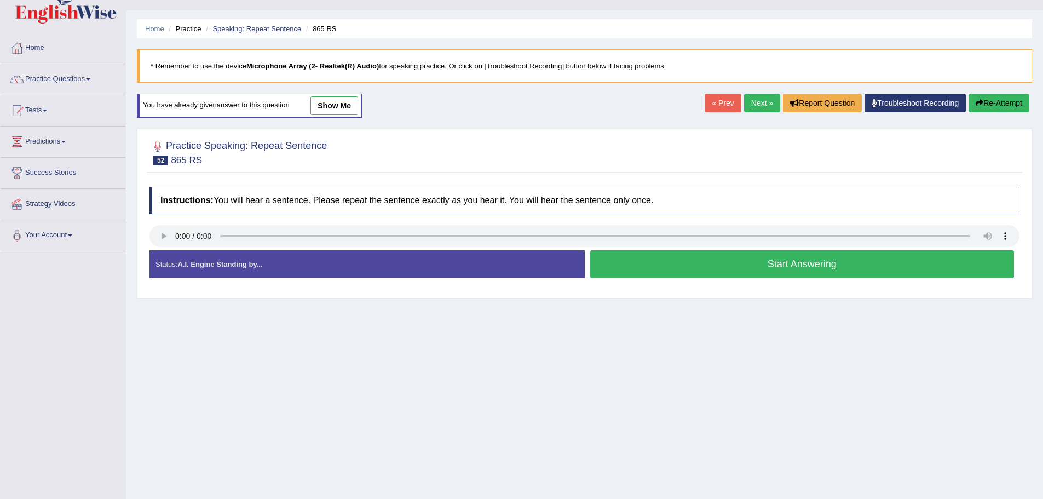
click at [753, 274] on button "Start Answering" at bounding box center [802, 264] width 424 height 28
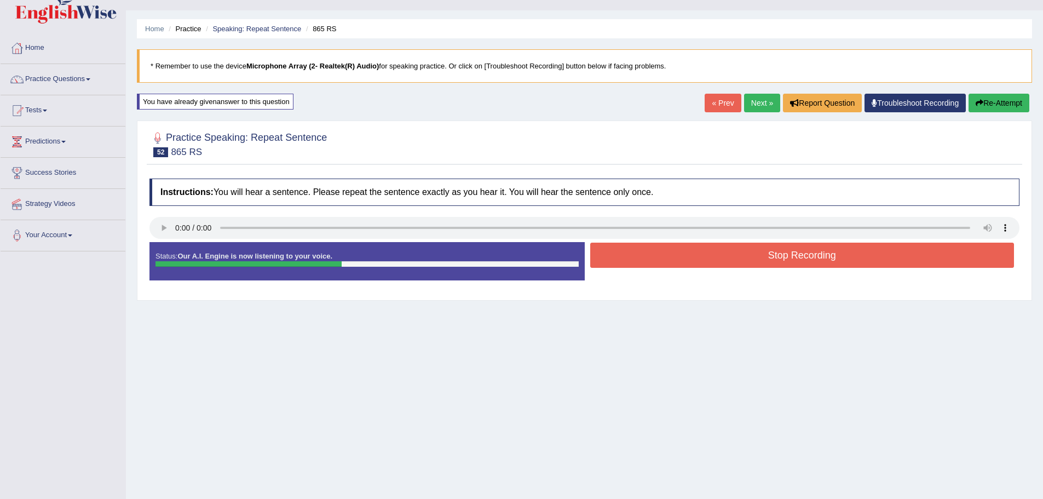
click at [850, 250] on button "Stop Recording" at bounding box center [802, 254] width 424 height 25
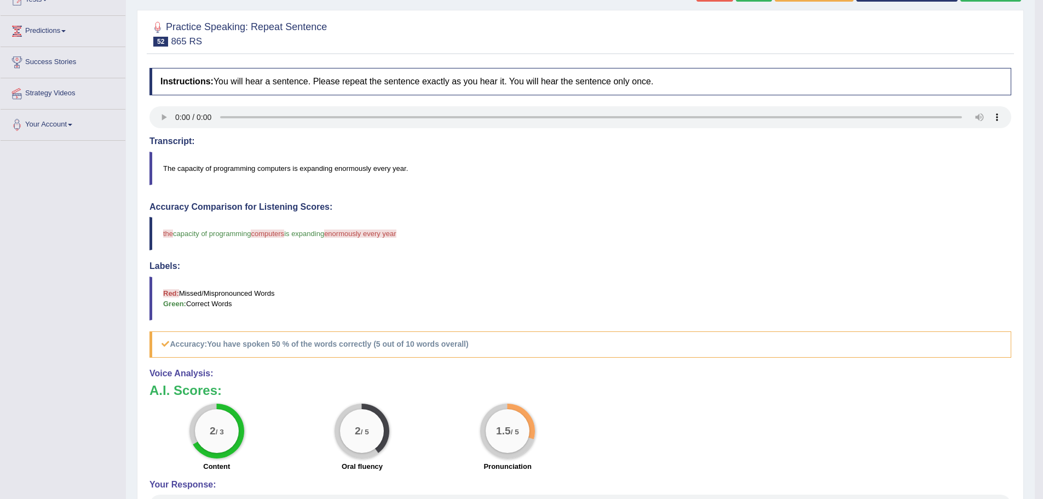
scroll to position [21, 0]
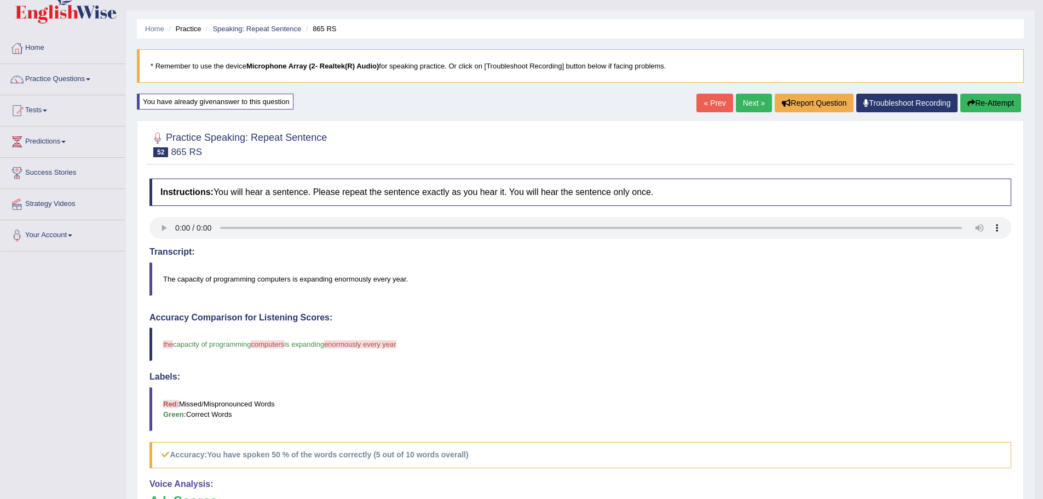
drag, startPoint x: 743, startPoint y: 99, endPoint x: 644, endPoint y: 158, distance: 115.5
click at [743, 100] on link "Next »" at bounding box center [754, 103] width 36 height 19
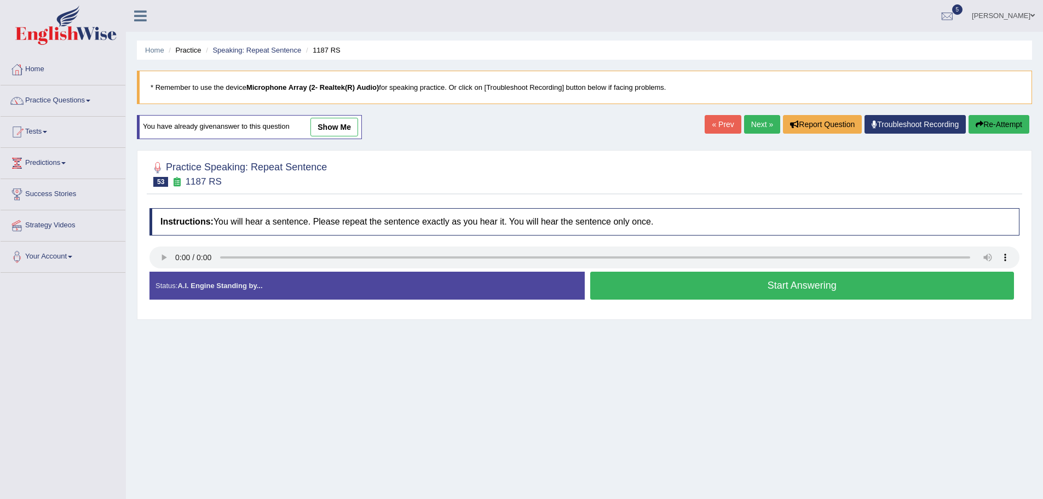
click at [819, 290] on button "Start Answering" at bounding box center [802, 285] width 424 height 28
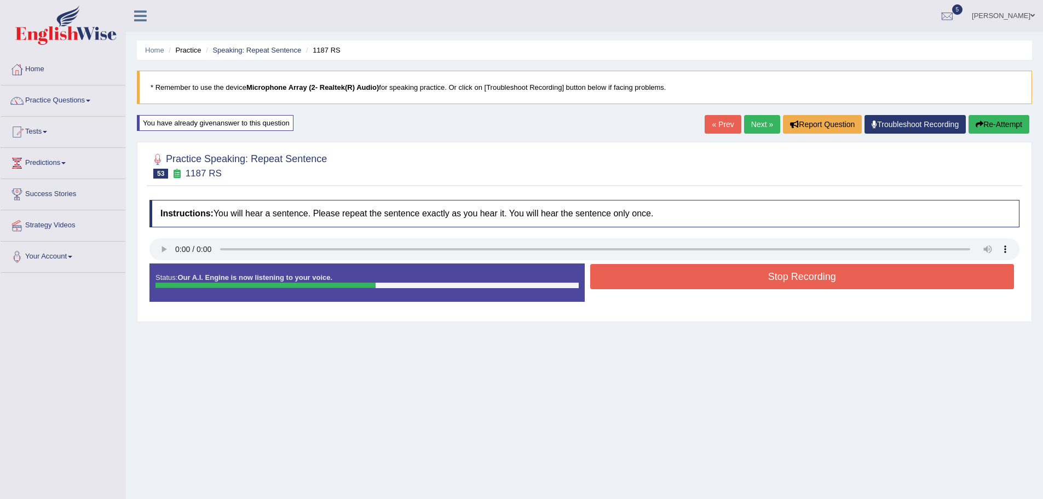
click at [806, 273] on button "Stop Recording" at bounding box center [802, 276] width 424 height 25
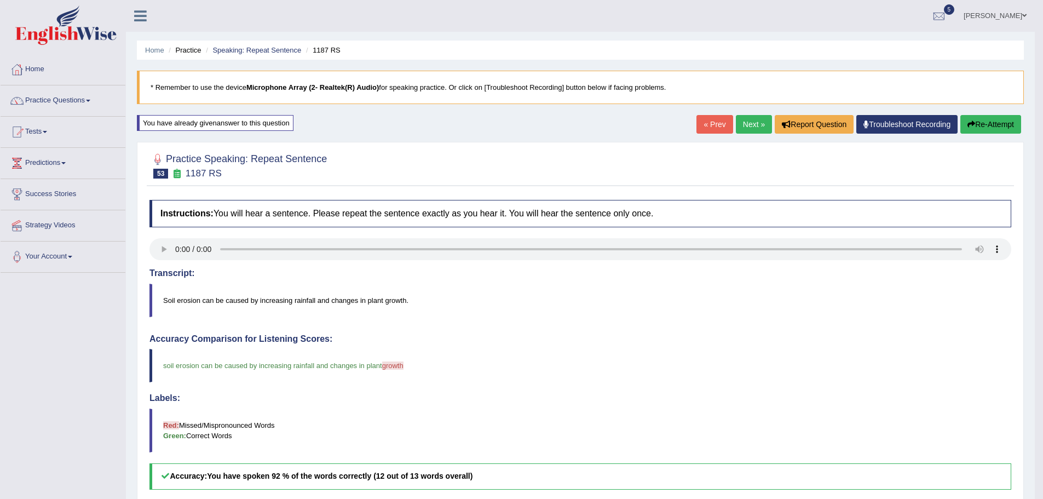
click at [756, 117] on link "Next »" at bounding box center [754, 124] width 36 height 19
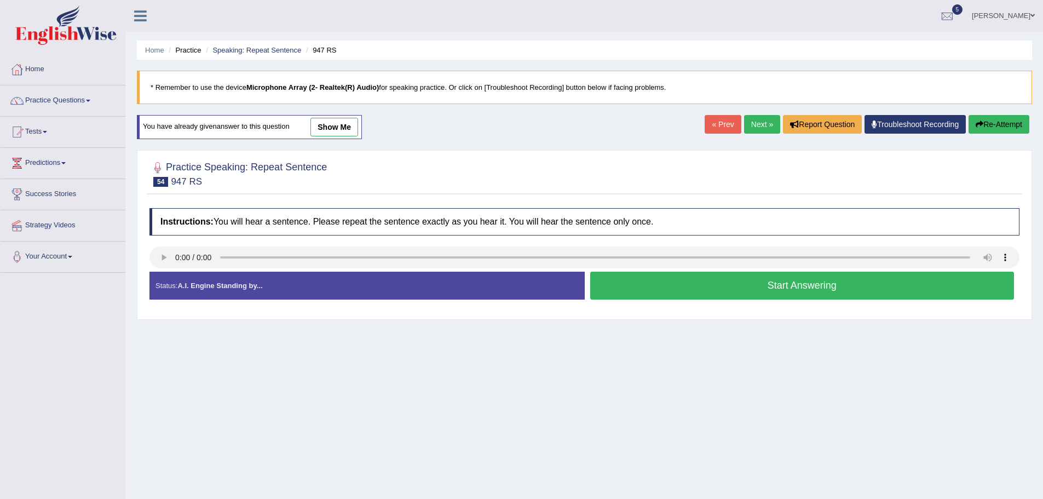
click at [693, 286] on button "Start Answering" at bounding box center [802, 285] width 424 height 28
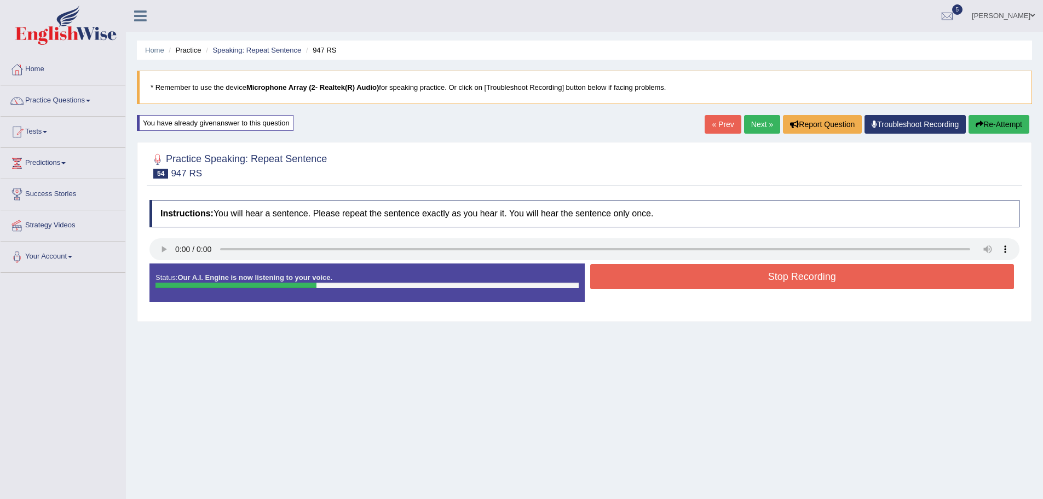
click at [841, 281] on button "Stop Recording" at bounding box center [802, 276] width 424 height 25
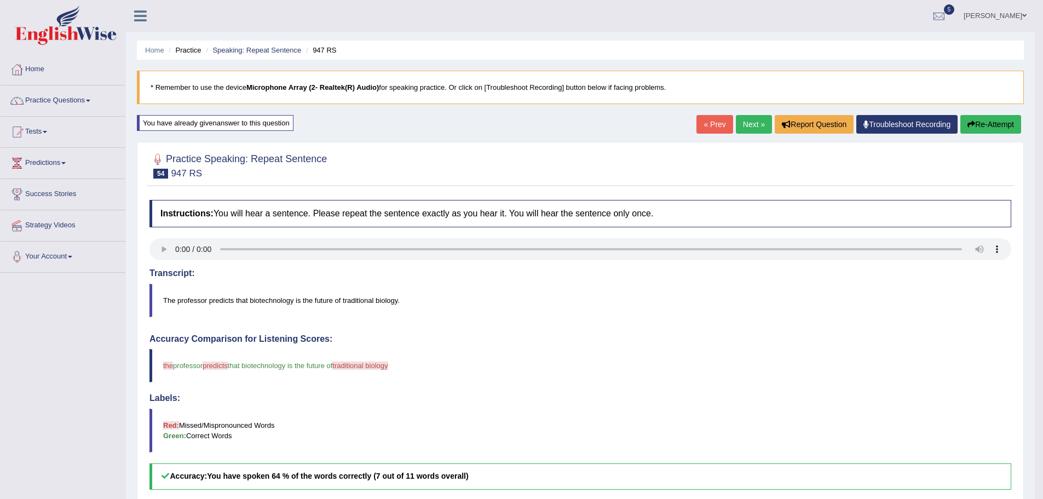
click at [760, 123] on link "Next »" at bounding box center [754, 124] width 36 height 19
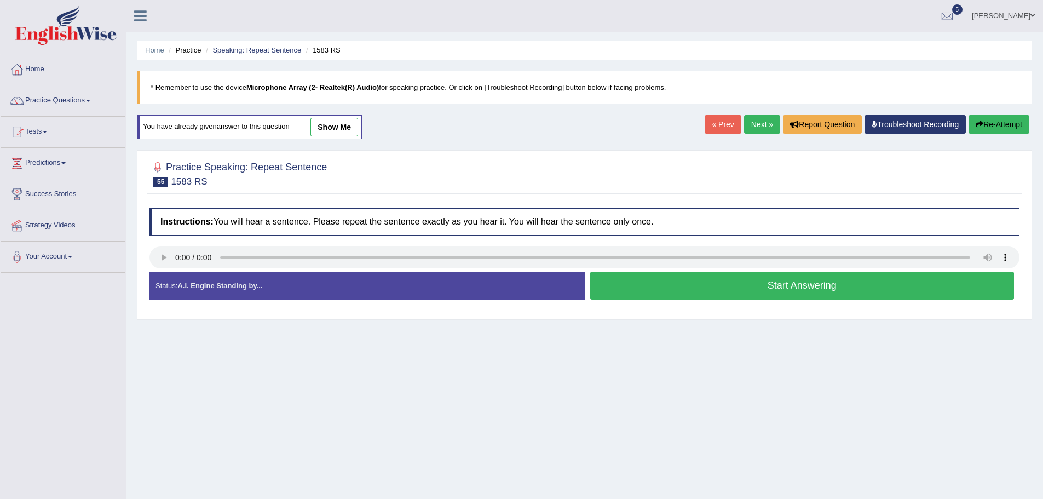
click at [768, 279] on button "Start Answering" at bounding box center [802, 285] width 424 height 28
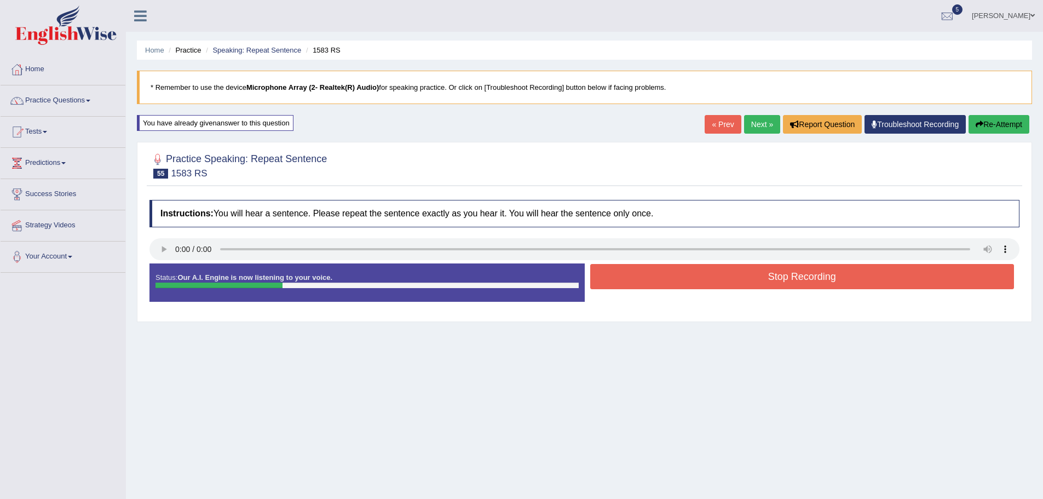
click at [779, 286] on button "Stop Recording" at bounding box center [802, 276] width 424 height 25
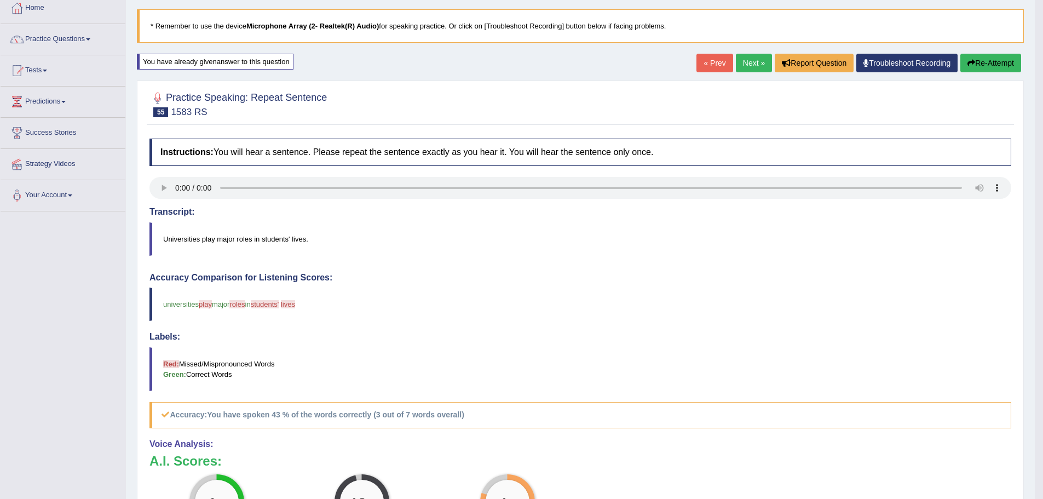
scroll to position [55, 0]
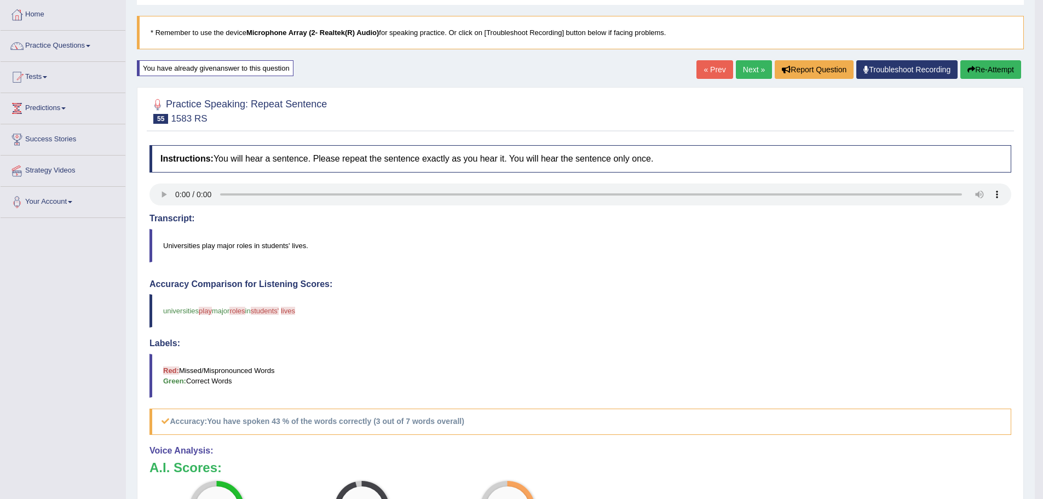
click at [748, 70] on link "Next »" at bounding box center [754, 69] width 36 height 19
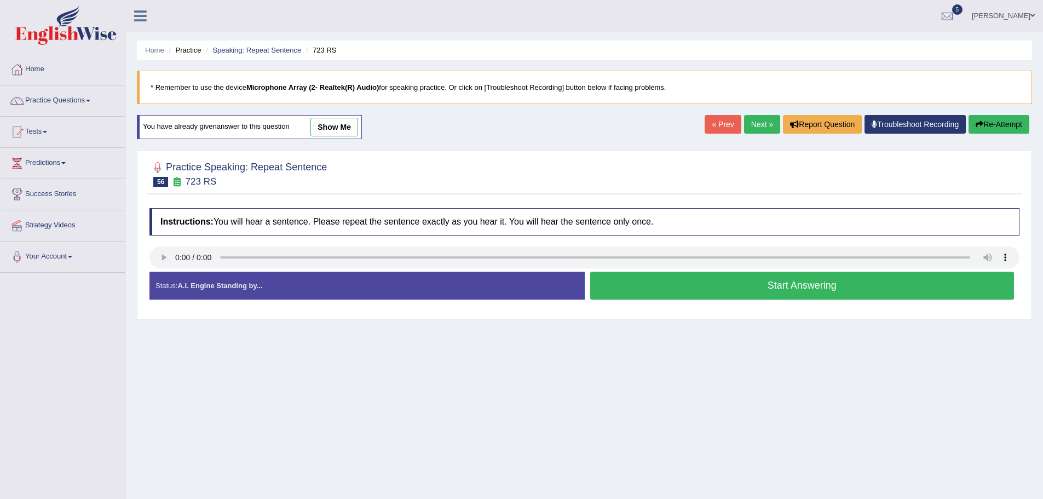
click at [750, 288] on button "Start Answering" at bounding box center [802, 285] width 424 height 28
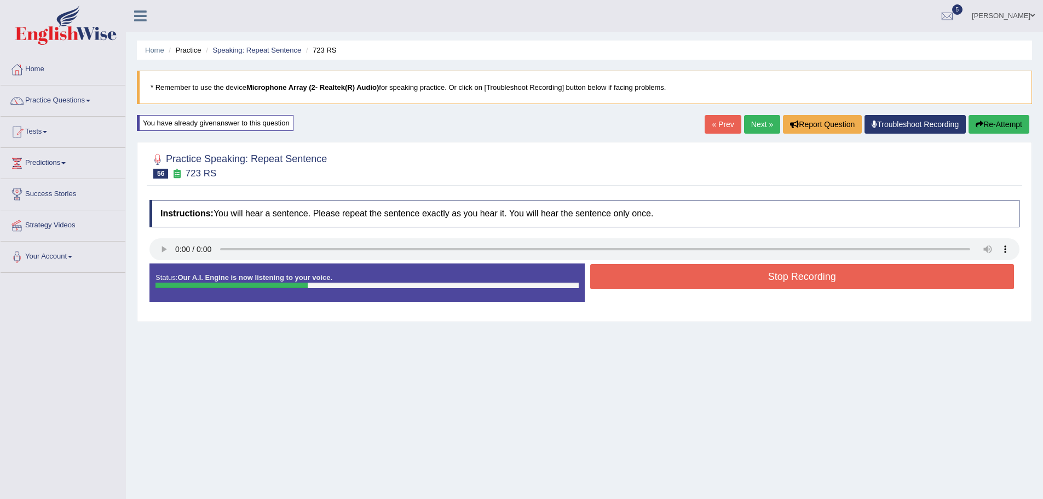
click at [738, 274] on button "Stop Recording" at bounding box center [802, 276] width 424 height 25
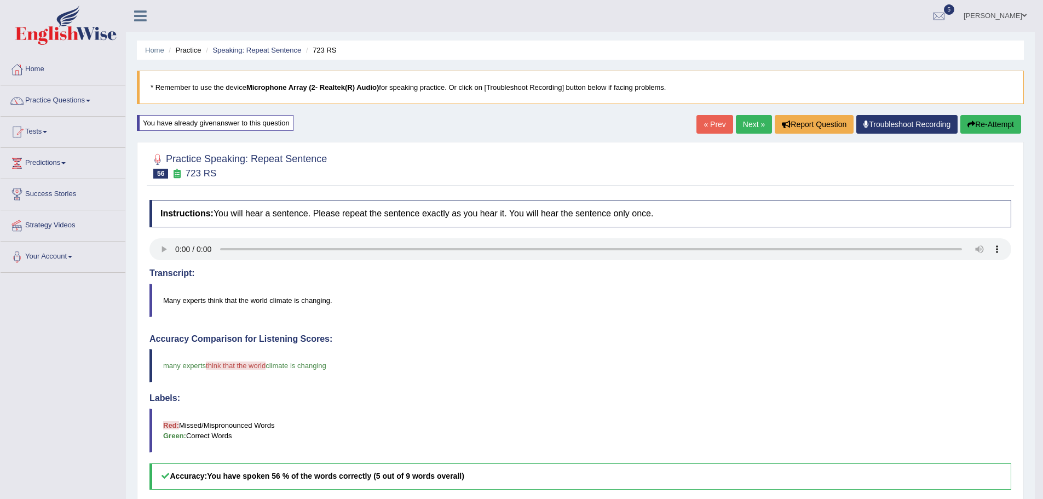
click at [989, 123] on button "Re-Attempt" at bounding box center [990, 124] width 61 height 19
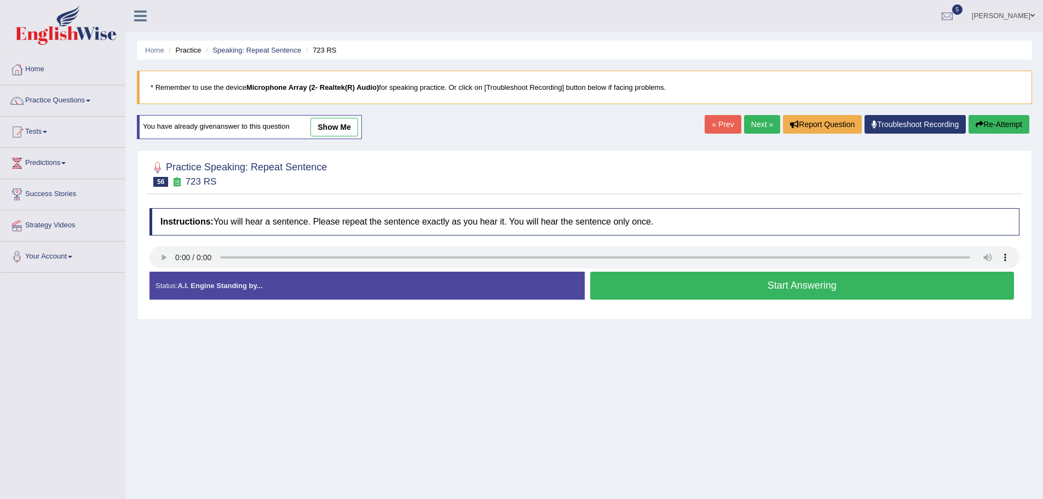
click at [742, 286] on button "Start Answering" at bounding box center [802, 285] width 424 height 28
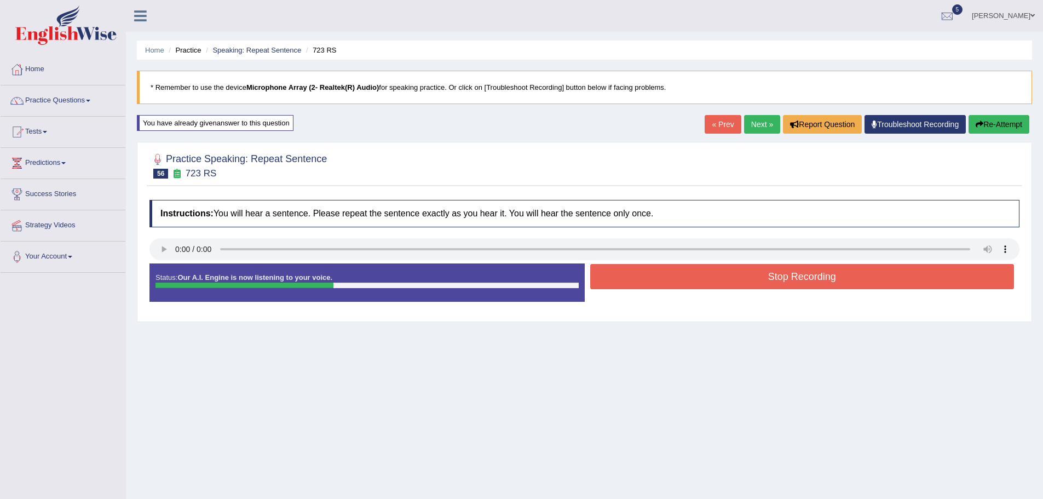
click at [768, 275] on button "Stop Recording" at bounding box center [802, 276] width 424 height 25
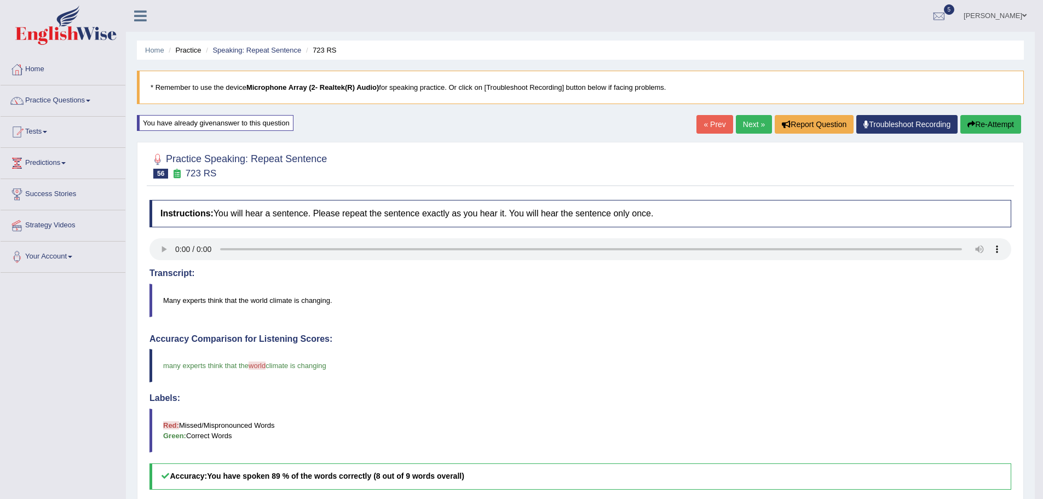
click at [1000, 119] on button "Re-Attempt" at bounding box center [990, 124] width 61 height 19
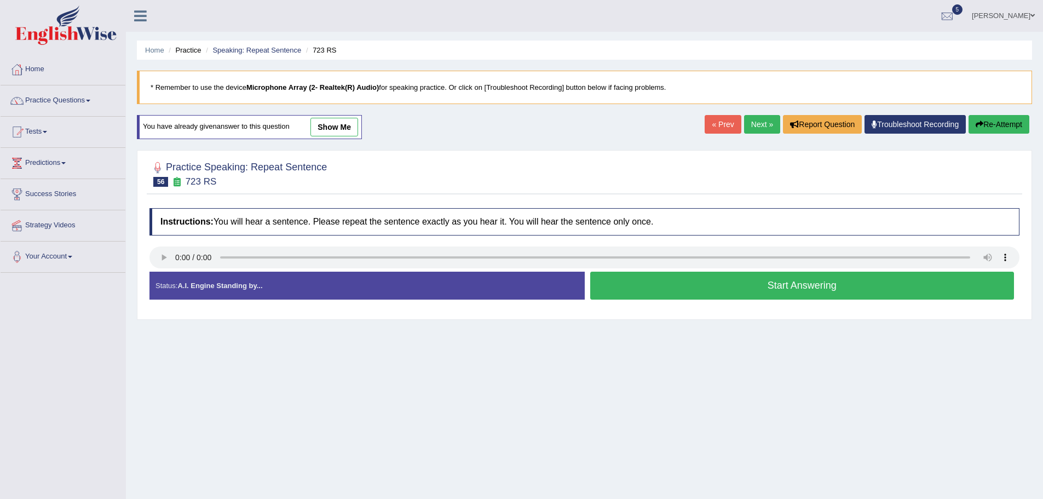
click at [763, 299] on button "Start Answering" at bounding box center [802, 285] width 424 height 28
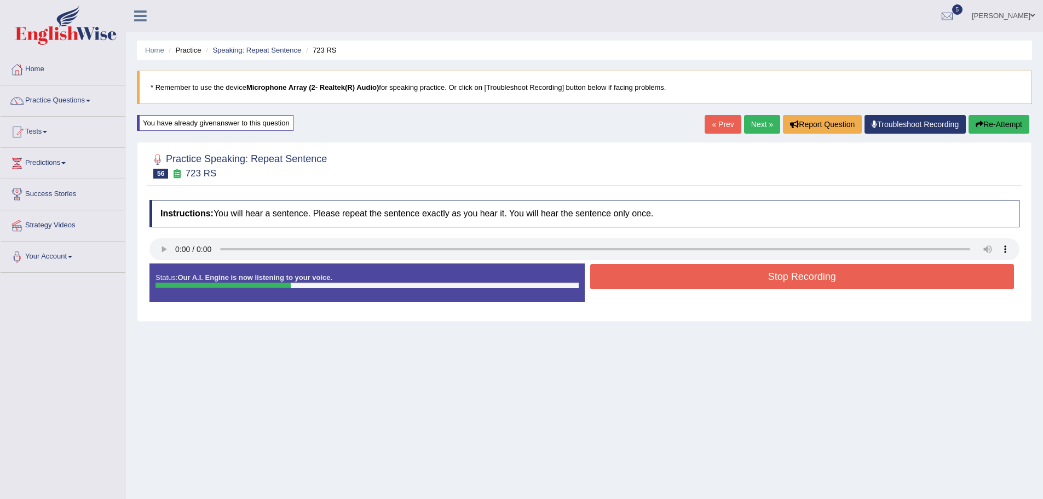
click at [790, 270] on button "Stop Recording" at bounding box center [802, 276] width 424 height 25
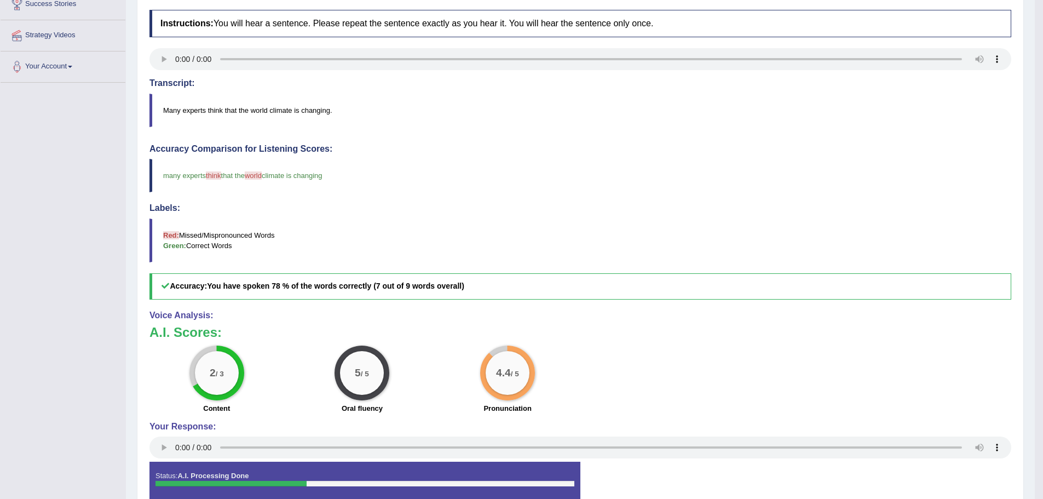
scroll to position [83, 0]
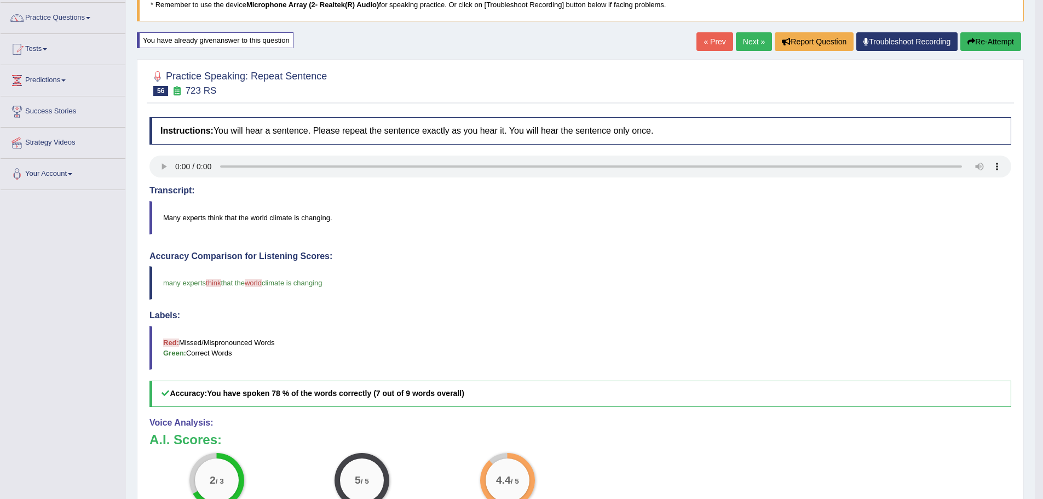
drag, startPoint x: 744, startPoint y: 37, endPoint x: 714, endPoint y: 76, distance: 49.5
click at [744, 38] on link "Next »" at bounding box center [754, 41] width 36 height 19
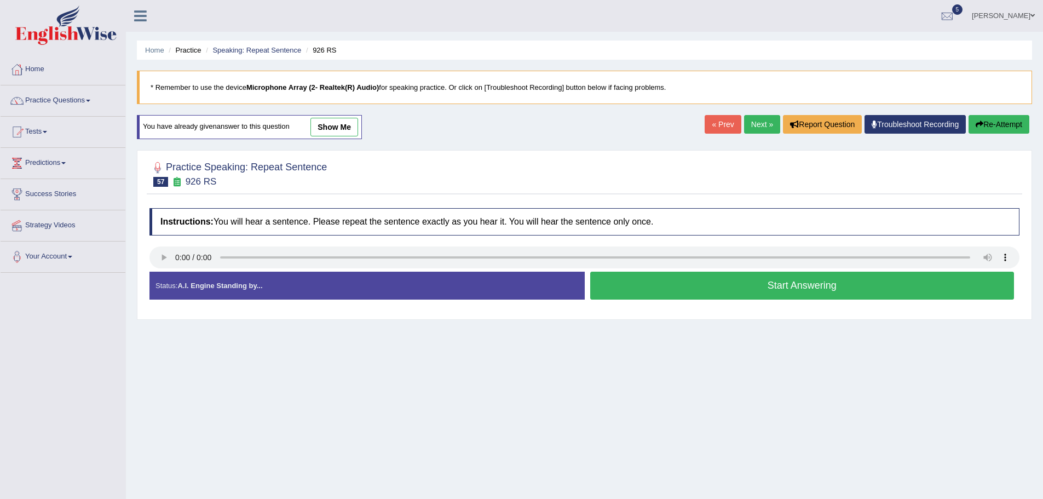
click at [724, 280] on button "Start Answering" at bounding box center [802, 285] width 424 height 28
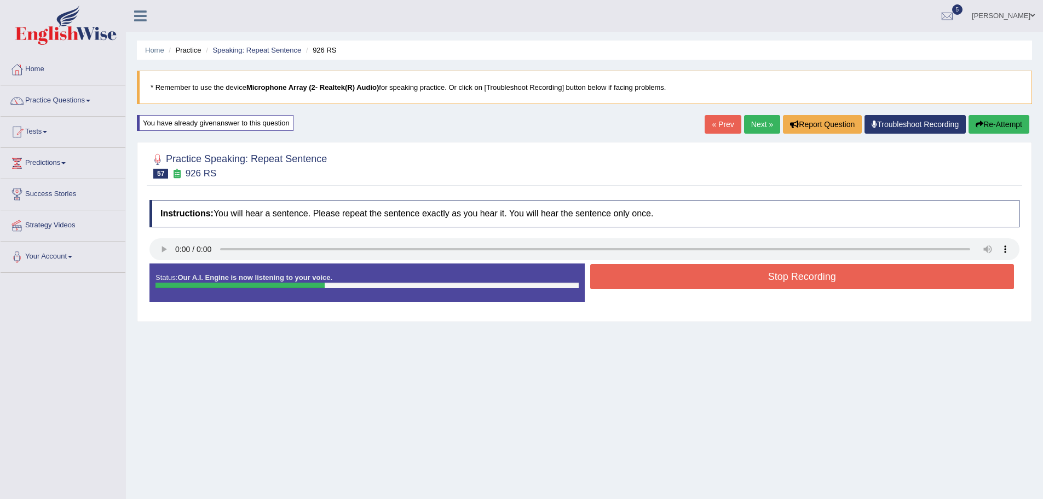
click at [705, 282] on button "Stop Recording" at bounding box center [802, 276] width 424 height 25
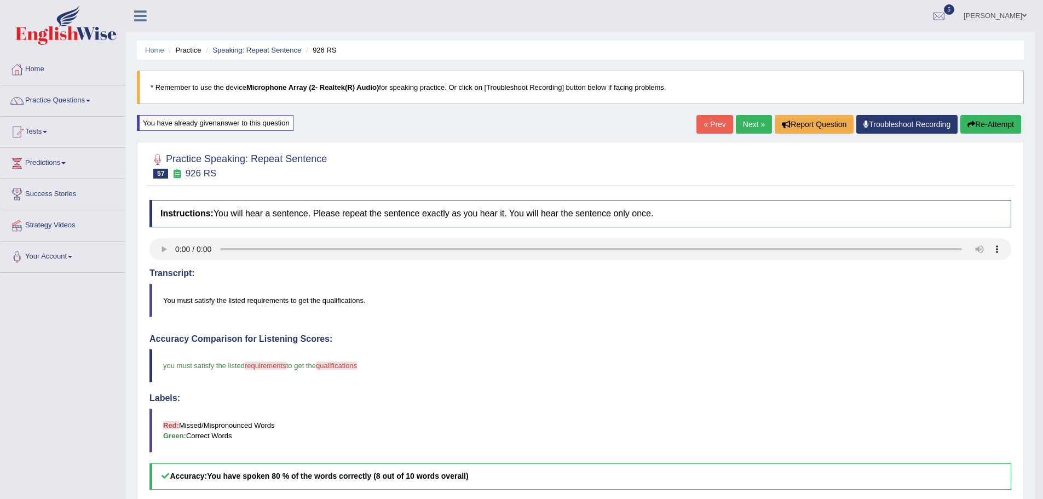
click at [752, 131] on link "Next »" at bounding box center [754, 124] width 36 height 19
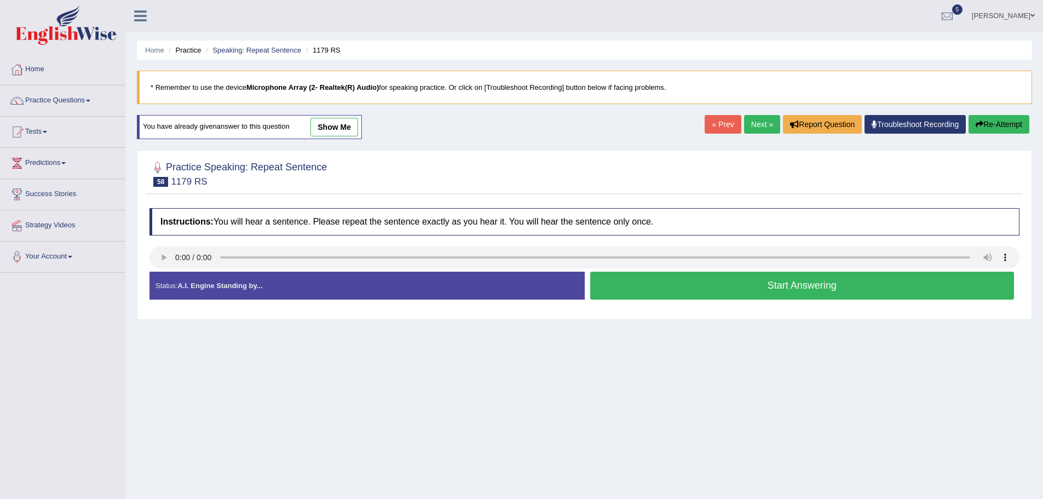
click at [727, 286] on button "Start Answering" at bounding box center [802, 285] width 424 height 28
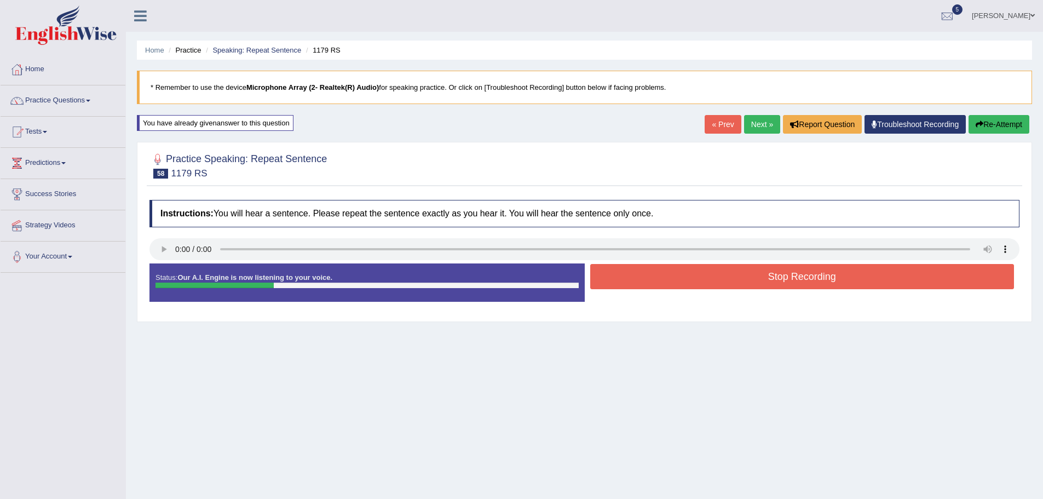
click at [737, 264] on button "Stop Recording" at bounding box center [802, 276] width 424 height 25
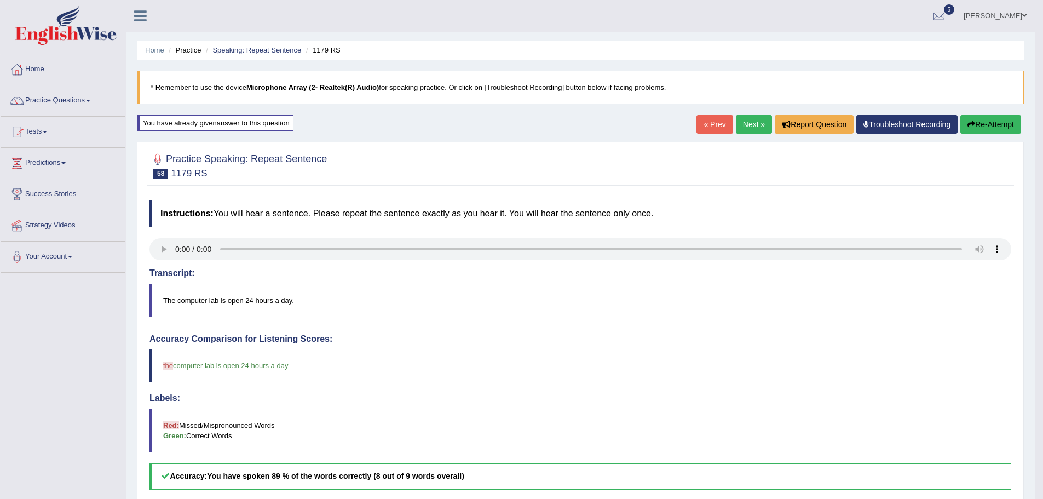
click at [741, 124] on link "Next »" at bounding box center [754, 124] width 36 height 19
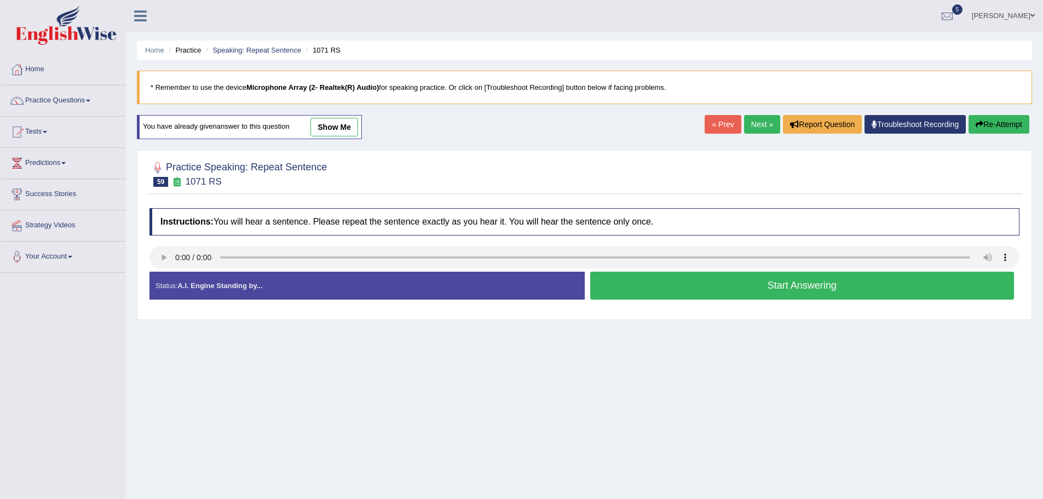
click at [703, 282] on button "Start Answering" at bounding box center [802, 285] width 424 height 28
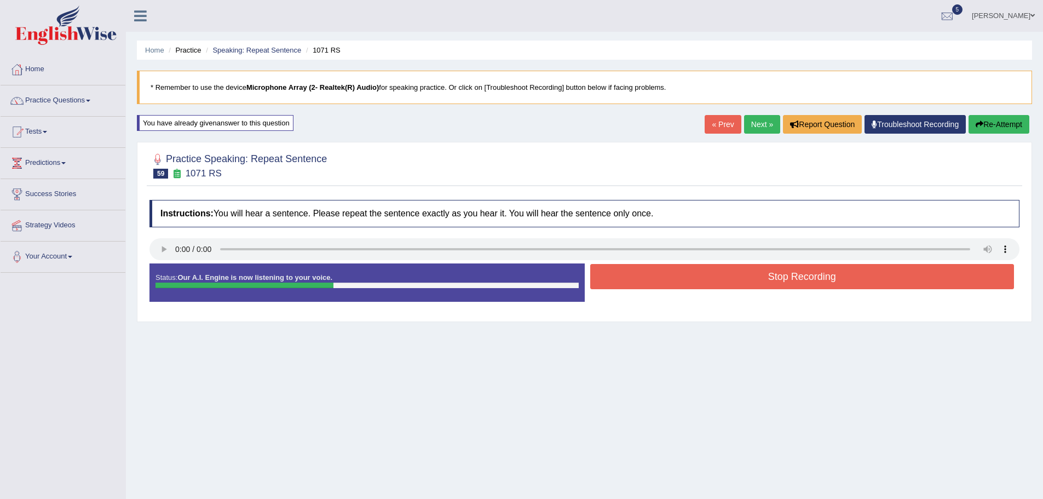
click at [742, 267] on button "Stop Recording" at bounding box center [802, 276] width 424 height 25
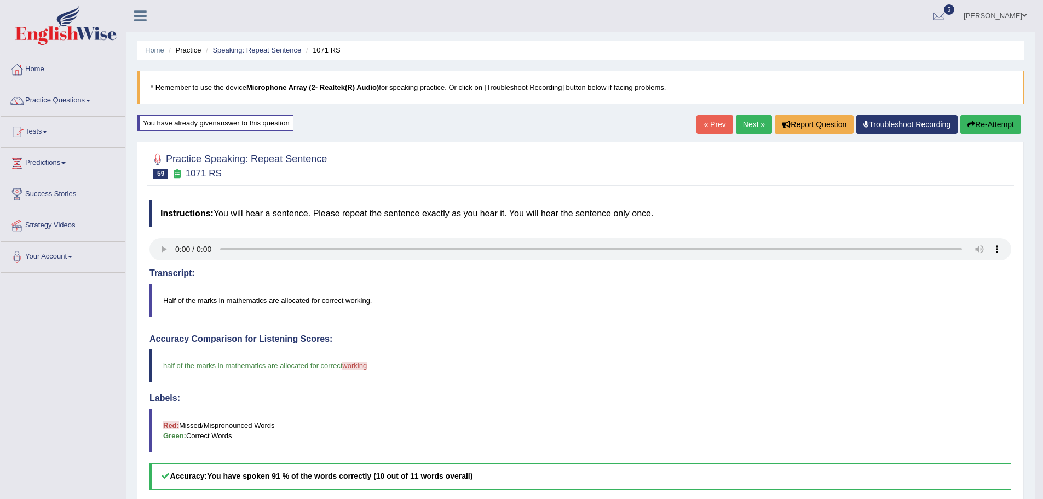
click at [760, 126] on link "Next »" at bounding box center [754, 124] width 36 height 19
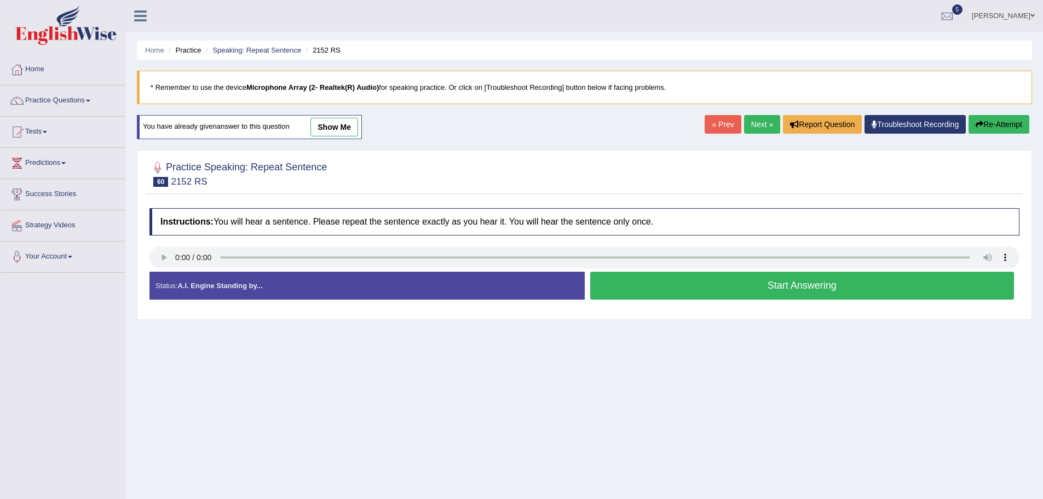
click at [634, 279] on button "Start Answering" at bounding box center [802, 285] width 424 height 28
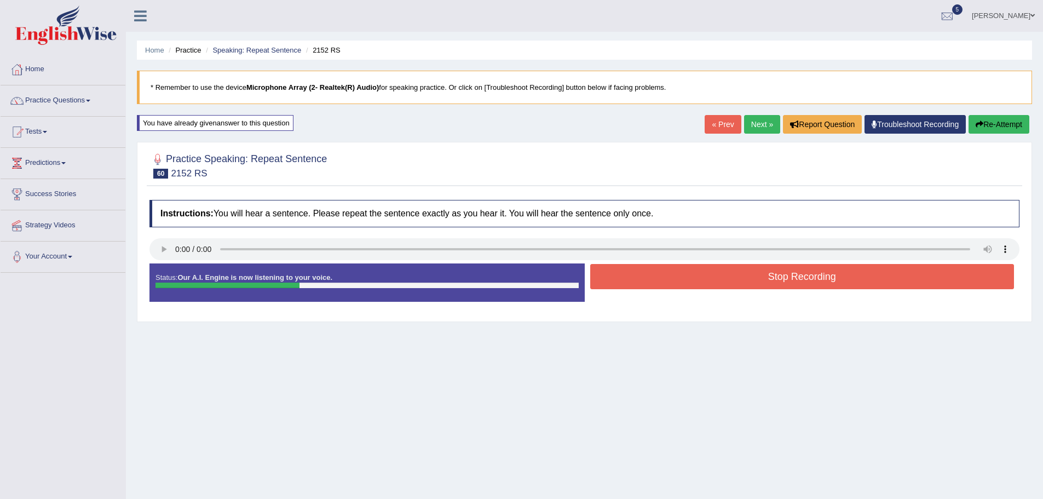
click at [702, 275] on button "Stop Recording" at bounding box center [802, 276] width 424 height 25
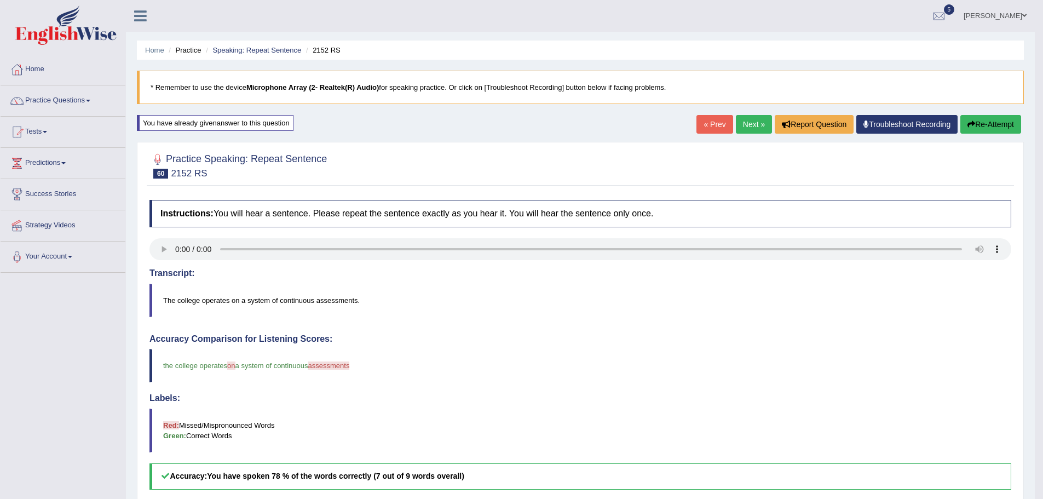
click at [747, 124] on link "Next »" at bounding box center [754, 124] width 36 height 19
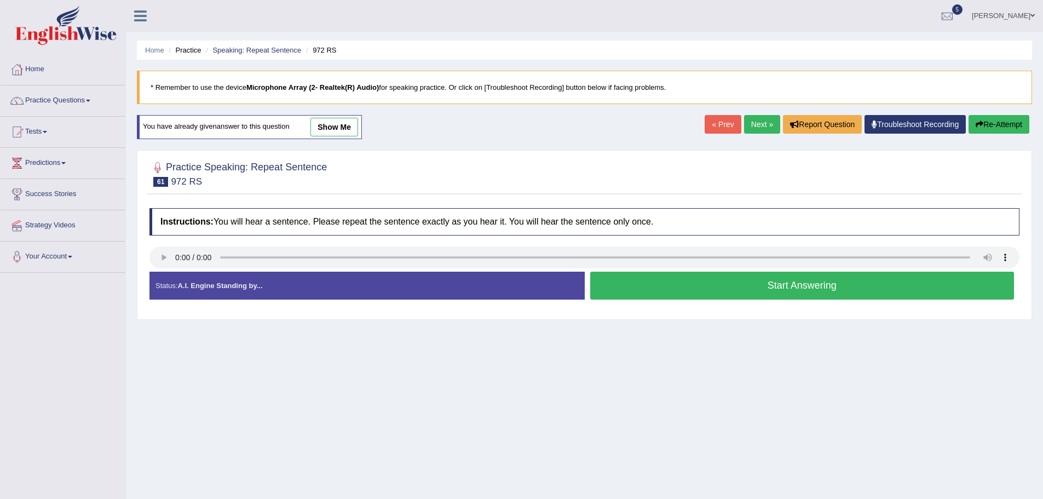
click at [727, 284] on button "Start Answering" at bounding box center [802, 285] width 424 height 28
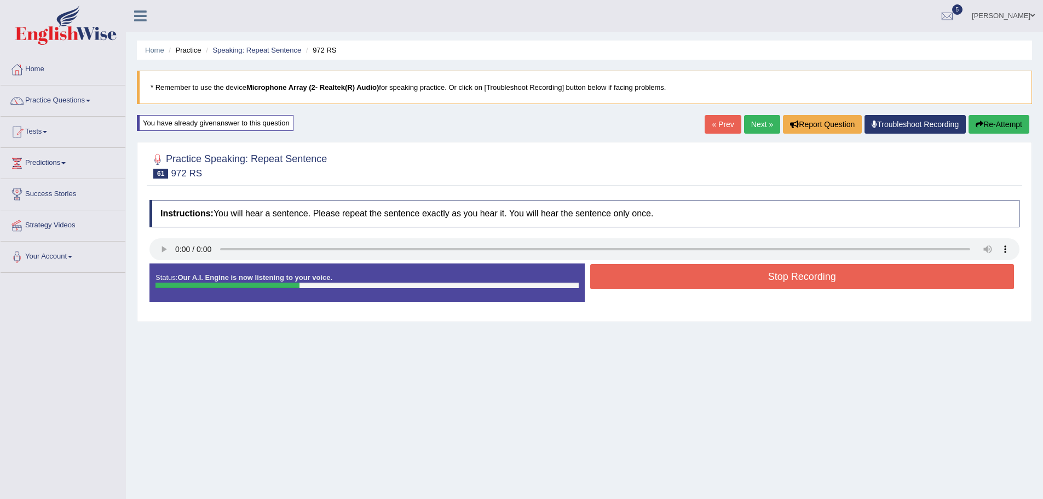
click at [696, 269] on button "Stop Recording" at bounding box center [802, 276] width 424 height 25
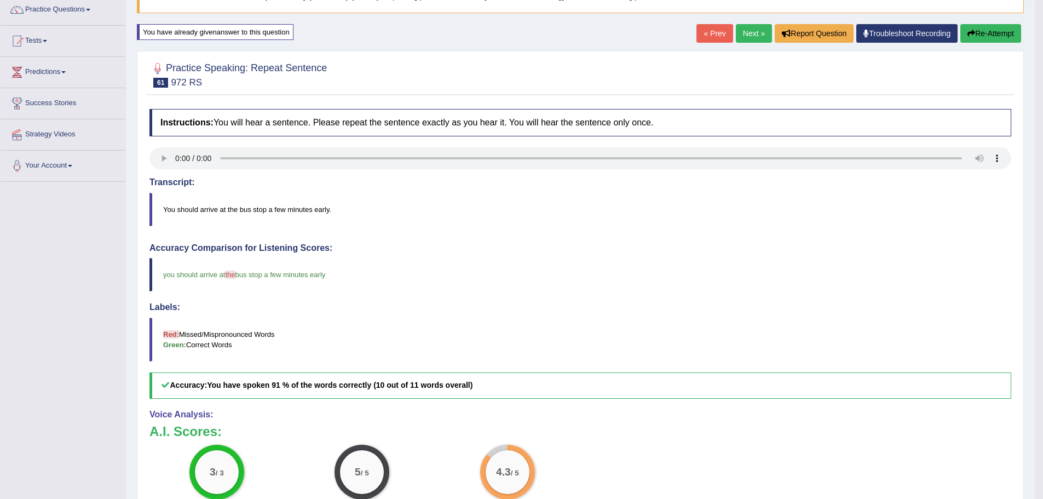
scroll to position [28, 0]
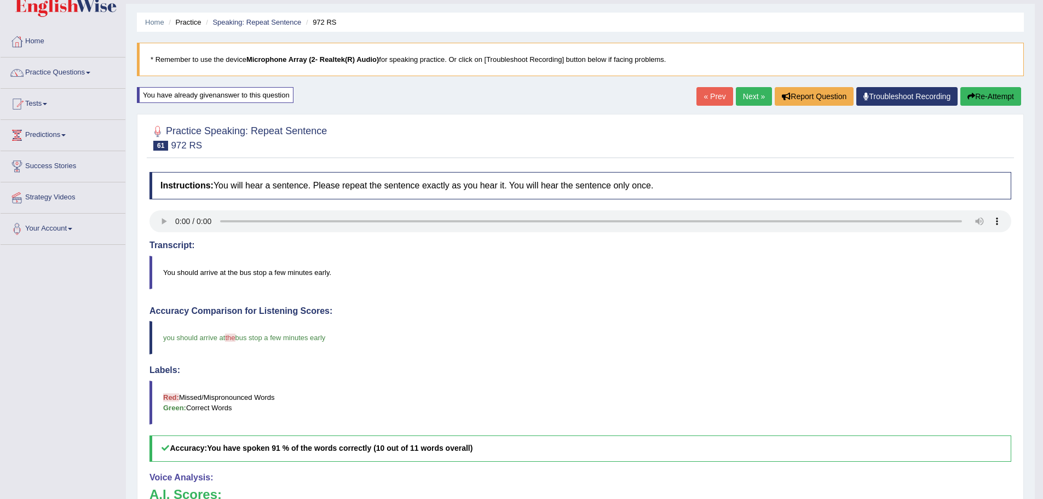
click at [745, 95] on link "Next »" at bounding box center [754, 96] width 36 height 19
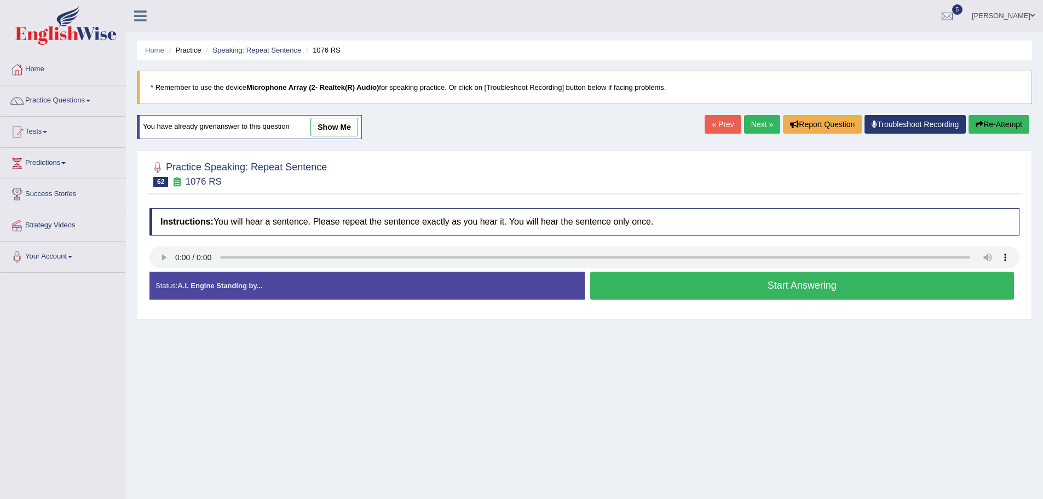
click at [645, 285] on button "Start Answering" at bounding box center [802, 285] width 424 height 28
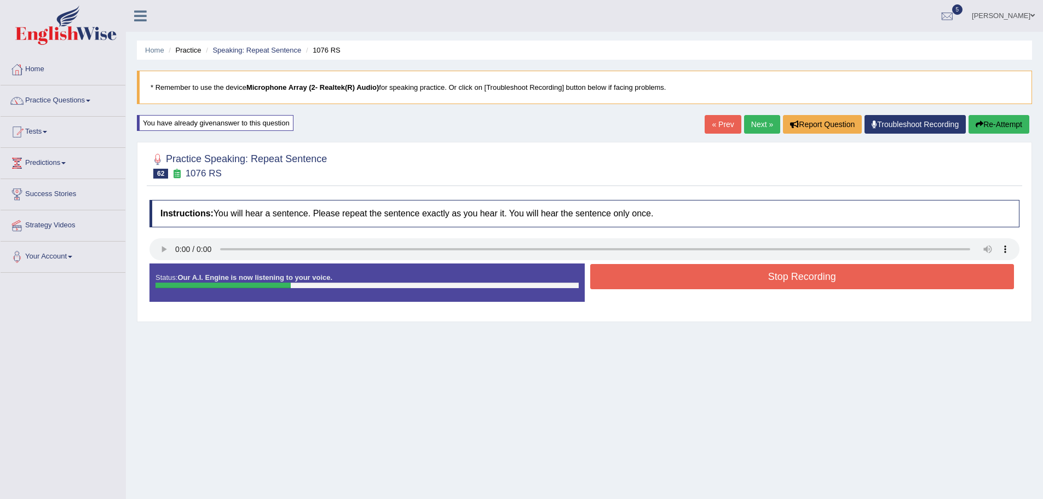
click at [790, 275] on button "Stop Recording" at bounding box center [802, 276] width 424 height 25
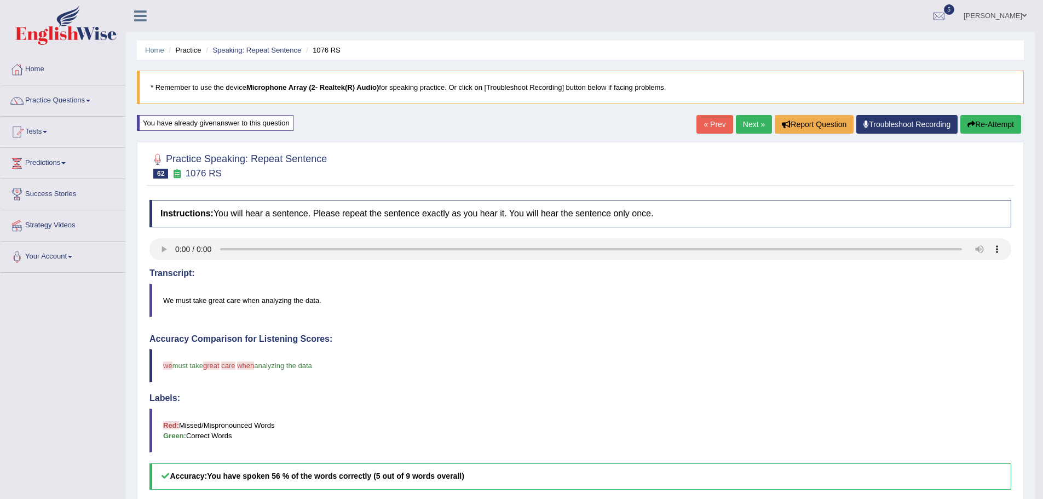
drag, startPoint x: 748, startPoint y: 124, endPoint x: 733, endPoint y: 130, distance: 15.5
click at [748, 124] on link "Next »" at bounding box center [754, 124] width 36 height 19
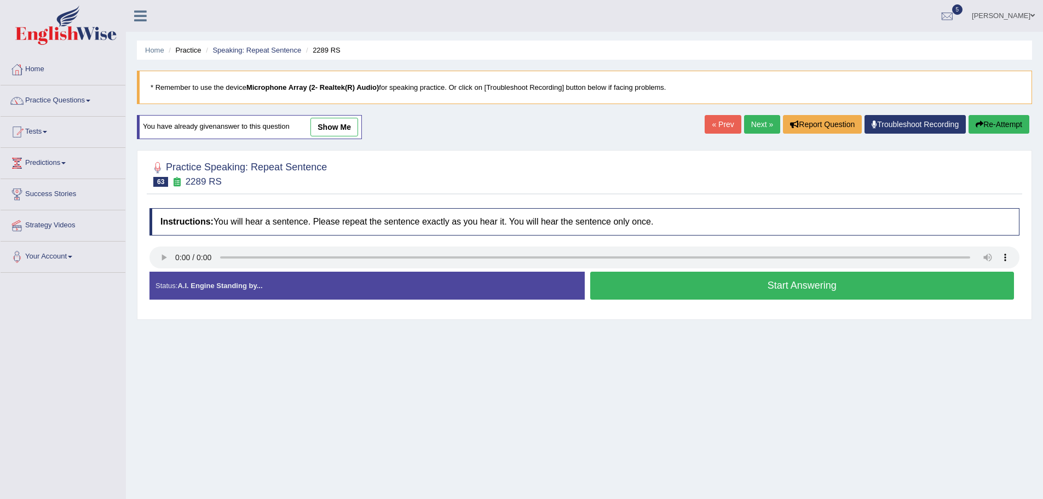
click at [669, 286] on button "Start Answering" at bounding box center [802, 285] width 424 height 28
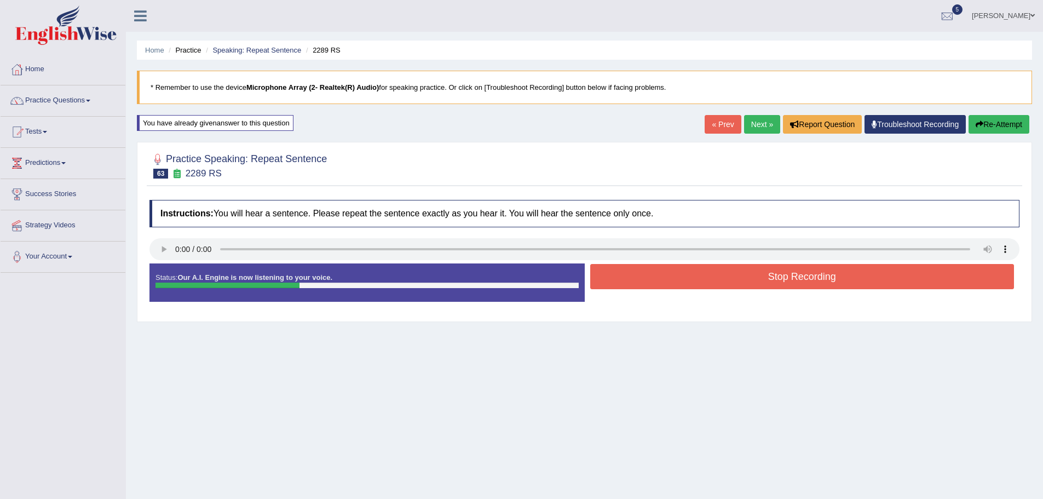
click at [691, 271] on button "Stop Recording" at bounding box center [802, 276] width 424 height 25
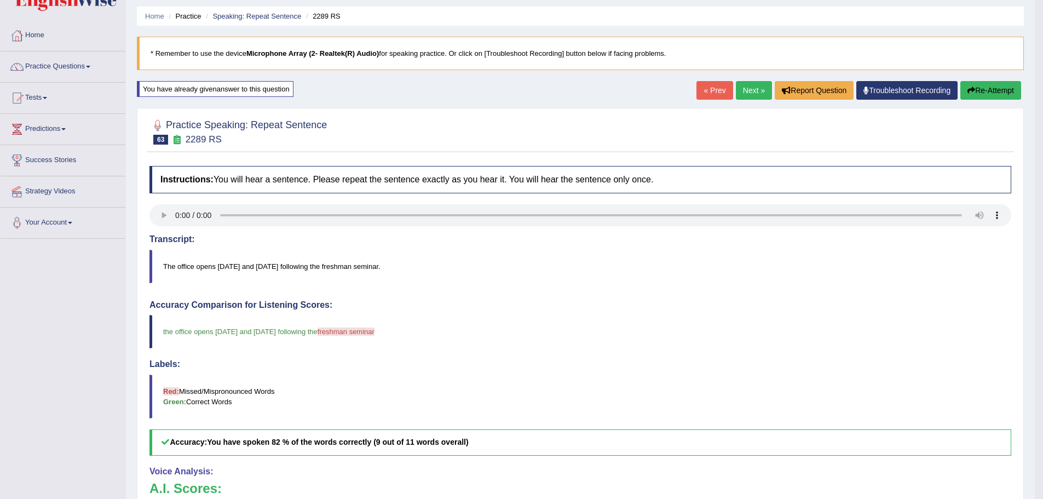
scroll to position [28, 0]
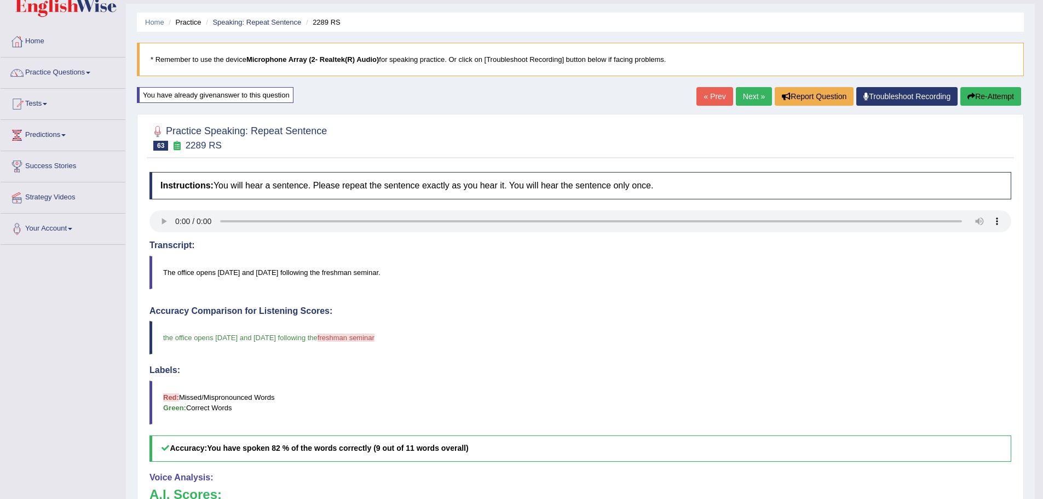
click at [743, 97] on link "Next »" at bounding box center [754, 96] width 36 height 19
